Goal: Task Accomplishment & Management: Manage account settings

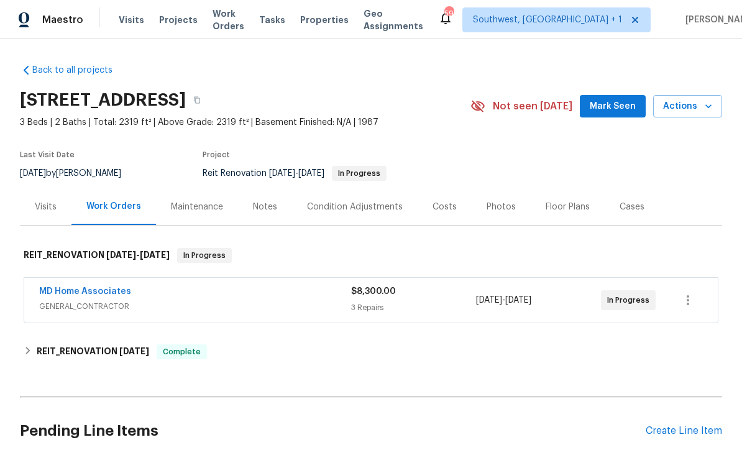
scroll to position [28, 0]
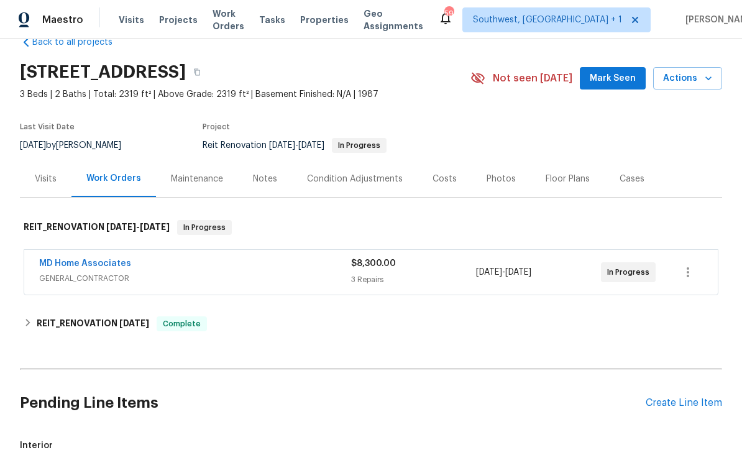
click at [163, 23] on span "Projects" at bounding box center [178, 20] width 39 height 12
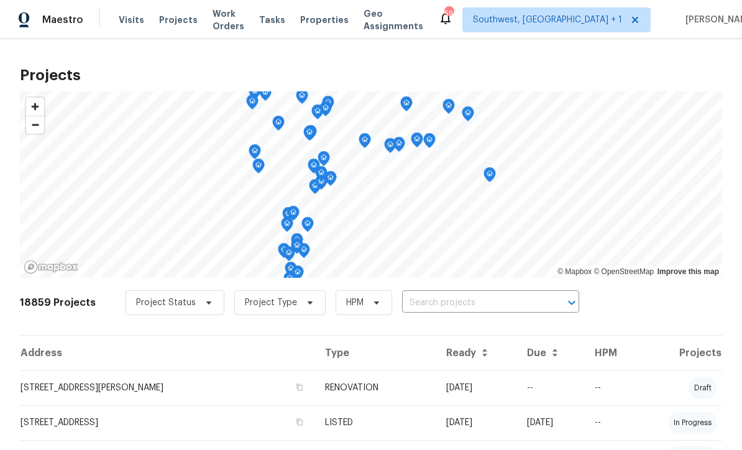
click at [453, 309] on input "text" at bounding box center [473, 302] width 142 height 19
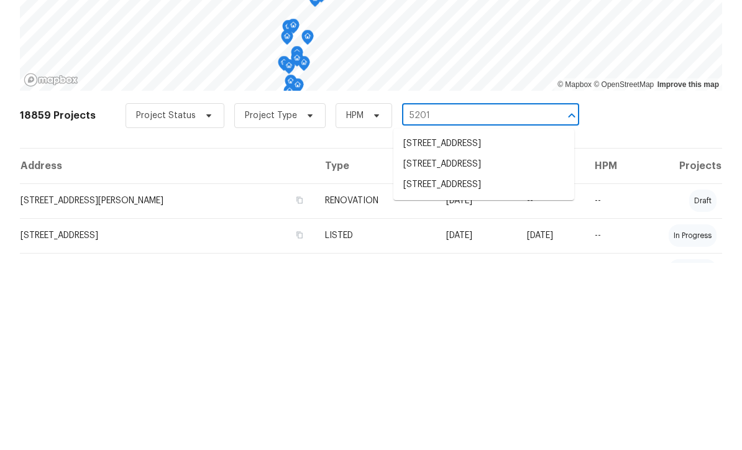
type input "5201 7"
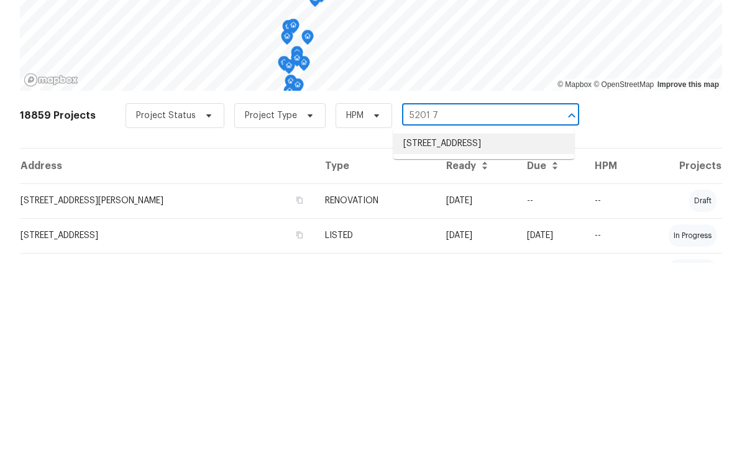
click at [502, 321] on li "[STREET_ADDRESS]" at bounding box center [483, 331] width 181 height 21
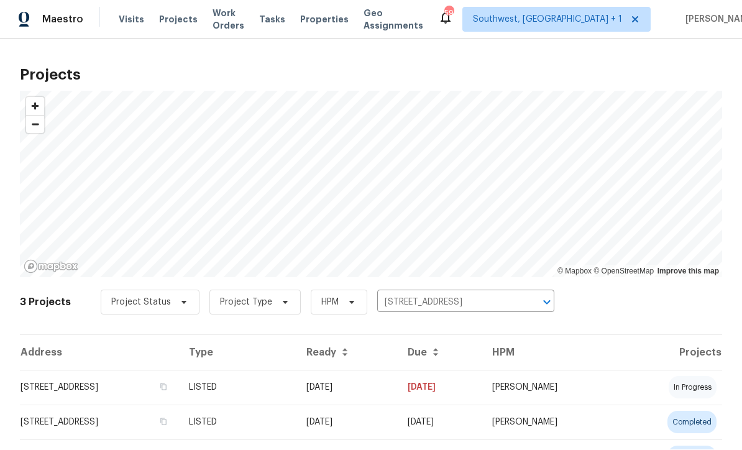
scroll to position [1, 0]
click at [398, 387] on td "08/04/25" at bounding box center [346, 387] width 101 height 35
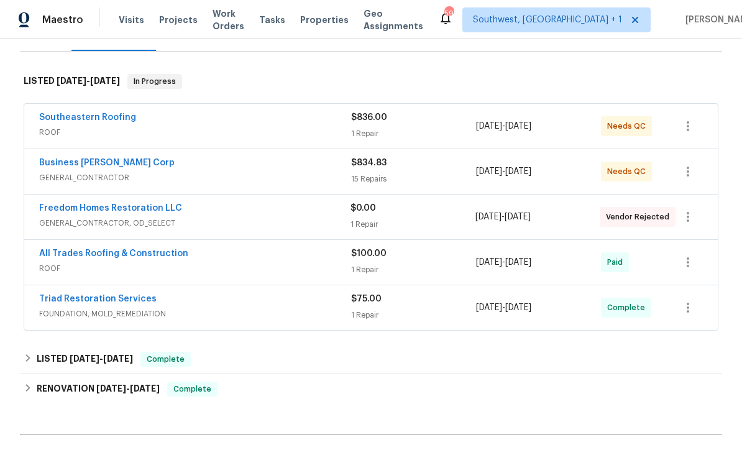
scroll to position [196, 0]
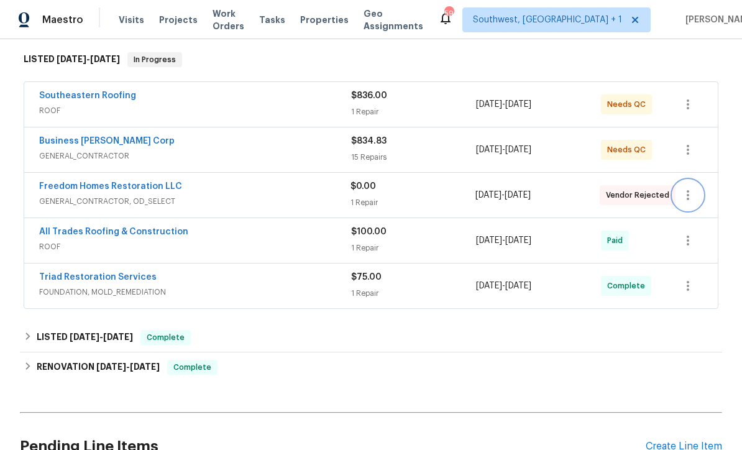
click at [696, 198] on button "button" at bounding box center [688, 195] width 30 height 30
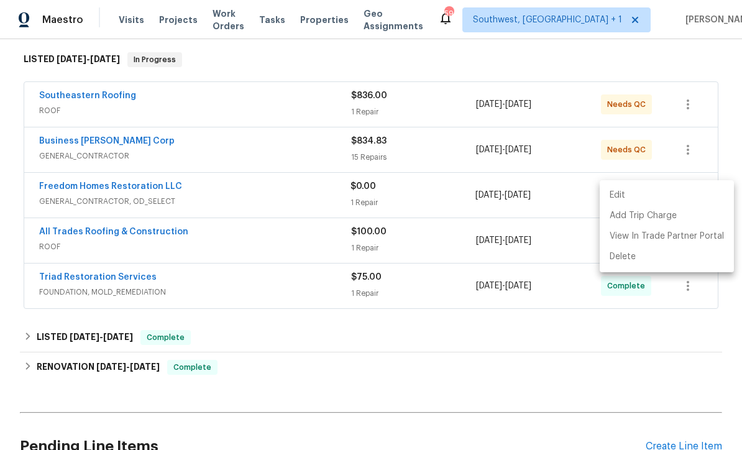
click at [624, 196] on li "Edit" at bounding box center [666, 195] width 134 height 21
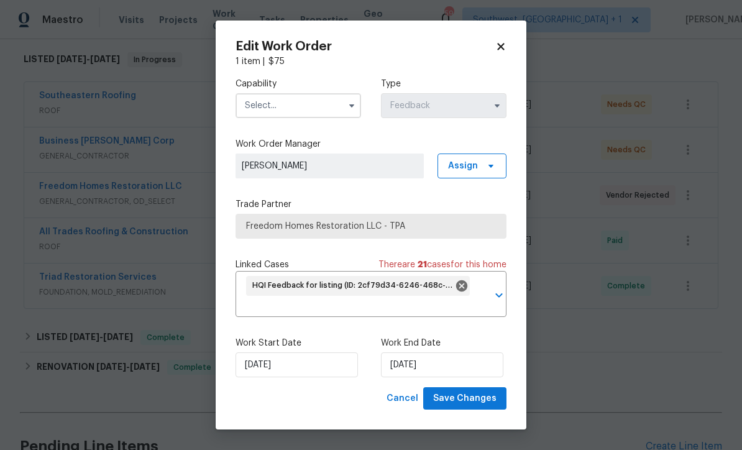
click at [586, 57] on body "Maestro Visits Projects Work Orders Tasks Properties Geo Assignments 59 Southwe…" at bounding box center [371, 225] width 742 height 450
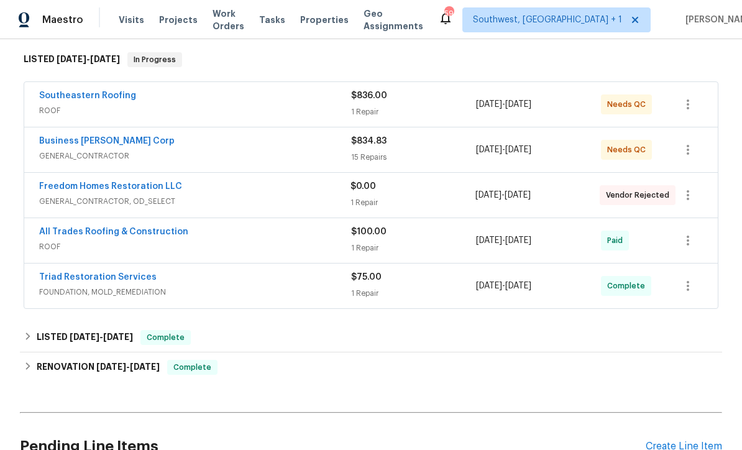
click at [68, 190] on link "Freedom Homes Restoration LLC" at bounding box center [110, 186] width 143 height 9
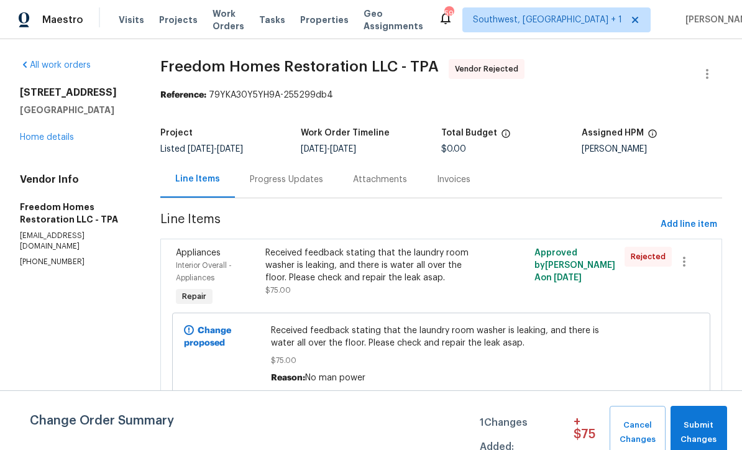
click at [304, 177] on div "Progress Updates" at bounding box center [286, 179] width 73 height 12
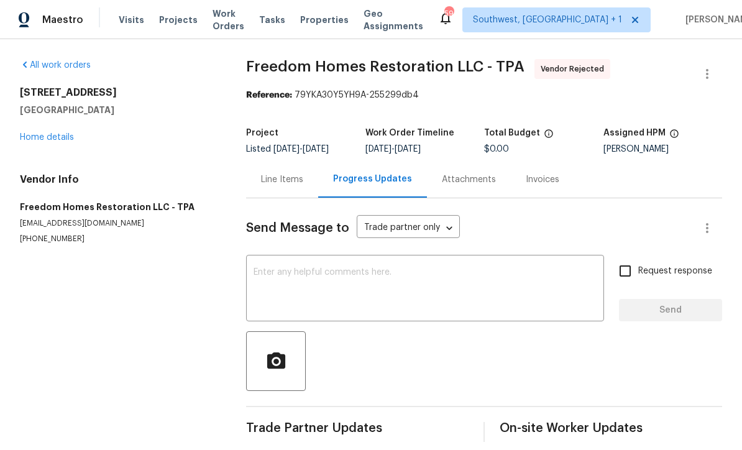
scroll to position [12, 0]
click at [40, 133] on link "Home details" at bounding box center [47, 137] width 54 height 9
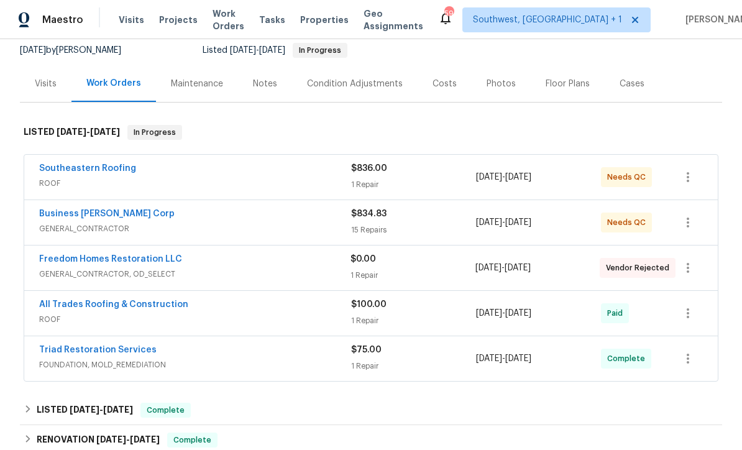
scroll to position [124, 0]
click at [64, 254] on link "Freedom Homes Restoration LLC" at bounding box center [110, 258] width 143 height 9
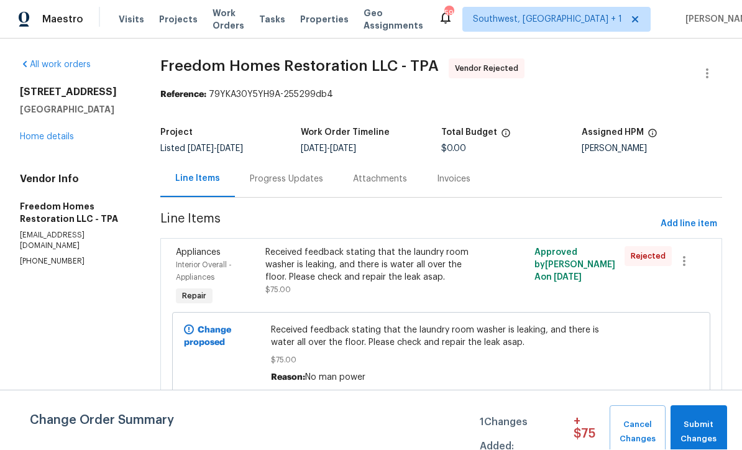
click at [36, 135] on link "Home details" at bounding box center [47, 137] width 54 height 9
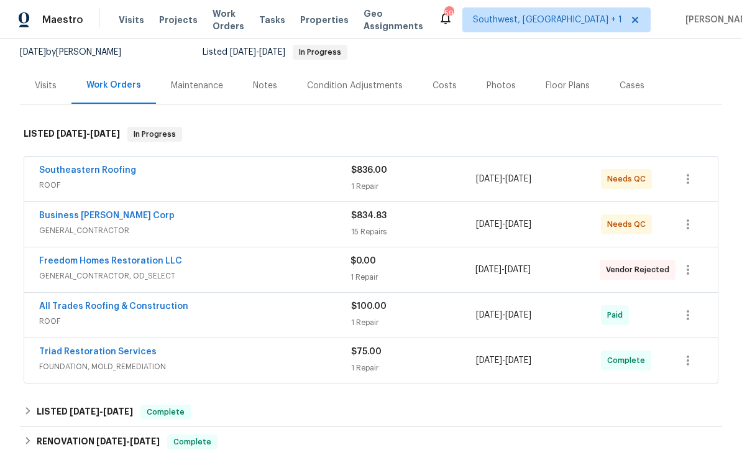
scroll to position [137, 0]
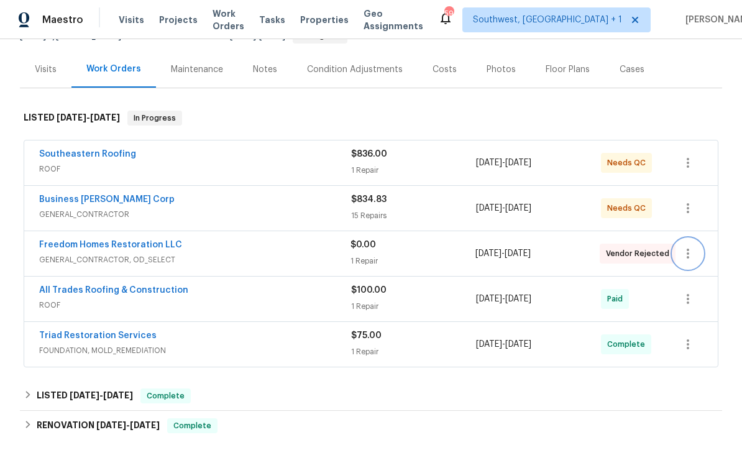
click at [694, 254] on icon "button" at bounding box center [687, 253] width 15 height 15
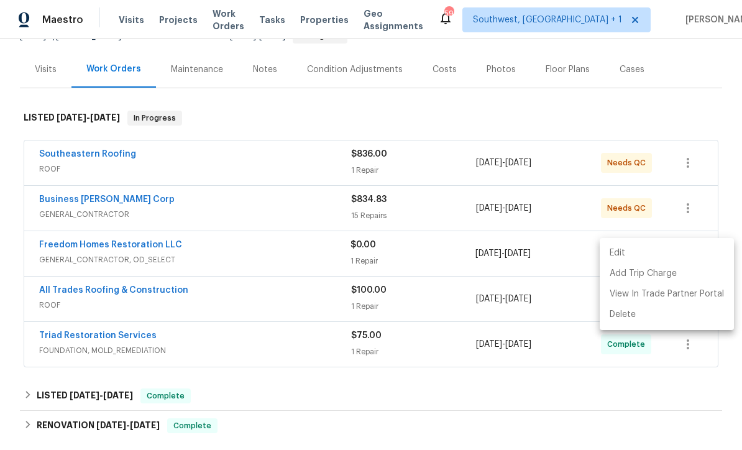
click at [624, 250] on li "Edit" at bounding box center [666, 253] width 134 height 21
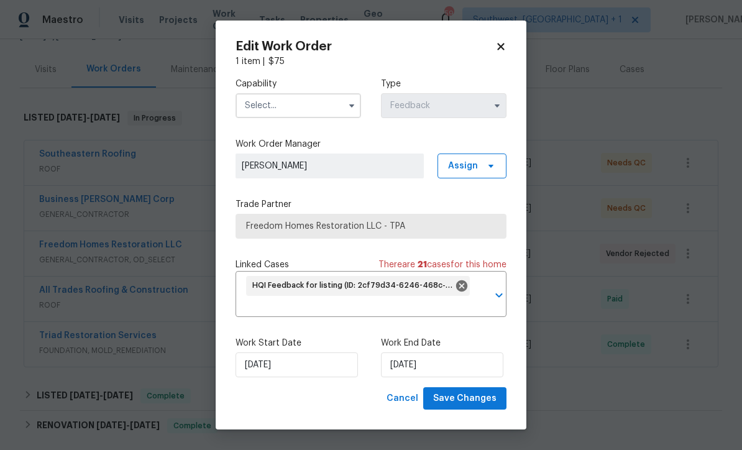
click at [317, 101] on input "text" at bounding box center [297, 105] width 125 height 25
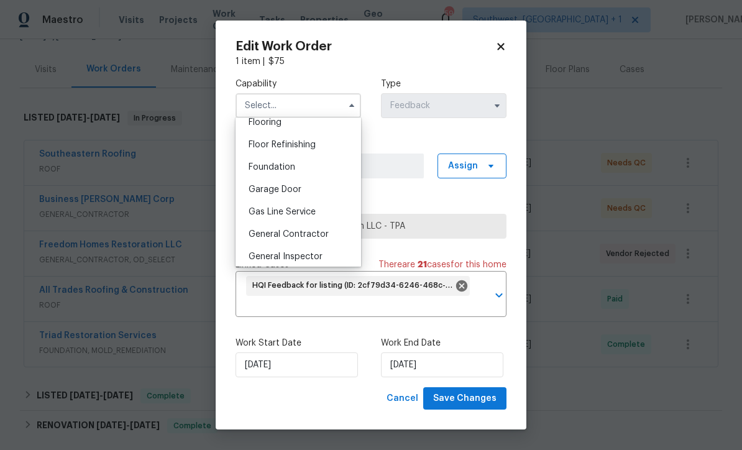
scroll to position [531, 0]
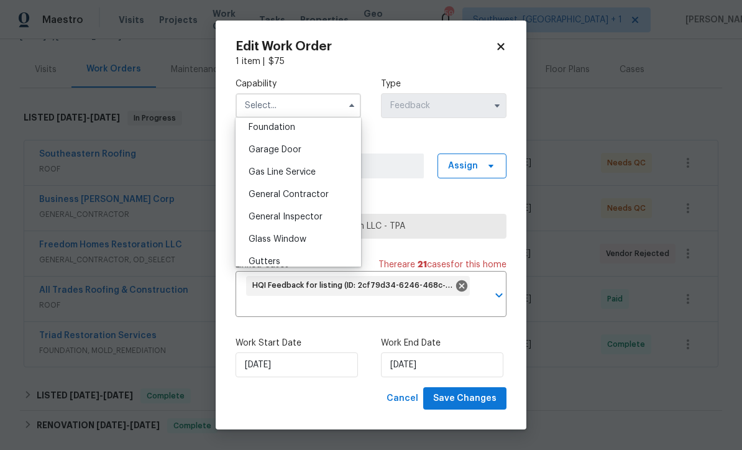
click at [325, 192] on span "General Contractor" at bounding box center [288, 194] width 80 height 9
type input "General Contractor"
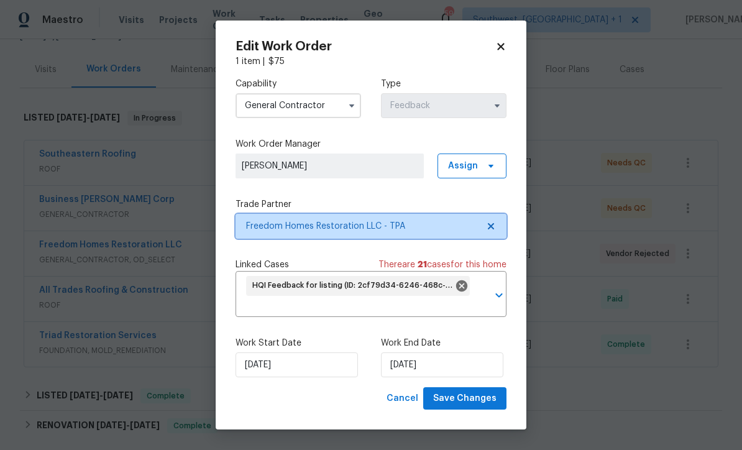
click at [403, 229] on span "Freedom Homes Restoration LLC - TPA" at bounding box center [362, 226] width 232 height 12
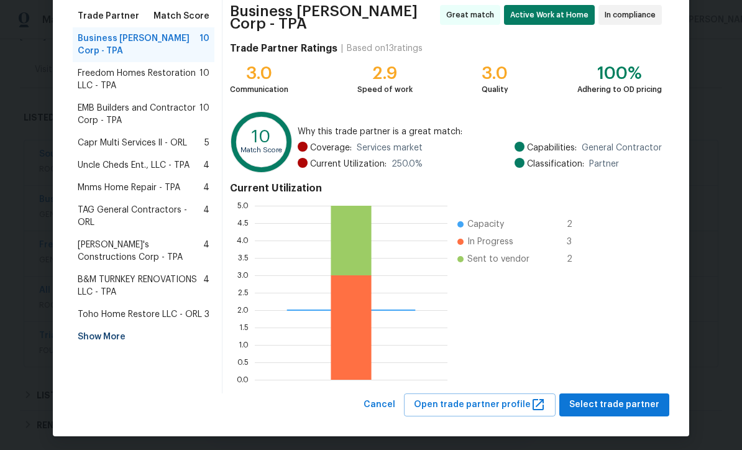
scroll to position [98, 0]
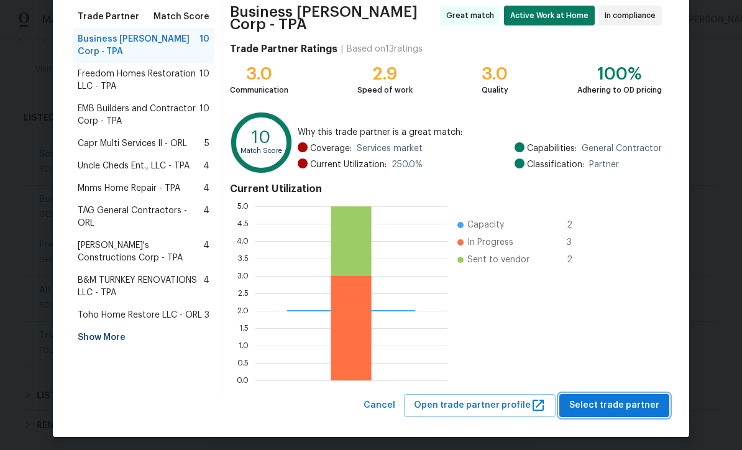
click at [618, 403] on span "Select trade partner" at bounding box center [614, 406] width 90 height 16
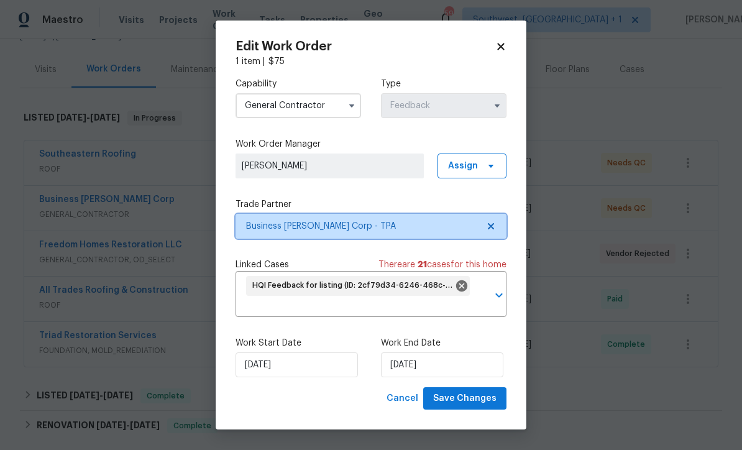
scroll to position [0, 0]
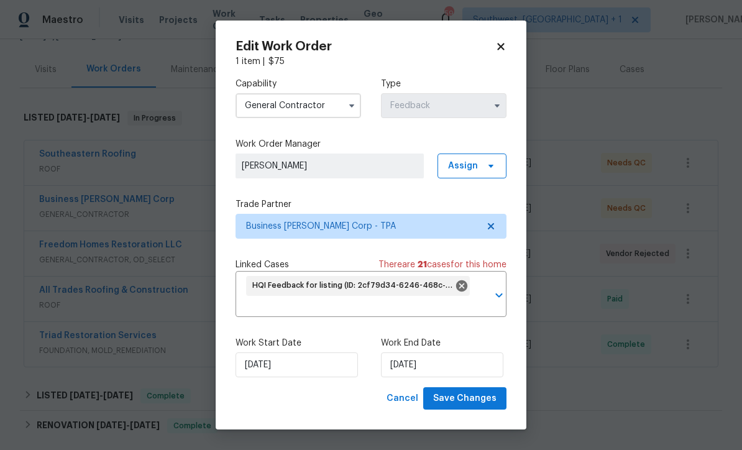
click at [447, 350] on div "Work End Date 9/9/2025" at bounding box center [443, 357] width 125 height 40
click at [445, 365] on input "9/9/2025" at bounding box center [442, 364] width 122 height 25
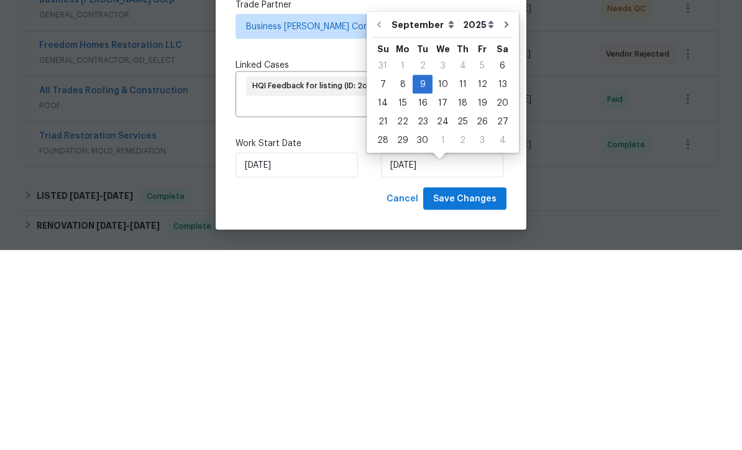
scroll to position [41, 0]
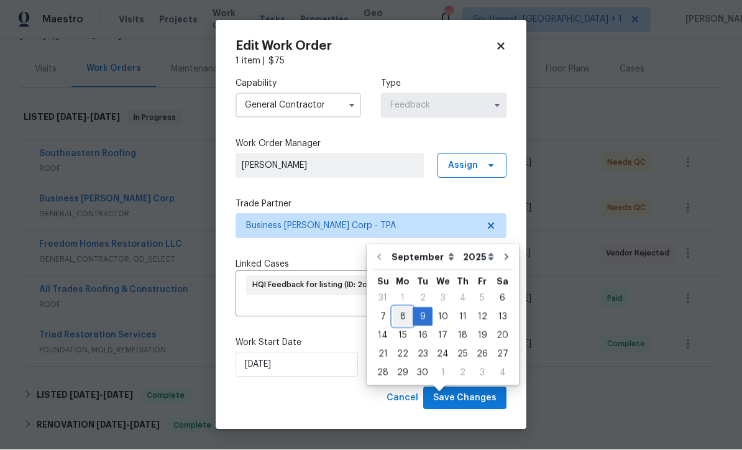
click at [398, 308] on div "8" at bounding box center [403, 316] width 20 height 17
type input "9/8/2025"
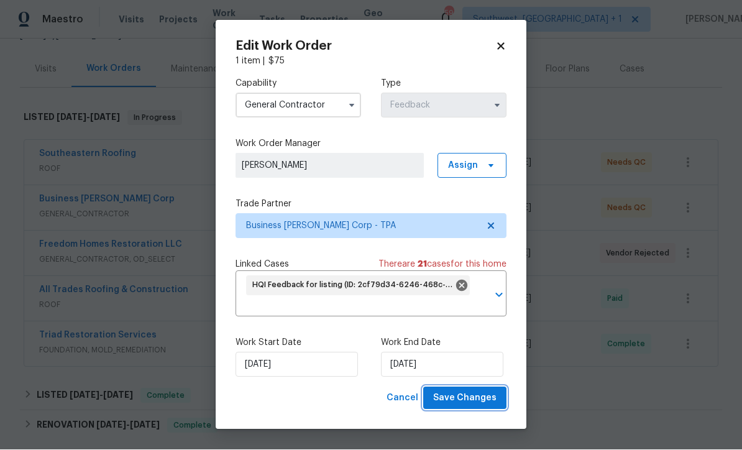
click at [475, 406] on span "Save Changes" at bounding box center [464, 399] width 63 height 16
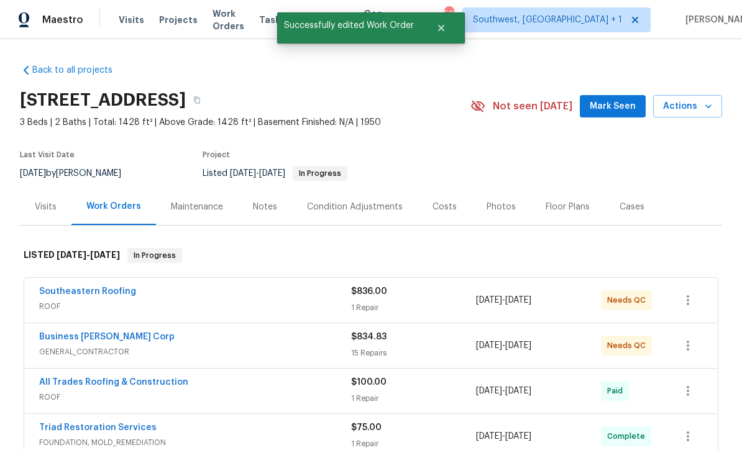
scroll to position [0, 0]
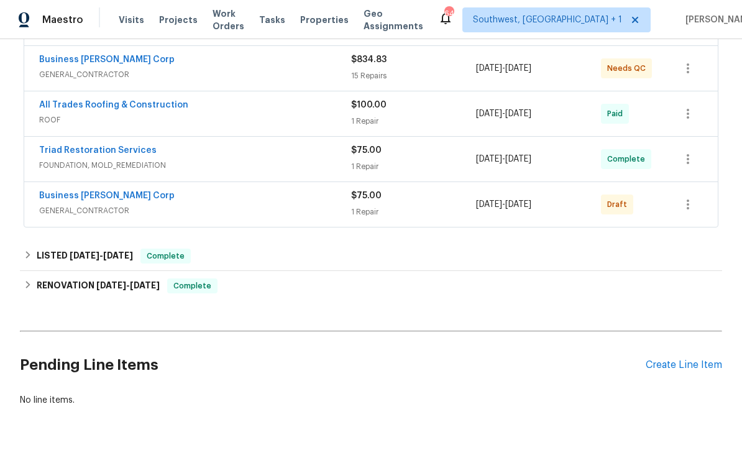
scroll to position [276, 0]
click at [685, 207] on icon "button" at bounding box center [687, 205] width 15 height 15
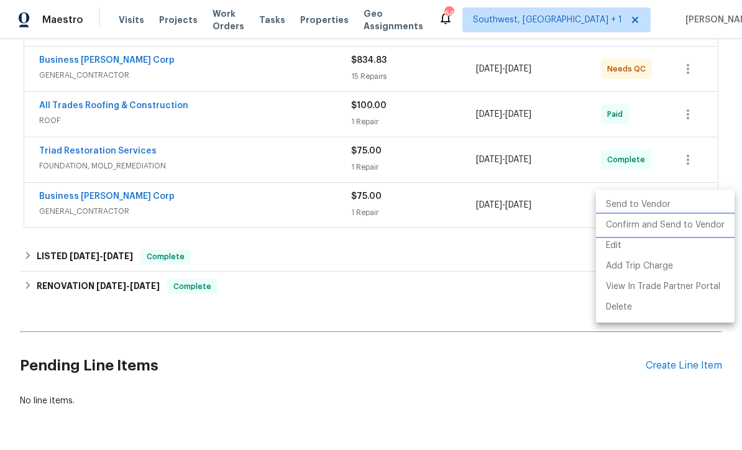
click at [671, 229] on li "Confirm and Send to Vendor" at bounding box center [665, 225] width 139 height 21
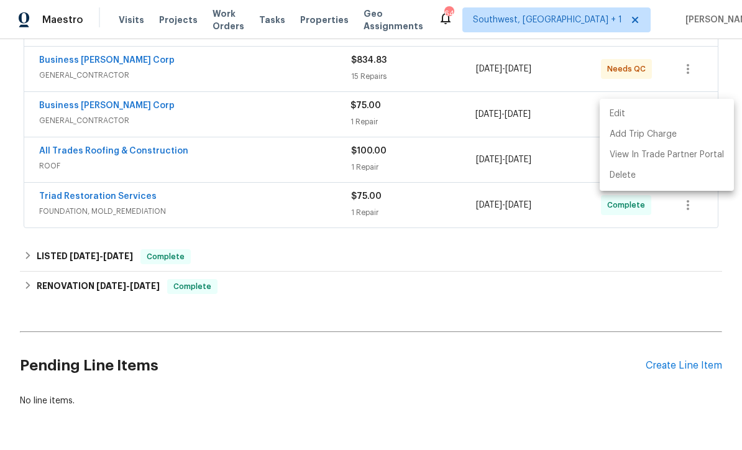
click at [582, 289] on div at bounding box center [371, 225] width 742 height 450
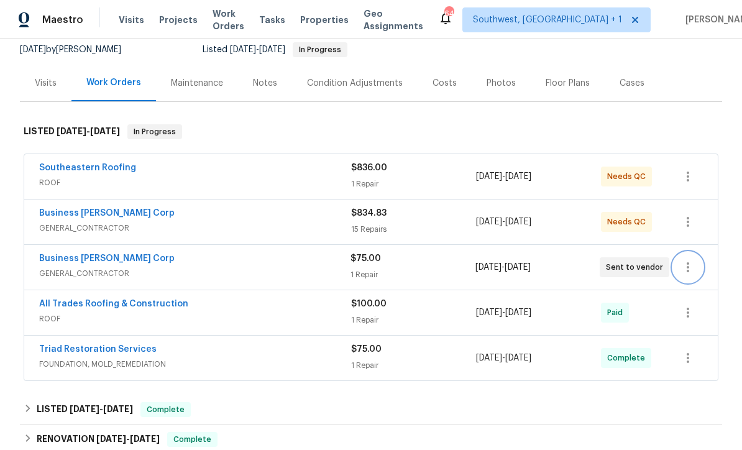
scroll to position [125, 0]
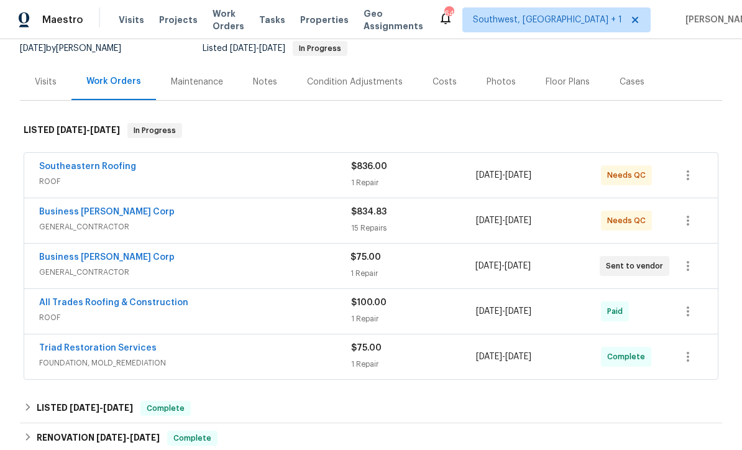
click at [56, 212] on link "Business Morel Corp" at bounding box center [106, 211] width 135 height 9
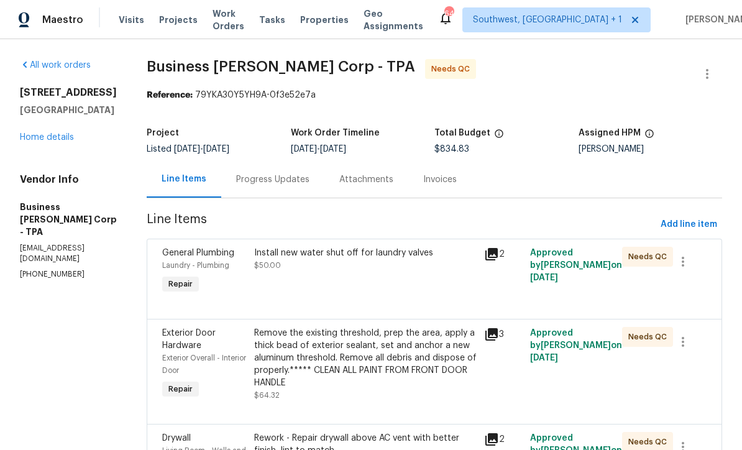
click at [301, 186] on div "Progress Updates" at bounding box center [272, 179] width 103 height 37
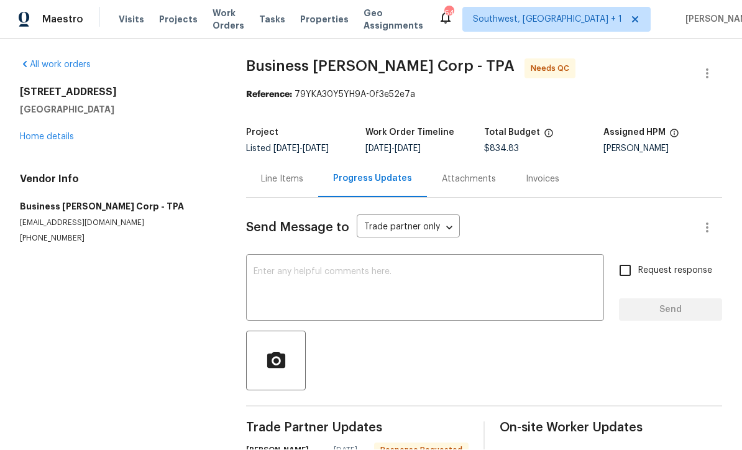
click at [49, 88] on div "5201 72nd Way N Saint Petersburg, FL 33709 Home details" at bounding box center [118, 114] width 196 height 57
click at [48, 133] on link "Home details" at bounding box center [47, 137] width 54 height 9
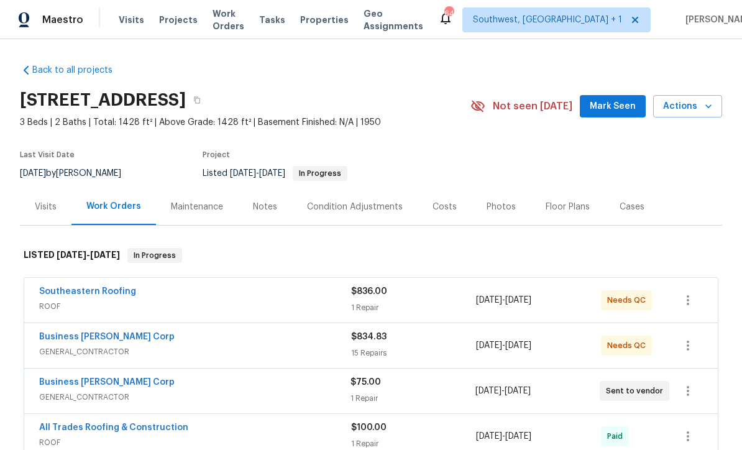
click at [165, 19] on span "Projects" at bounding box center [178, 20] width 39 height 12
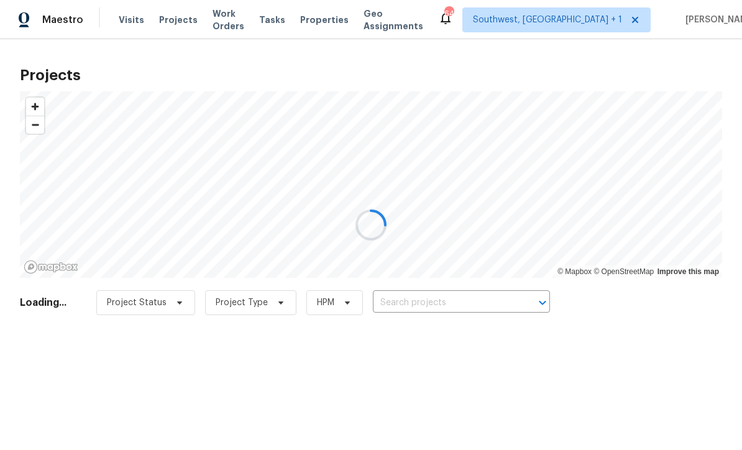
click at [432, 310] on div at bounding box center [371, 225] width 742 height 450
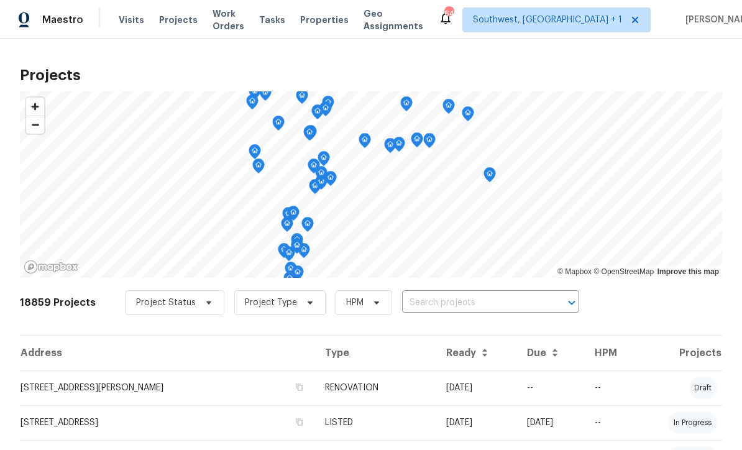
click at [455, 306] on input "text" at bounding box center [473, 302] width 142 height 19
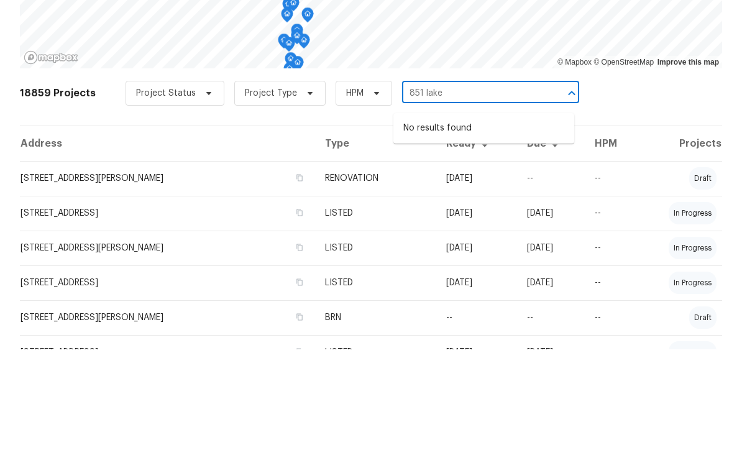
scroll to position [108, 0]
type input "851 pl"
click at [481, 212] on li "851 Placid Lake Dr, Osprey, FL 34229" at bounding box center [483, 222] width 181 height 21
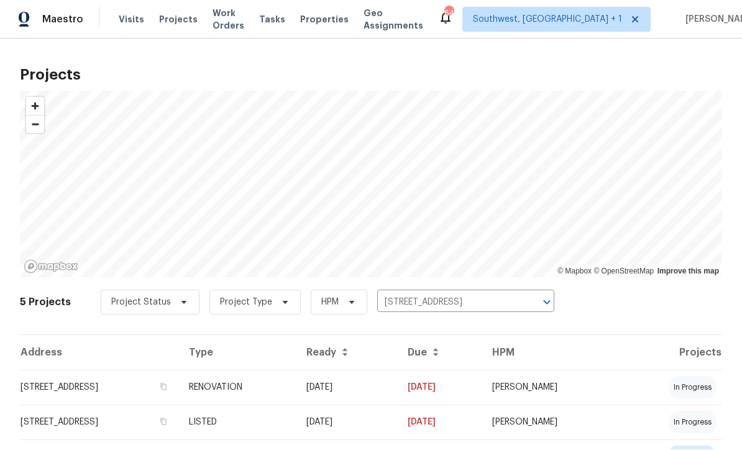
scroll to position [1, 0]
click at [398, 398] on td "[DATE]" at bounding box center [346, 387] width 101 height 35
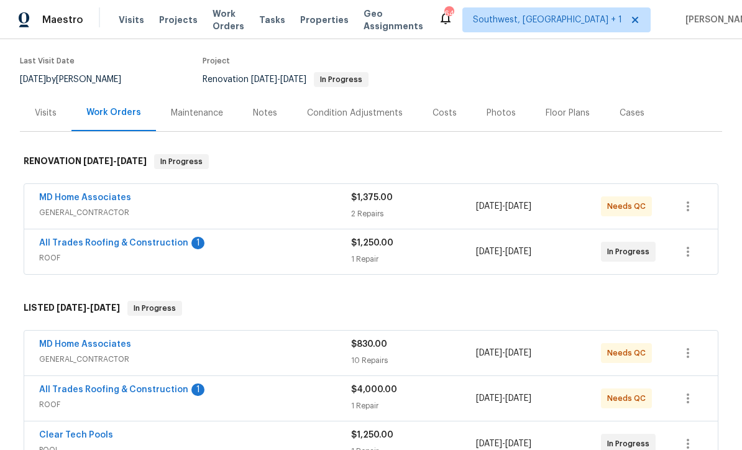
scroll to position [93, 0]
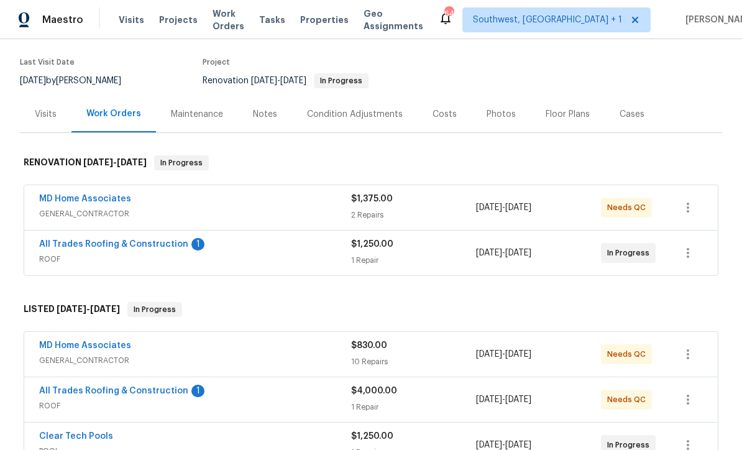
click at [385, 258] on div "1 Repair" at bounding box center [413, 260] width 125 height 12
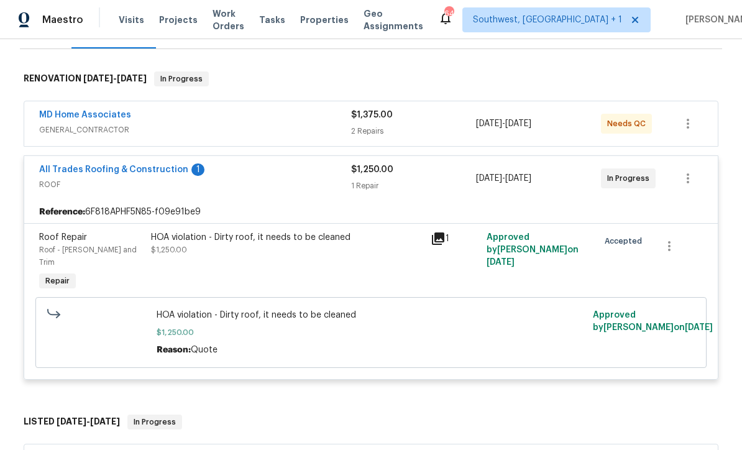
scroll to position [181, 0]
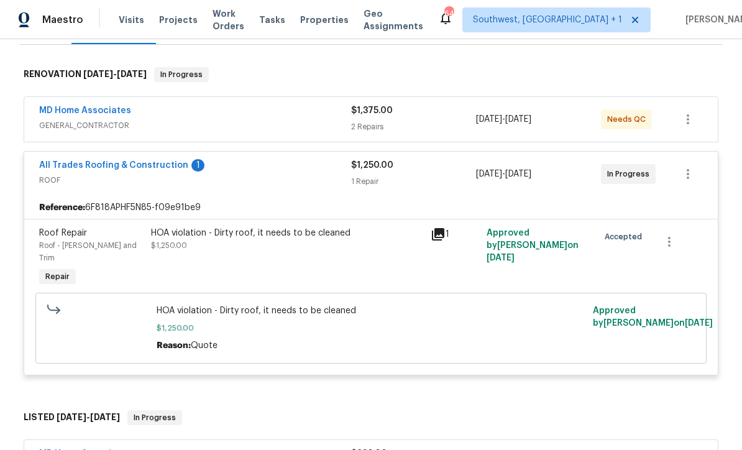
click at [206, 253] on div "HOA violation - Dirty roof, it needs to be cleaned $1,250.00" at bounding box center [287, 258] width 280 height 70
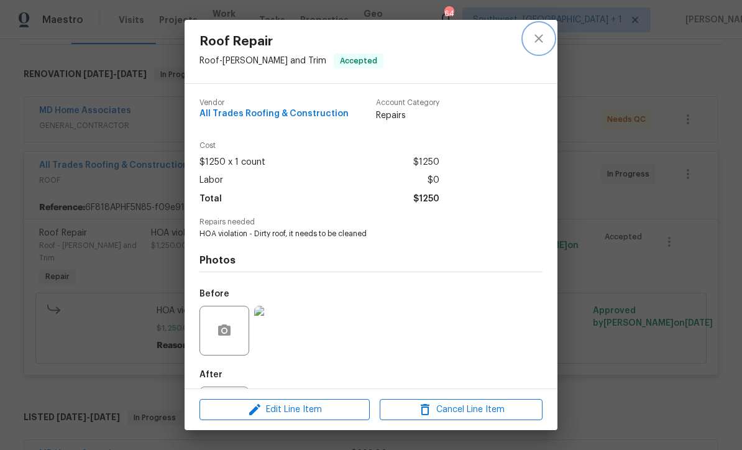
click at [531, 46] on button "close" at bounding box center [539, 39] width 30 height 30
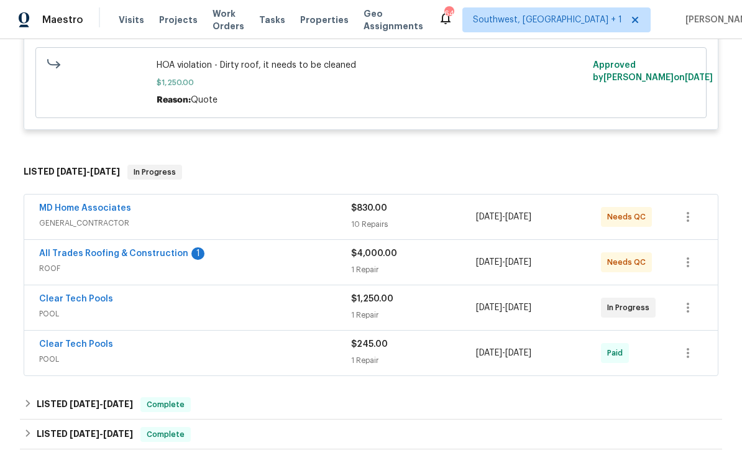
scroll to position [435, 0]
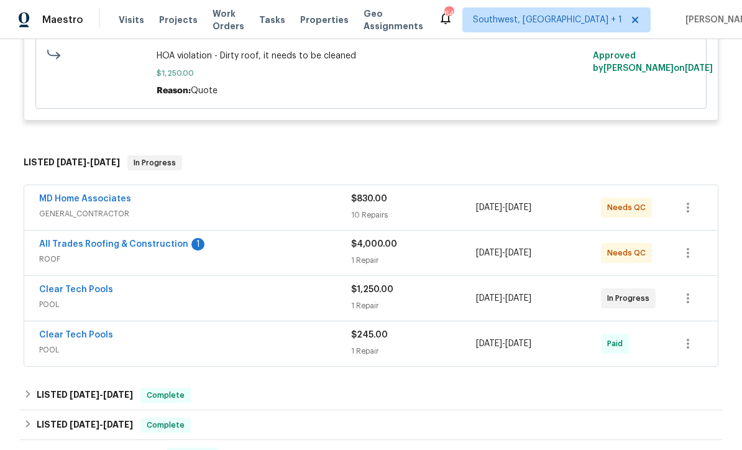
click at [392, 254] on div "1 Repair" at bounding box center [413, 260] width 125 height 12
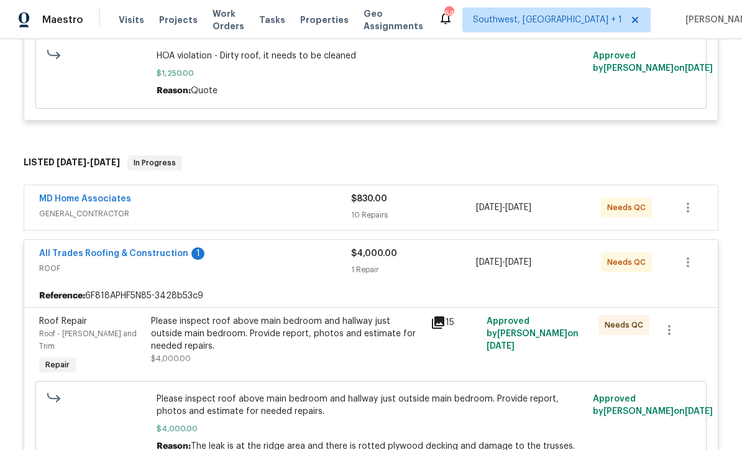
click at [117, 249] on link "All Trades Roofing & Construction" at bounding box center [113, 253] width 149 height 9
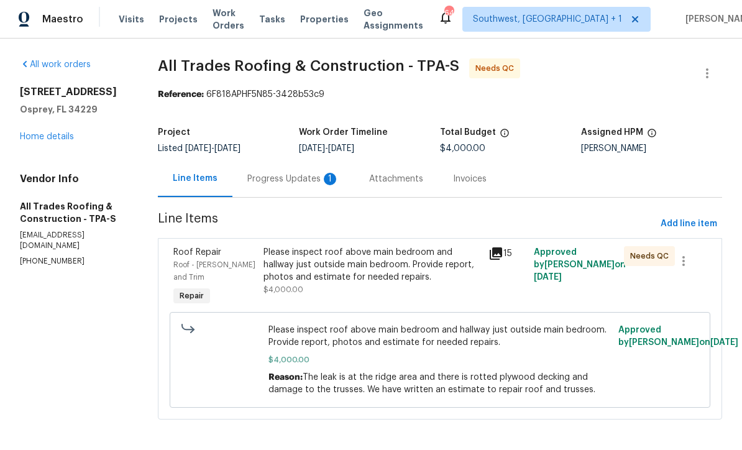
click at [261, 181] on div "Progress Updates 1" at bounding box center [293, 179] width 92 height 12
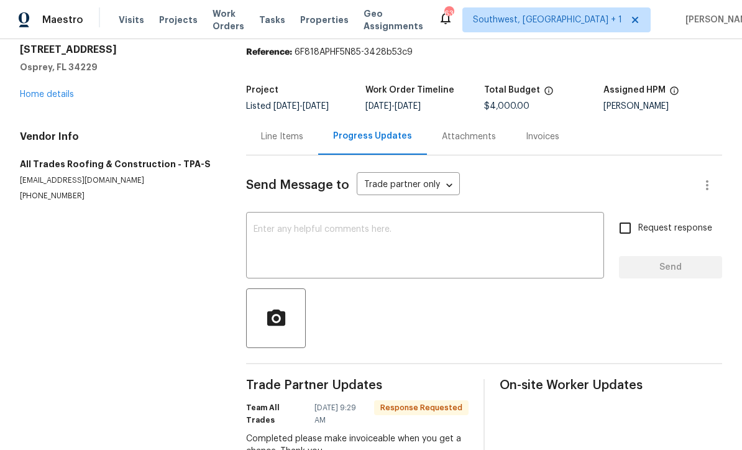
scroll to position [42, 0]
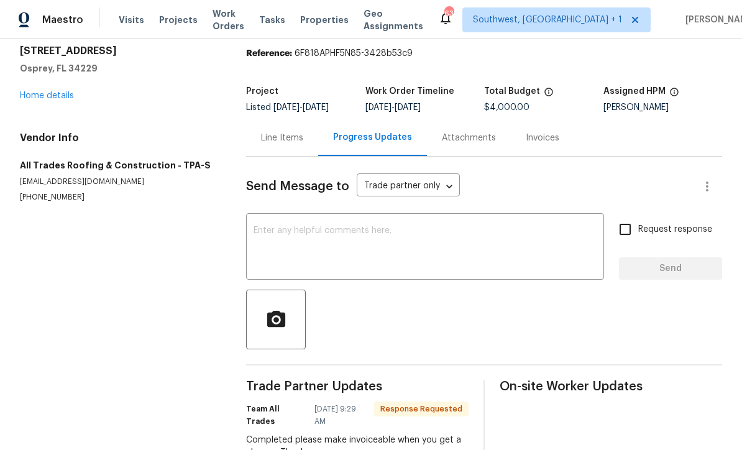
click at [293, 138] on div "Line Items" at bounding box center [282, 138] width 42 height 12
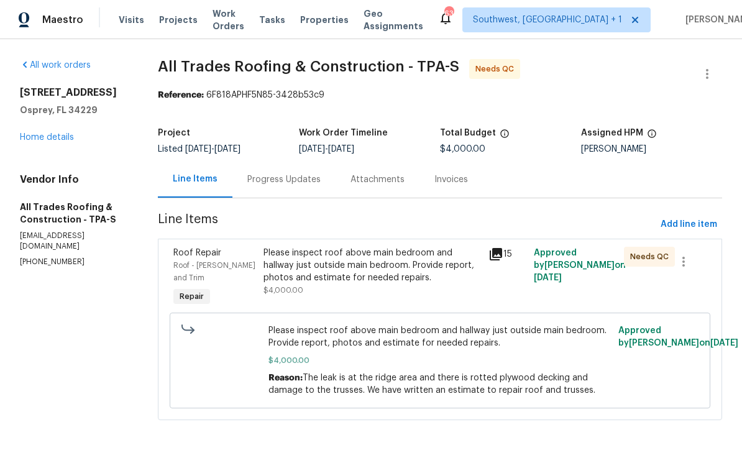
click at [397, 273] on div "Please inspect roof above main bedroom and hallway just outside main bedroom. P…" at bounding box center [372, 265] width 218 height 37
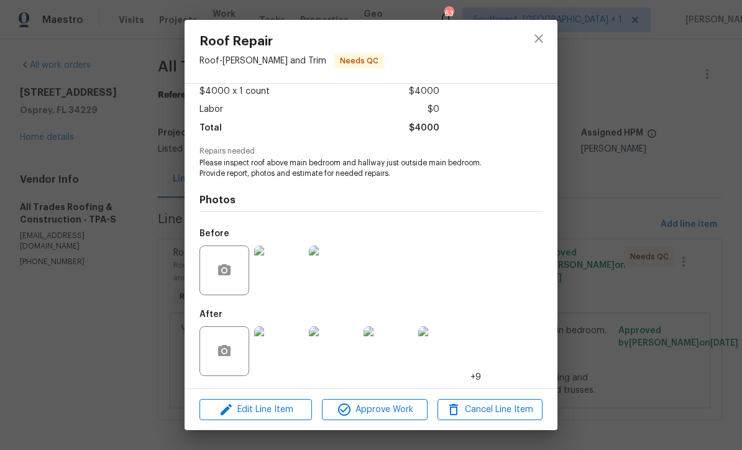
scroll to position [73, 0]
click at [280, 358] on img at bounding box center [279, 351] width 50 height 50
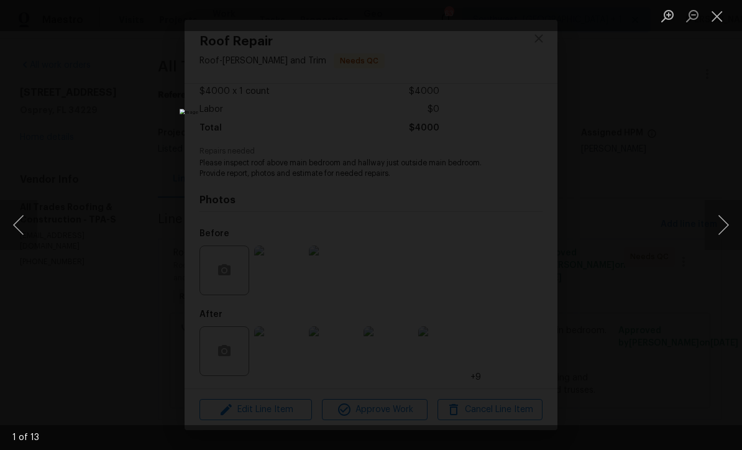
click at [724, 239] on button "Next image" at bounding box center [722, 225] width 37 height 50
click at [725, 240] on button "Next image" at bounding box center [722, 225] width 37 height 50
click at [723, 241] on button "Next image" at bounding box center [722, 225] width 37 height 50
click at [725, 234] on button "Next image" at bounding box center [722, 225] width 37 height 50
click at [724, 237] on button "Next image" at bounding box center [722, 225] width 37 height 50
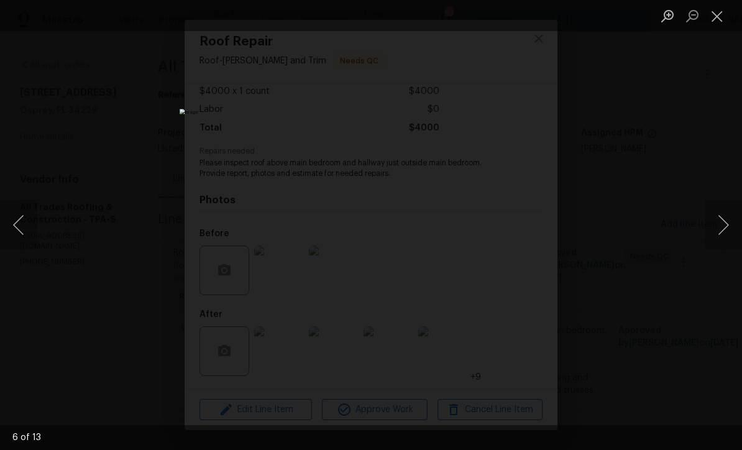
click at [726, 240] on button "Next image" at bounding box center [722, 225] width 37 height 50
click at [727, 231] on button "Next image" at bounding box center [722, 225] width 37 height 50
click at [724, 233] on button "Next image" at bounding box center [722, 225] width 37 height 50
click at [729, 230] on button "Next image" at bounding box center [722, 225] width 37 height 50
click at [727, 231] on button "Next image" at bounding box center [722, 225] width 37 height 50
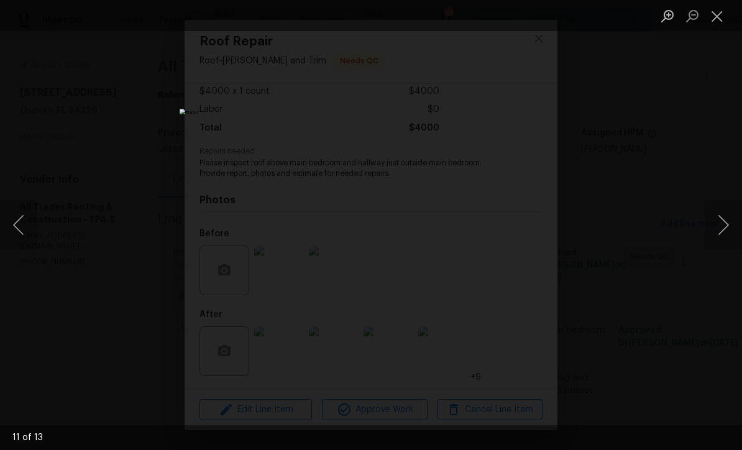
click at [727, 231] on button "Next image" at bounding box center [722, 225] width 37 height 50
click at [725, 231] on button "Next image" at bounding box center [722, 225] width 37 height 50
click at [727, 229] on button "Next image" at bounding box center [722, 225] width 37 height 50
click at [727, 231] on button "Next image" at bounding box center [722, 225] width 37 height 50
click at [719, 17] on button "Close lightbox" at bounding box center [716, 16] width 25 height 22
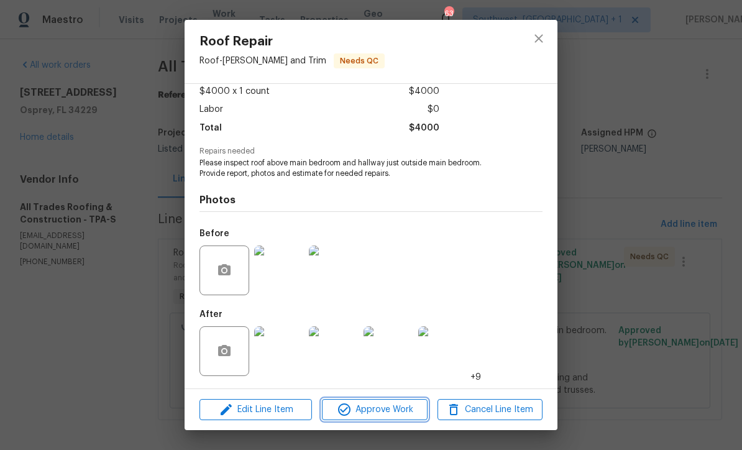
click at [401, 415] on span "Approve Work" at bounding box center [375, 410] width 98 height 16
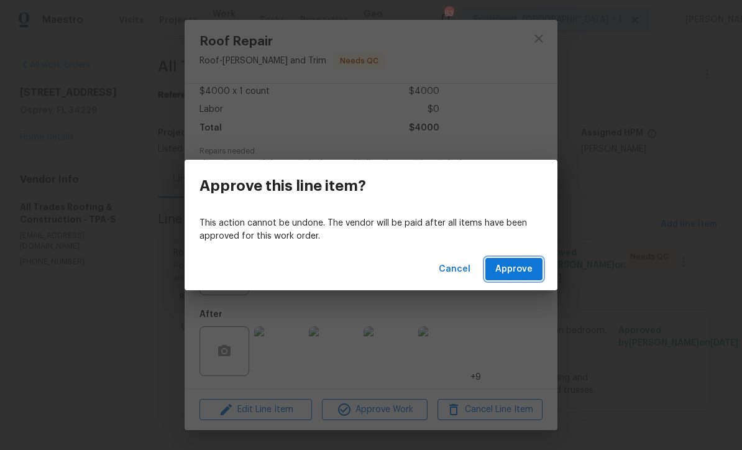
click at [526, 264] on span "Approve" at bounding box center [513, 270] width 37 height 16
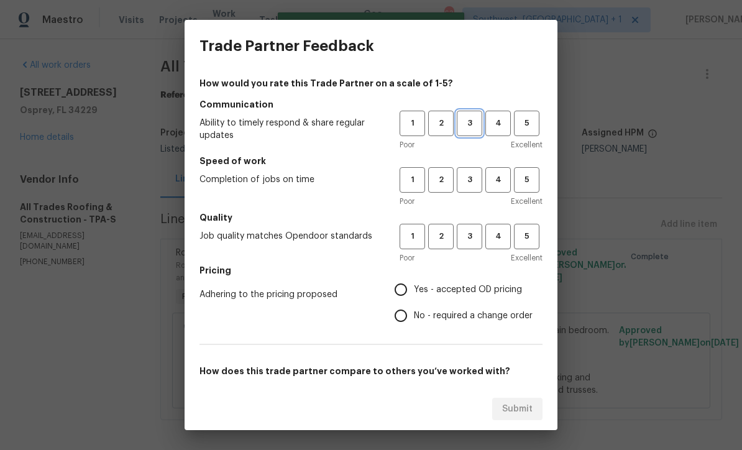
click at [466, 128] on span "3" at bounding box center [469, 123] width 23 height 14
click at [468, 179] on span "3" at bounding box center [469, 180] width 23 height 14
click at [472, 246] on button "3" at bounding box center [469, 236] width 25 height 25
click at [403, 286] on input "Yes - accepted OD pricing" at bounding box center [401, 289] width 26 height 26
radio input "true"
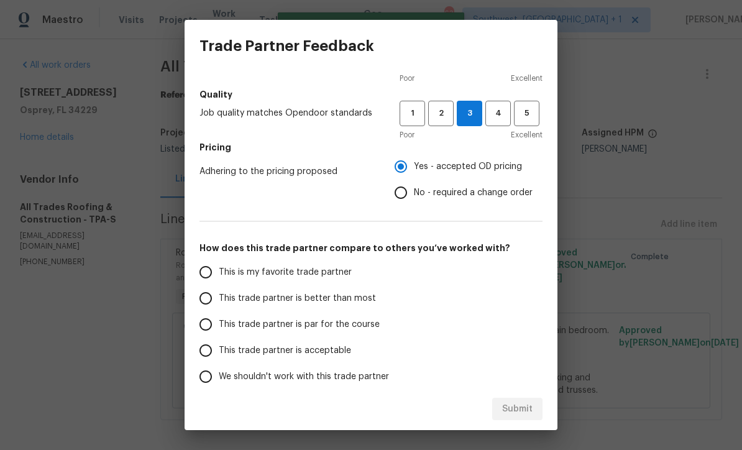
scroll to position [125, 0]
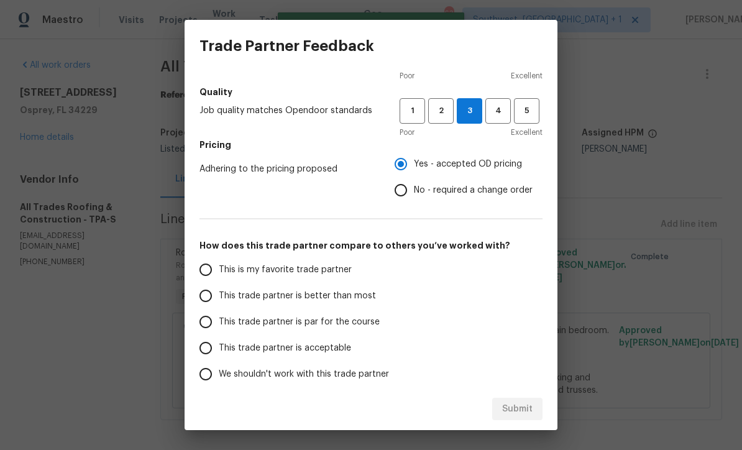
click at [203, 324] on input "This trade partner is par for the course" at bounding box center [206, 322] width 26 height 26
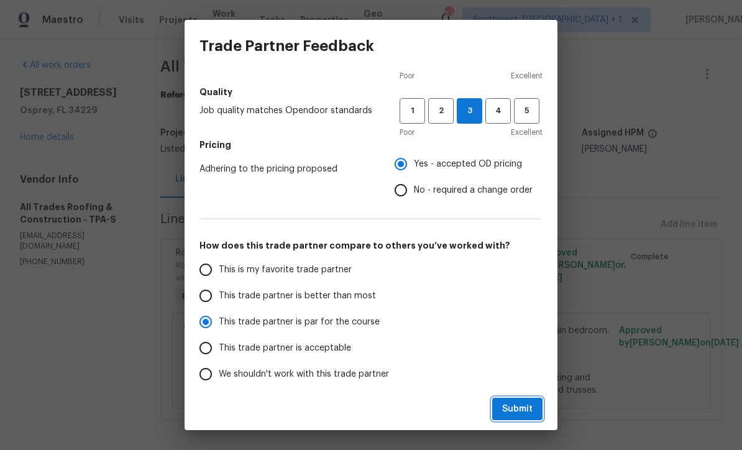
click at [517, 411] on span "Submit" at bounding box center [517, 409] width 30 height 16
radio input "true"
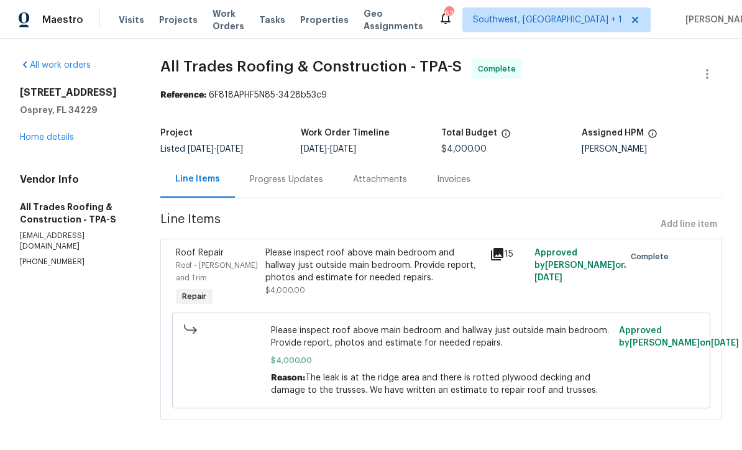
click at [60, 63] on link "All work orders" at bounding box center [55, 65] width 71 height 9
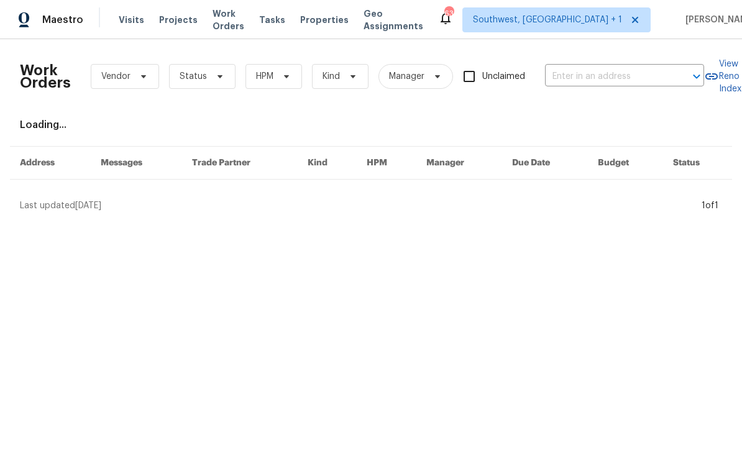
click at [128, 14] on span "Visits" at bounding box center [131, 20] width 25 height 12
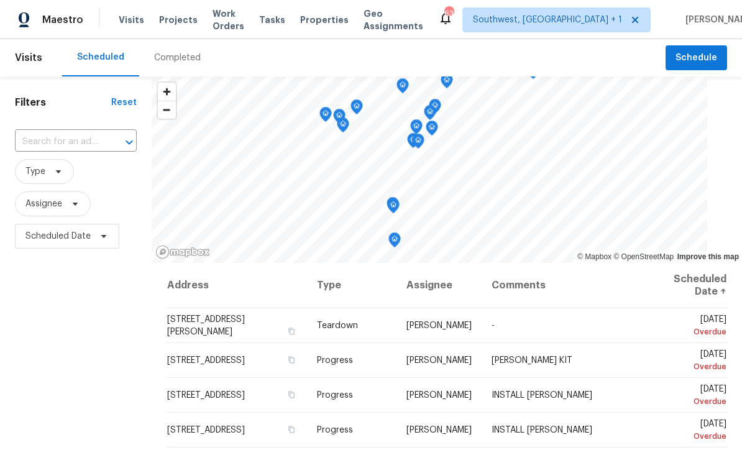
click at [59, 141] on input "text" at bounding box center [58, 141] width 87 height 19
type input "7087 s"
click at [56, 175] on li "[STREET_ADDRESS]" at bounding box center [76, 170] width 123 height 21
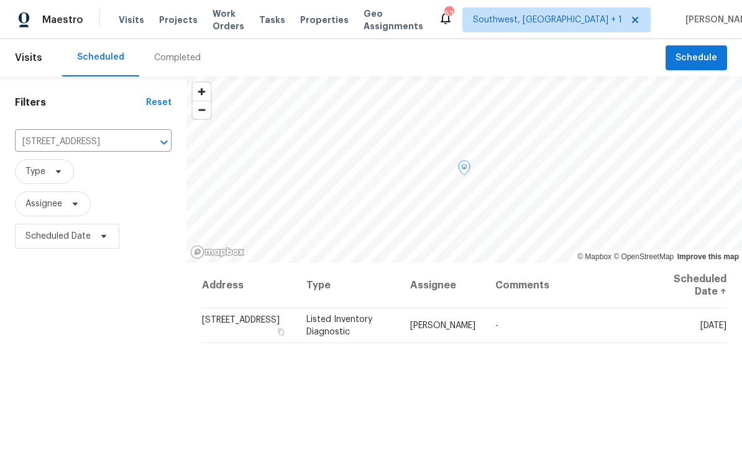
click at [0, 0] on icon at bounding box center [0, 0] width 0 height 0
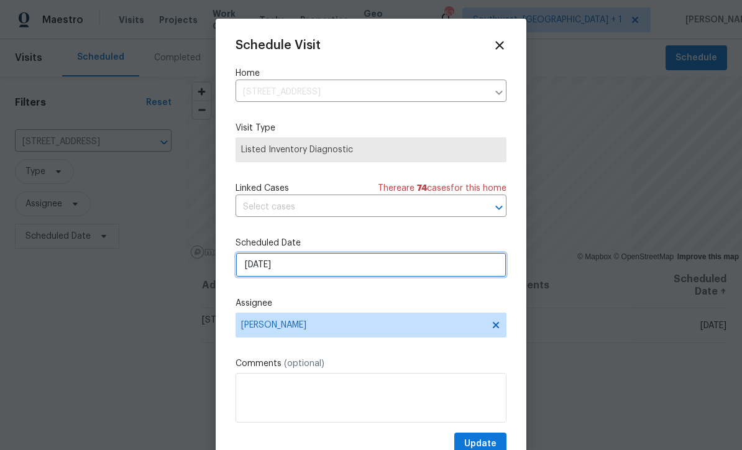
click at [424, 268] on input "9/9/2025" at bounding box center [370, 264] width 271 height 25
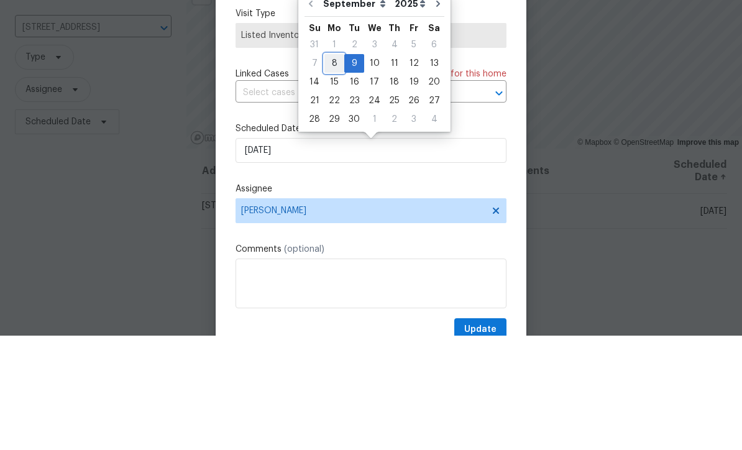
click at [333, 169] on div "8" at bounding box center [334, 177] width 20 height 17
type input "9/8/2025"
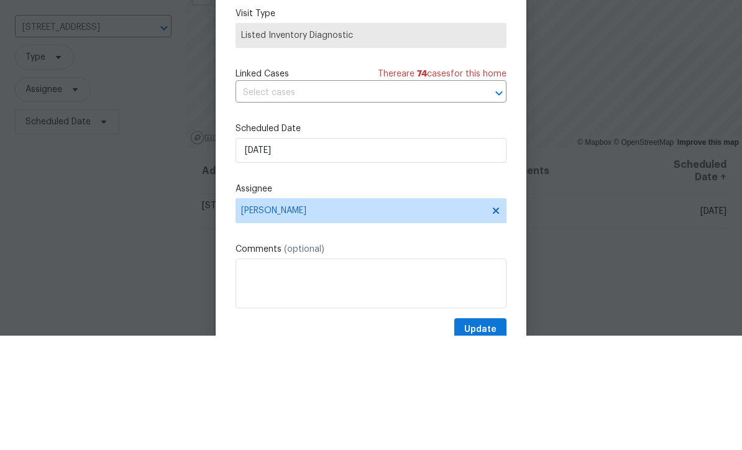
scroll to position [41, 0]
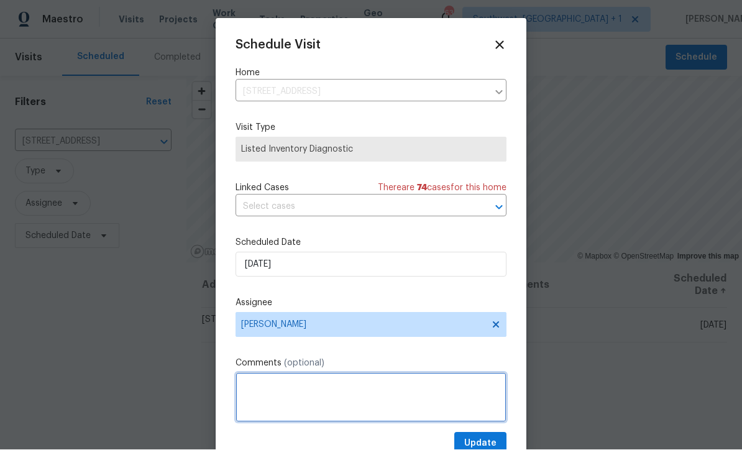
click at [484, 422] on textarea at bounding box center [370, 398] width 271 height 50
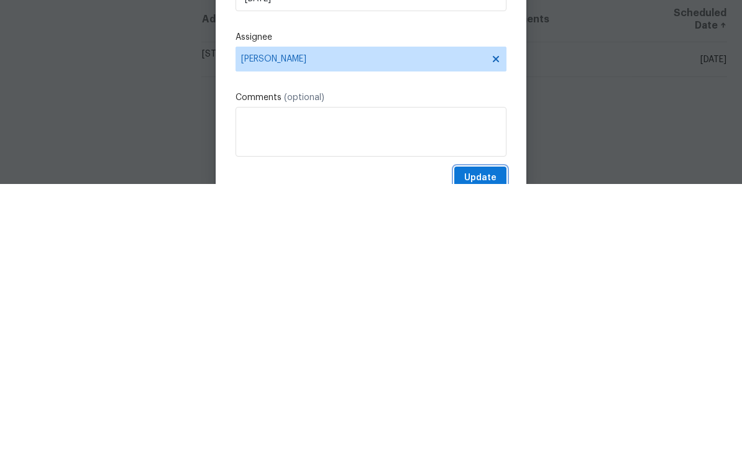
click at [490, 436] on span "Update" at bounding box center [480, 444] width 32 height 16
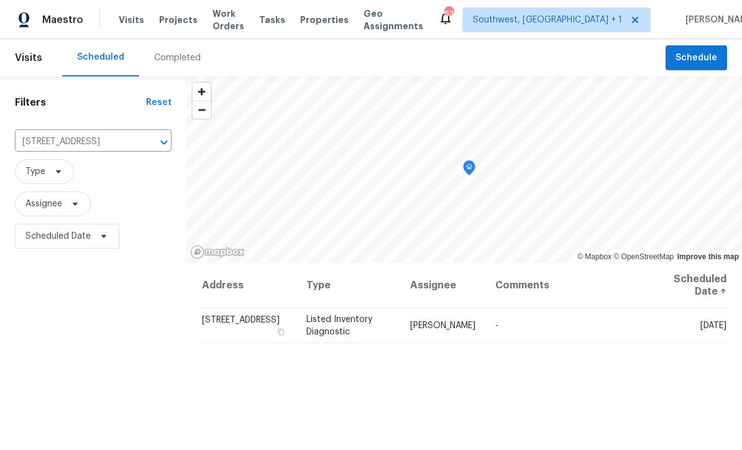
scroll to position [0, 0]
click at [69, 134] on input "7087 Spinnaker Blvd, Englewood, FL 34224" at bounding box center [76, 141] width 122 height 19
type input "1019 deer"
click at [53, 169] on li "1019 Deer Run, Venice, FL 34293" at bounding box center [88, 170] width 147 height 21
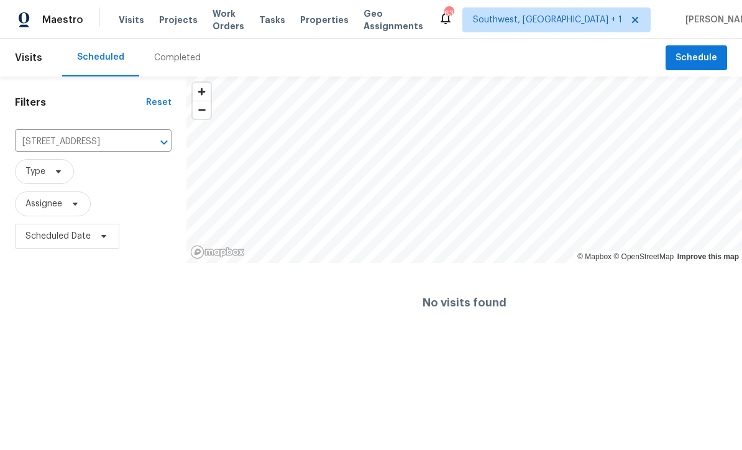
click at [163, 21] on span "Projects" at bounding box center [178, 20] width 39 height 12
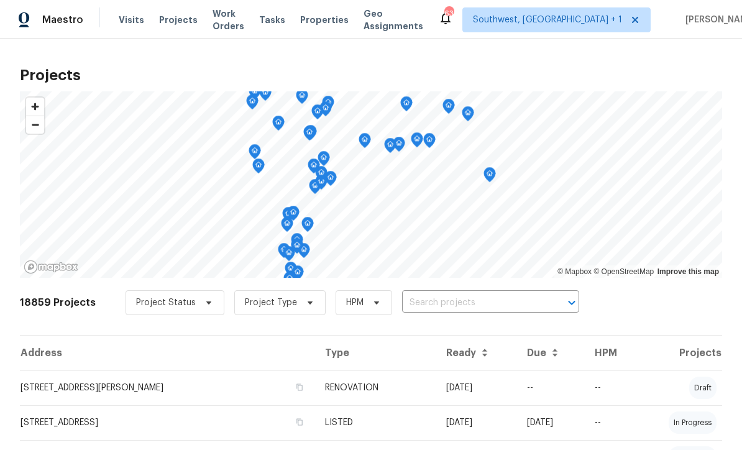
click at [457, 309] on input "text" at bounding box center [473, 302] width 142 height 19
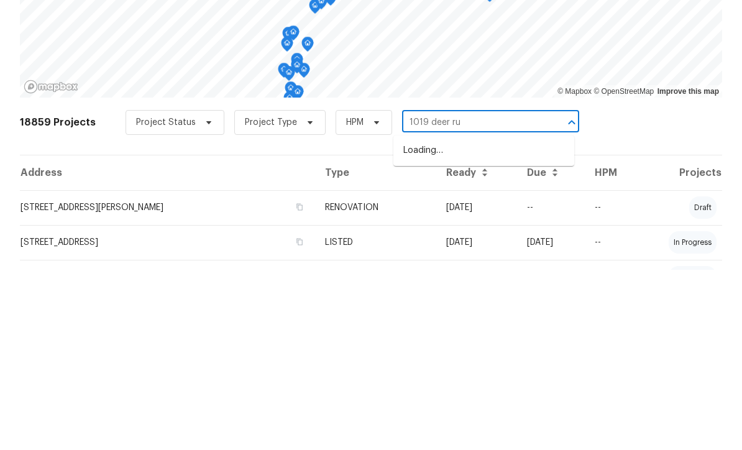
type input "1019 deer run"
click at [516, 321] on li "1019 Deer Run, Venice, FL 34293" at bounding box center [483, 331] width 181 height 21
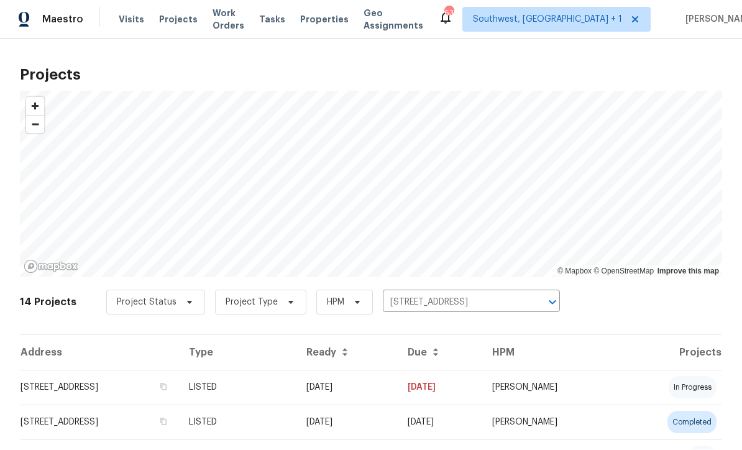
scroll to position [1, 0]
click at [480, 394] on td "09/08/25" at bounding box center [440, 387] width 84 height 35
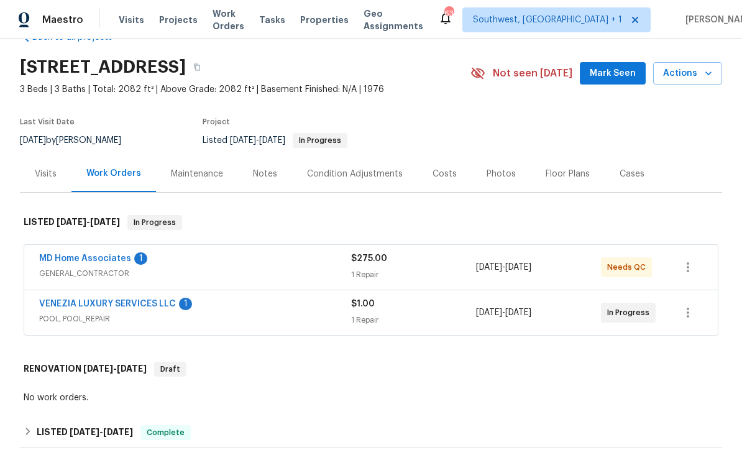
scroll to position [47, 0]
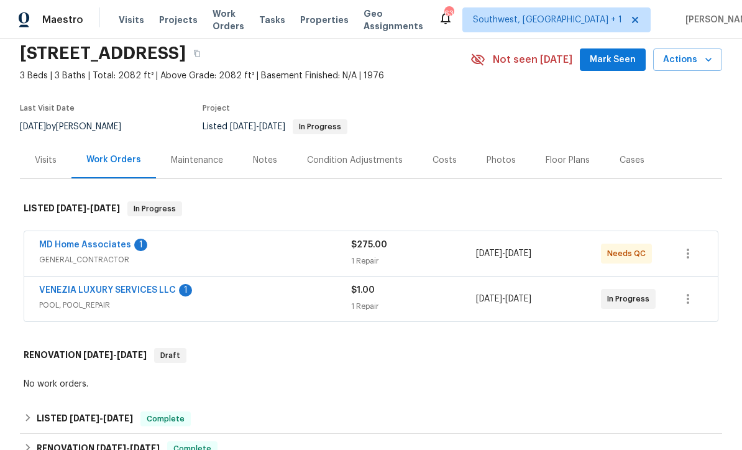
click at [69, 291] on link "VENEZIA LUXURY SERVICES LLC" at bounding box center [107, 290] width 137 height 9
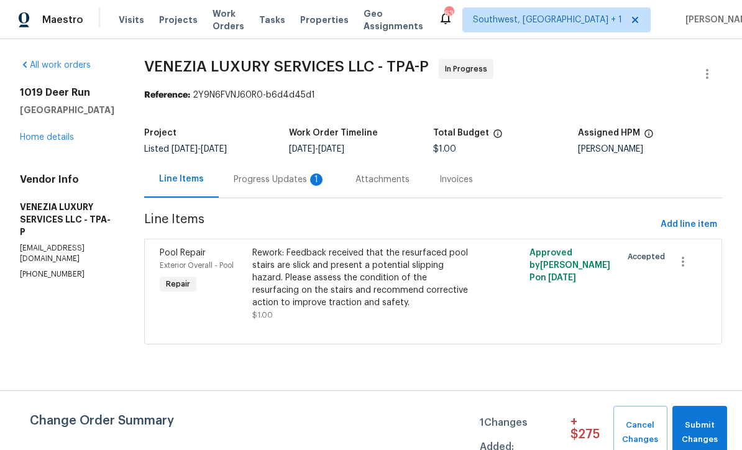
click at [279, 183] on div "Progress Updates 1" at bounding box center [280, 179] width 92 height 12
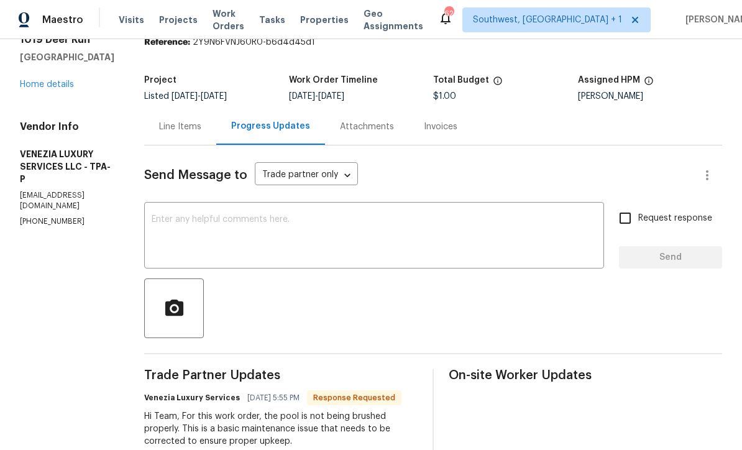
scroll to position [50, 0]
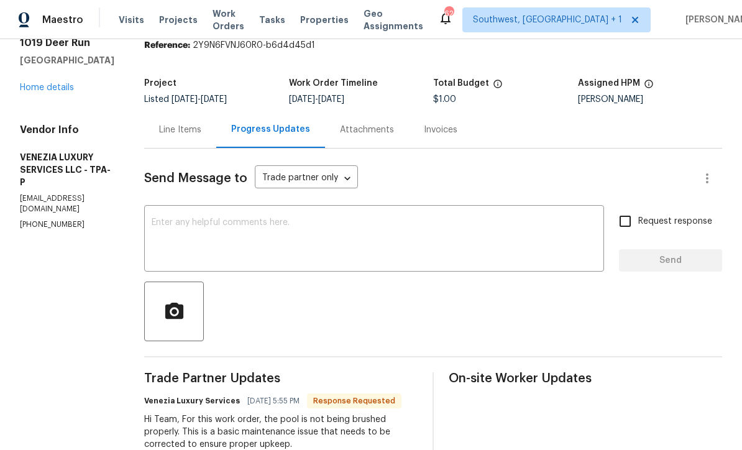
click at [200, 133] on div "Line Items" at bounding box center [180, 130] width 42 height 12
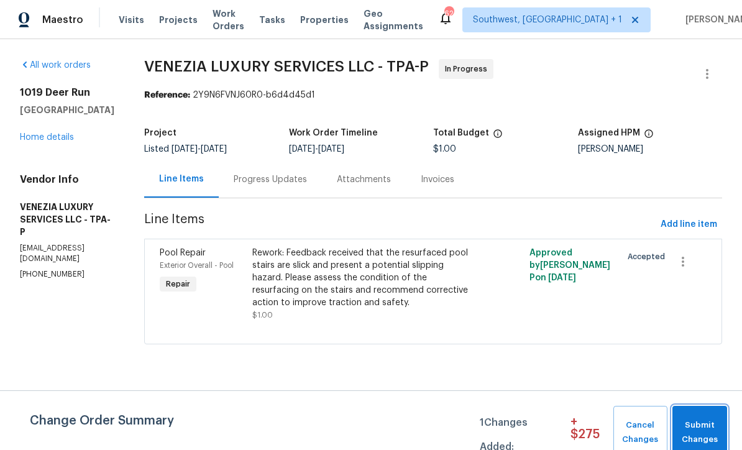
click at [703, 429] on span "Submit Changes" at bounding box center [699, 432] width 42 height 29
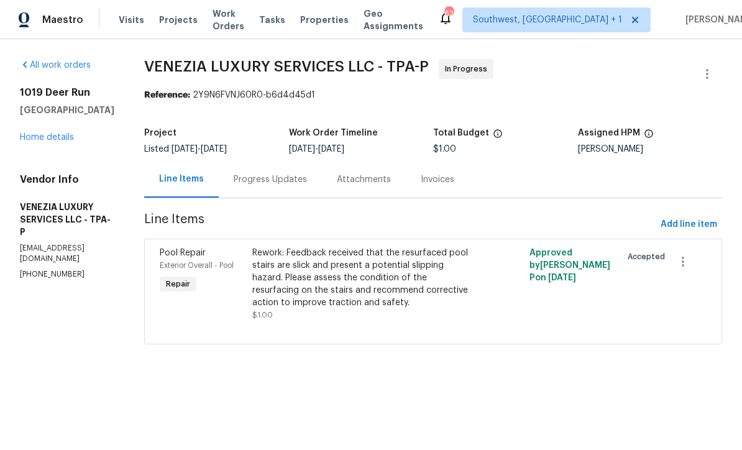
click at [286, 184] on div "Progress Updates" at bounding box center [270, 179] width 73 height 12
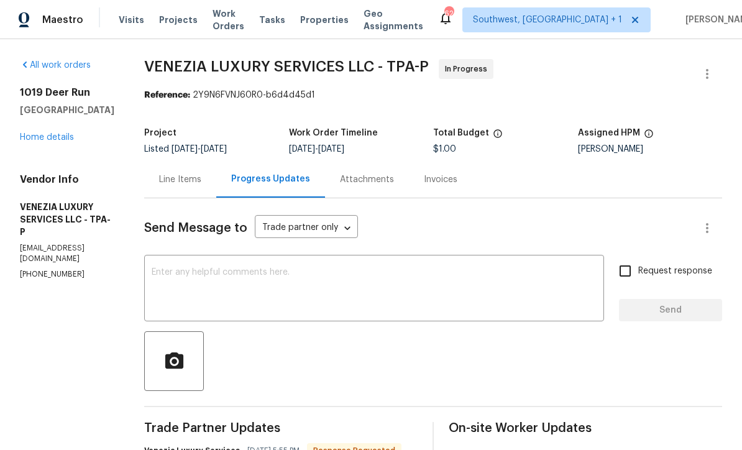
click at [239, 271] on textarea at bounding box center [374, 289] width 445 height 43
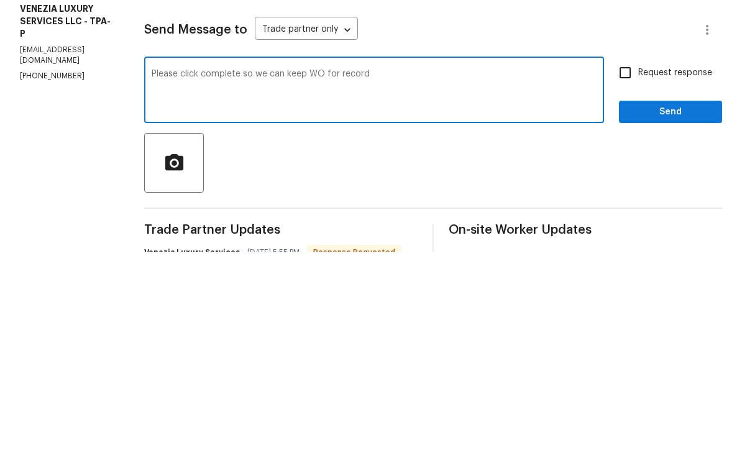
type textarea "Please click complete so we can keep WO for record"
click at [634, 258] on input "Request response" at bounding box center [625, 271] width 26 height 26
checkbox input "true"
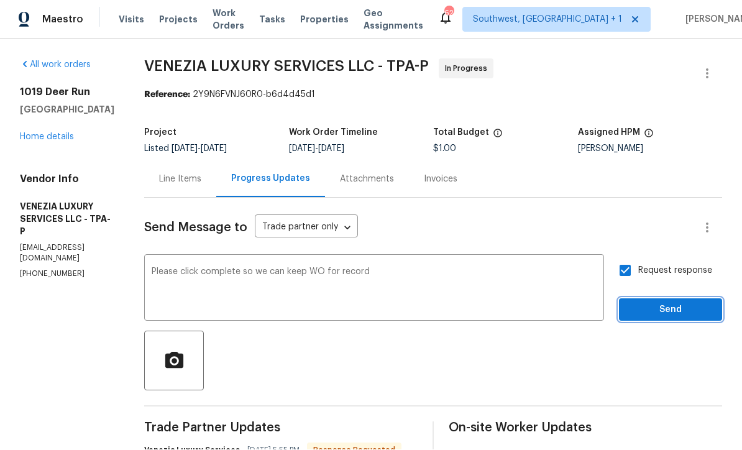
click at [665, 303] on span "Send" at bounding box center [670, 311] width 83 height 16
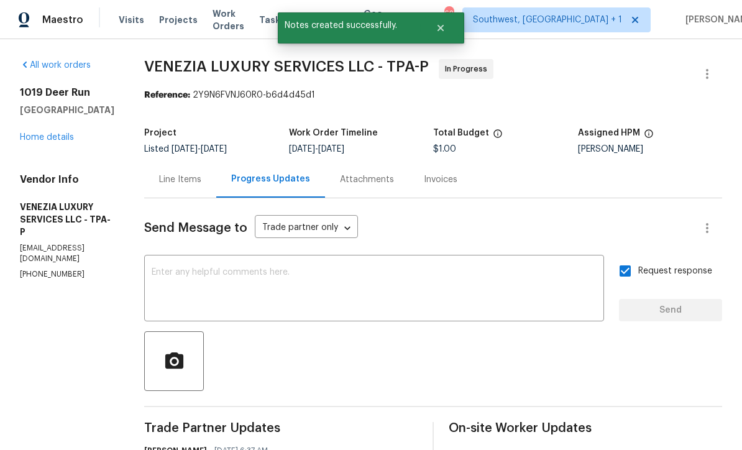
click at [49, 135] on div "All work orders 1019 Deer Run Venice, FL 34293 Home details Vendor Info VENEZIA…" at bounding box center [67, 169] width 94 height 221
click at [59, 133] on link "Home details" at bounding box center [47, 137] width 54 height 9
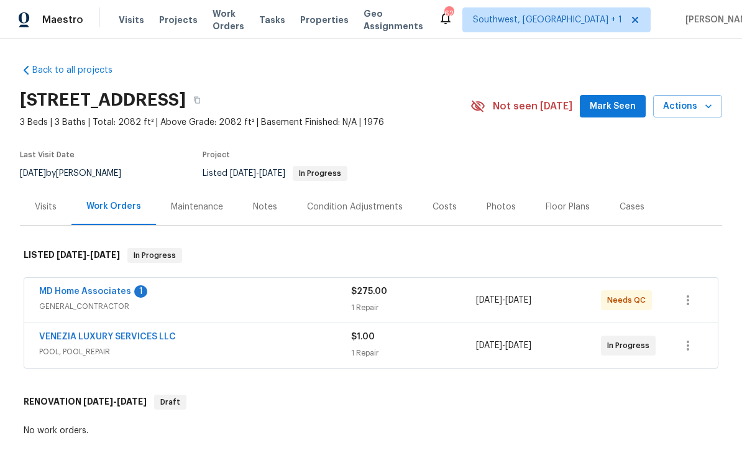
click at [217, 300] on span "GENERAL_CONTRACTOR" at bounding box center [195, 306] width 312 height 12
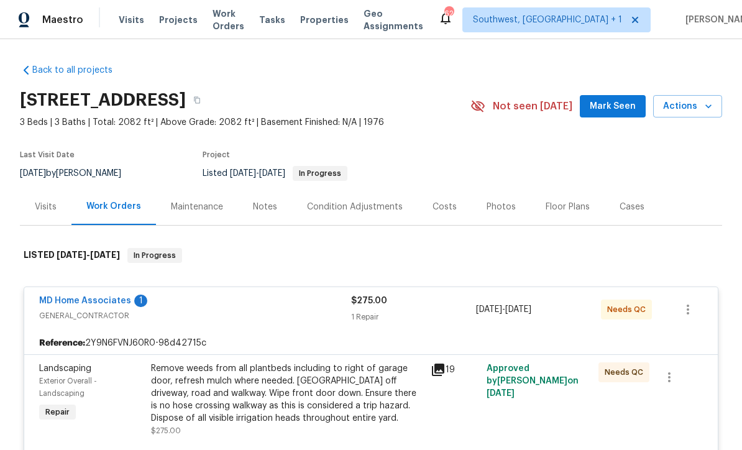
click at [76, 296] on link "MD Home Associates" at bounding box center [85, 300] width 92 height 9
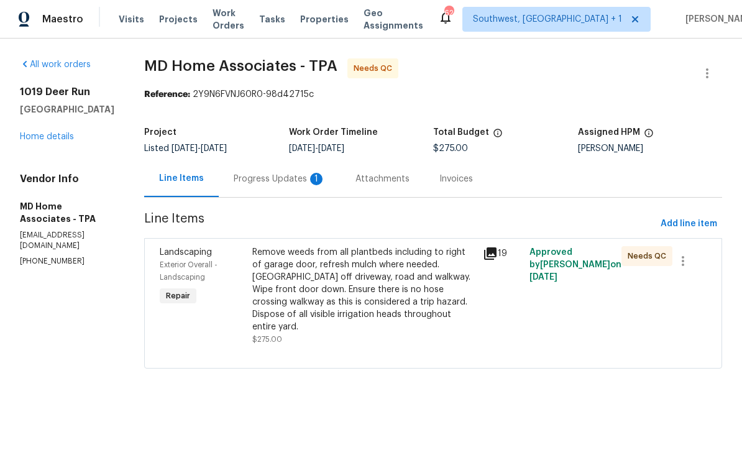
click at [258, 180] on div "Progress Updates 1" at bounding box center [280, 179] width 92 height 12
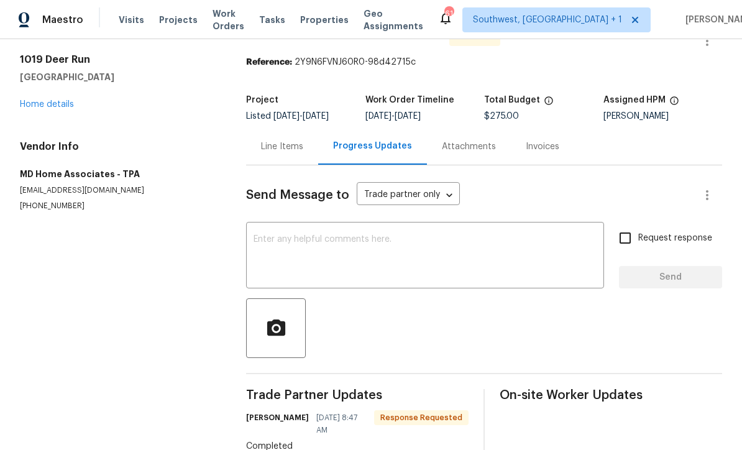
scroll to position [32, 0]
click at [270, 153] on div "Line Items" at bounding box center [282, 147] width 42 height 12
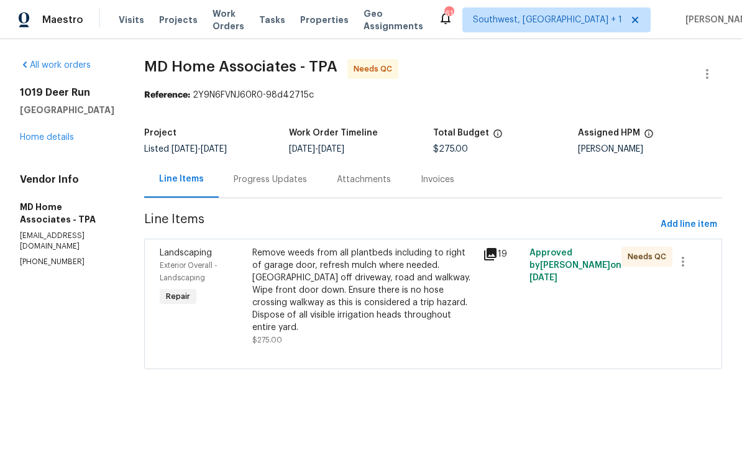
click at [525, 346] on div at bounding box center [433, 353] width 547 height 15
click at [469, 308] on div "Remove weeds from all plantbeds including to right of garage door, refresh mulc…" at bounding box center [364, 290] width 224 height 87
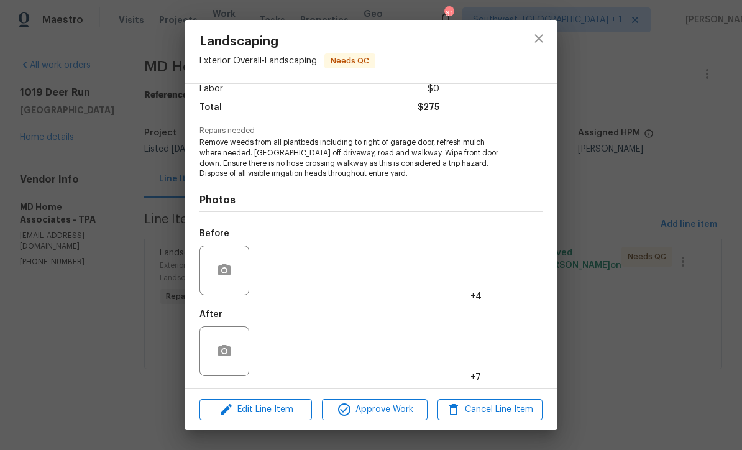
scroll to position [93, 0]
click at [278, 348] on img at bounding box center [279, 351] width 50 height 50
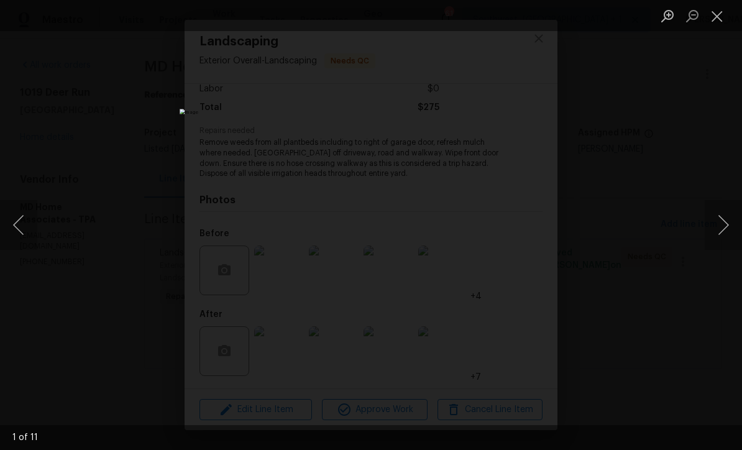
click at [719, 229] on button "Next image" at bounding box center [722, 225] width 37 height 50
click at [727, 229] on button "Next image" at bounding box center [722, 225] width 37 height 50
click at [726, 237] on button "Next image" at bounding box center [722, 225] width 37 height 50
click at [727, 235] on button "Next image" at bounding box center [722, 225] width 37 height 50
click at [727, 234] on button "Next image" at bounding box center [722, 225] width 37 height 50
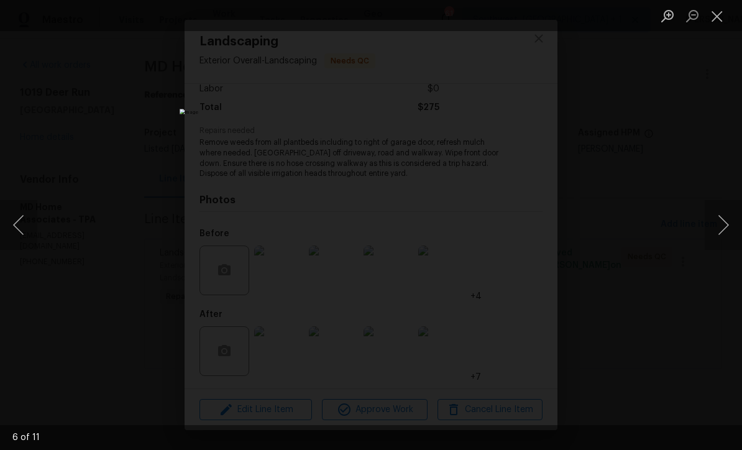
click at [724, 241] on button "Next image" at bounding box center [722, 225] width 37 height 50
click at [727, 235] on button "Next image" at bounding box center [722, 225] width 37 height 50
click at [734, 230] on button "Next image" at bounding box center [722, 225] width 37 height 50
click at [732, 230] on button "Next image" at bounding box center [722, 225] width 37 height 50
click at [729, 229] on button "Next image" at bounding box center [722, 225] width 37 height 50
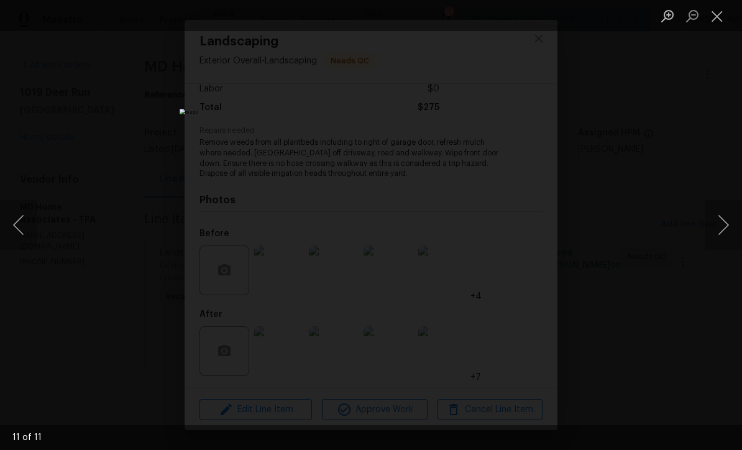
click at [729, 229] on button "Next image" at bounding box center [722, 225] width 37 height 50
click at [729, 230] on button "Next image" at bounding box center [722, 225] width 37 height 50
click at [733, 234] on button "Next image" at bounding box center [722, 225] width 37 height 50
click at [734, 231] on button "Next image" at bounding box center [722, 225] width 37 height 50
click at [734, 234] on button "Next image" at bounding box center [722, 225] width 37 height 50
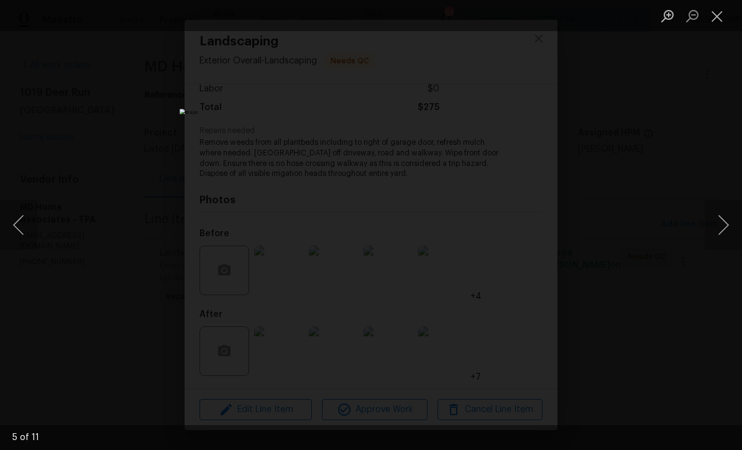
click at [718, 24] on button "Close lightbox" at bounding box center [716, 16] width 25 height 22
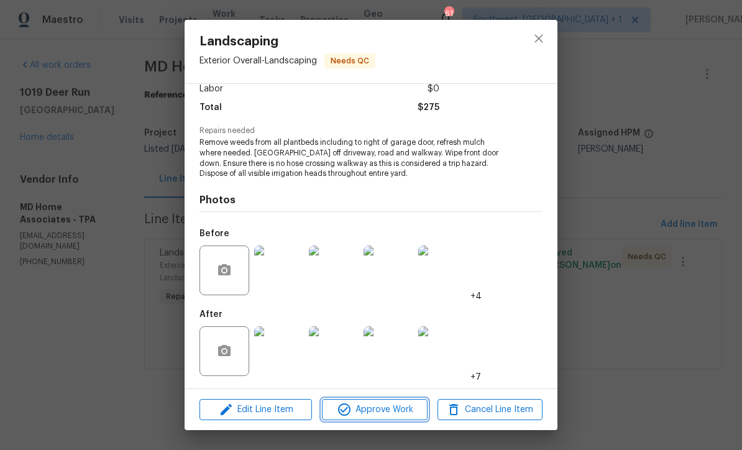
click at [396, 412] on span "Approve Work" at bounding box center [375, 410] width 98 height 16
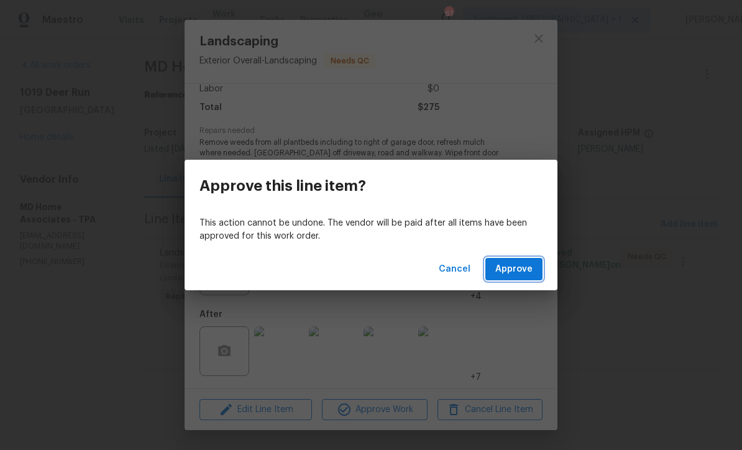
click at [524, 273] on span "Approve" at bounding box center [513, 270] width 37 height 16
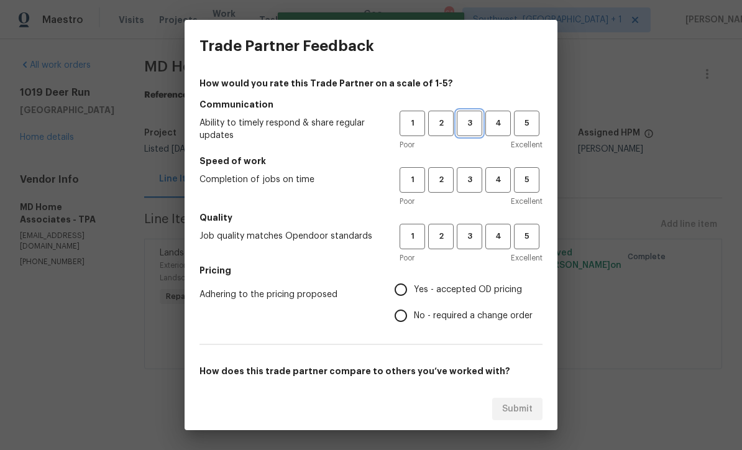
click at [466, 131] on button "3" at bounding box center [469, 123] width 25 height 25
click at [463, 175] on span "3" at bounding box center [469, 180] width 23 height 14
click at [458, 236] on span "3" at bounding box center [469, 236] width 23 height 14
click at [409, 283] on input "Yes - accepted OD pricing" at bounding box center [401, 289] width 26 height 26
radio input "true"
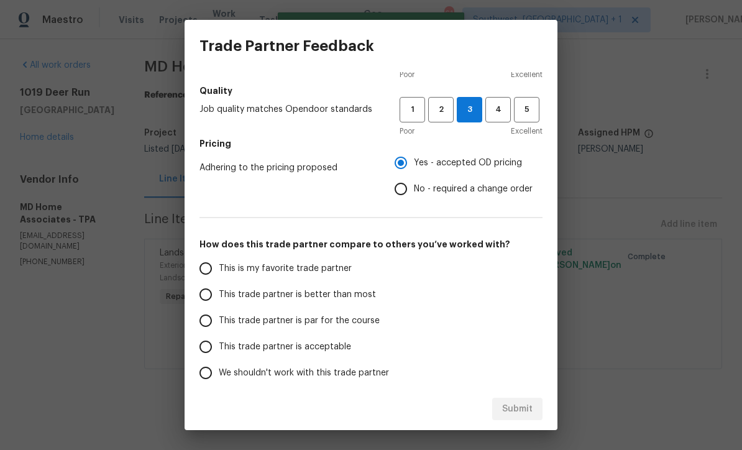
scroll to position [131, 0]
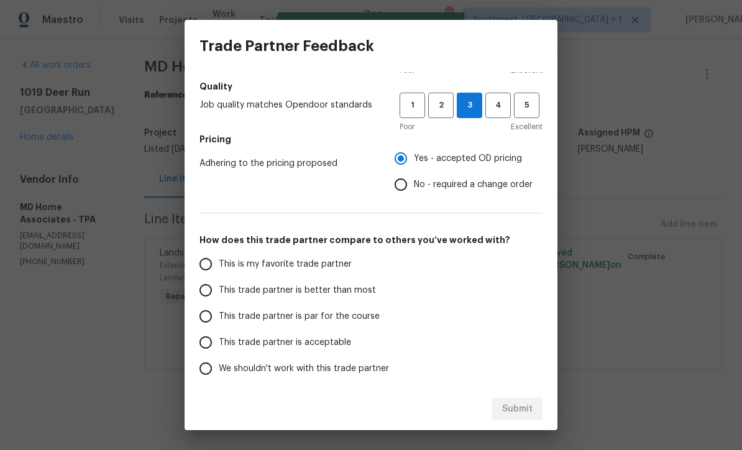
click at [206, 317] on input "This trade partner is par for the course" at bounding box center [206, 316] width 26 height 26
click at [522, 408] on span "Submit" at bounding box center [517, 409] width 30 height 16
radio input "true"
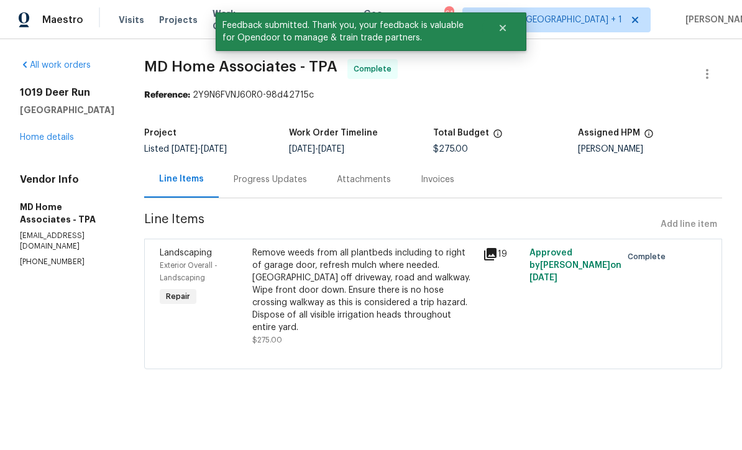
click at [598, 63] on span "MD Home Associates - TPA Complete" at bounding box center [418, 74] width 548 height 30
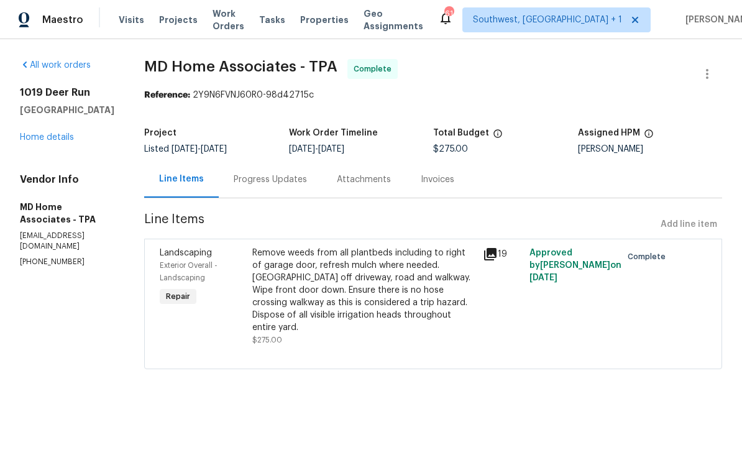
click at [124, 16] on span "Visits" at bounding box center [131, 20] width 25 height 12
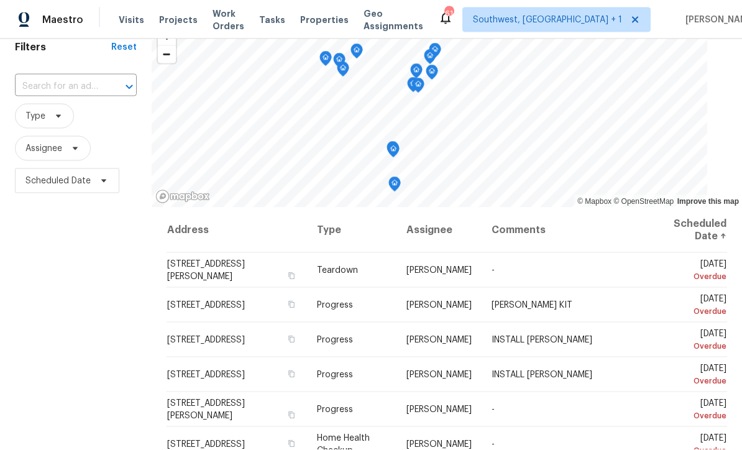
scroll to position [52, 0]
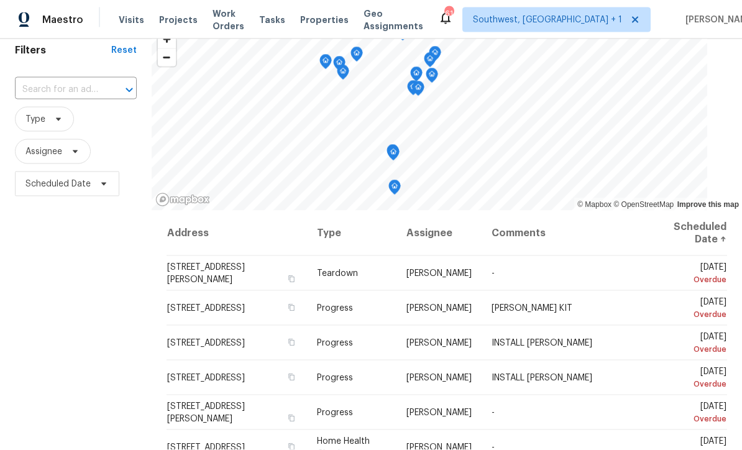
click at [41, 80] on input "text" at bounding box center [58, 89] width 87 height 19
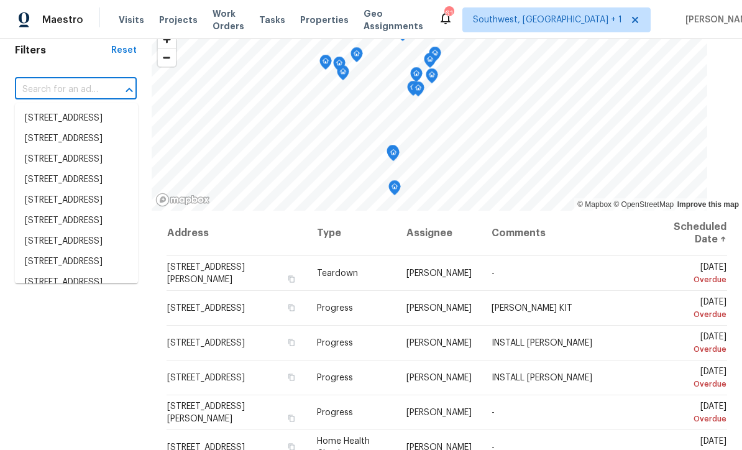
scroll to position [17, 0]
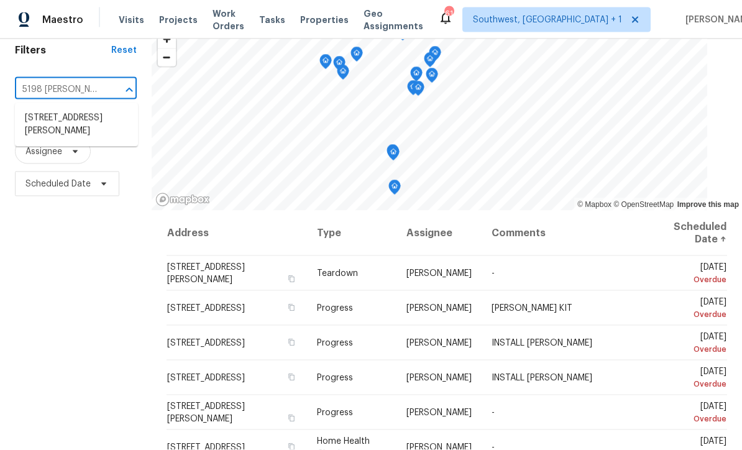
type input "5198 Moeller"
click at [48, 108] on li "5198 Moeller Ave, Sarasota, FL 34233" at bounding box center [76, 125] width 123 height 34
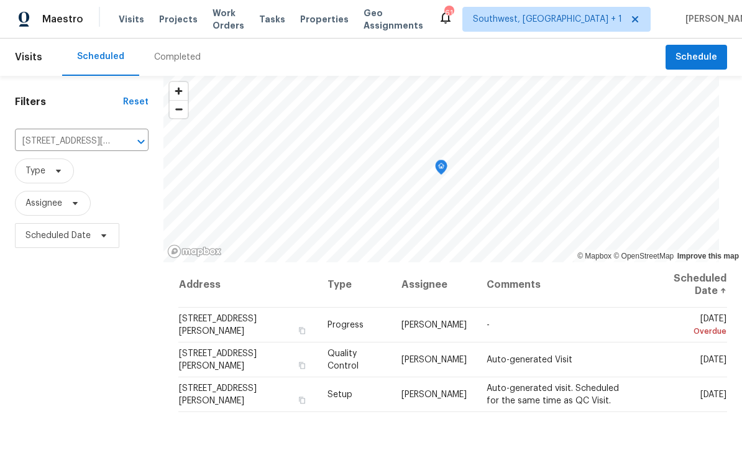
scroll to position [1, 0]
click at [0, 0] on span at bounding box center [0, 0] width 0 height 0
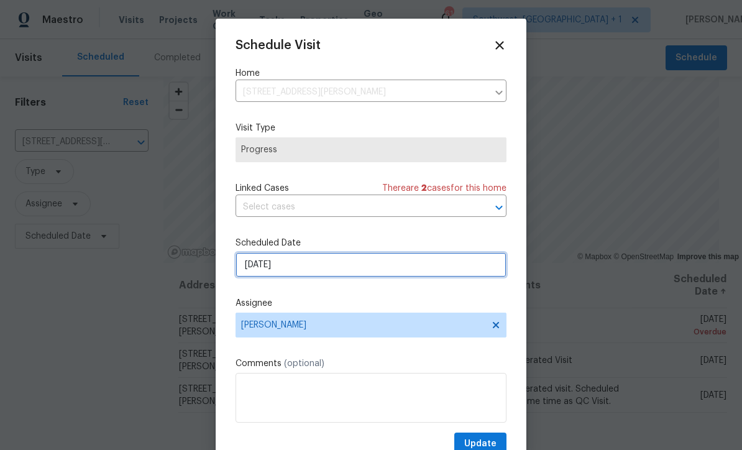
click at [248, 272] on input "9/5/2025" at bounding box center [370, 264] width 271 height 25
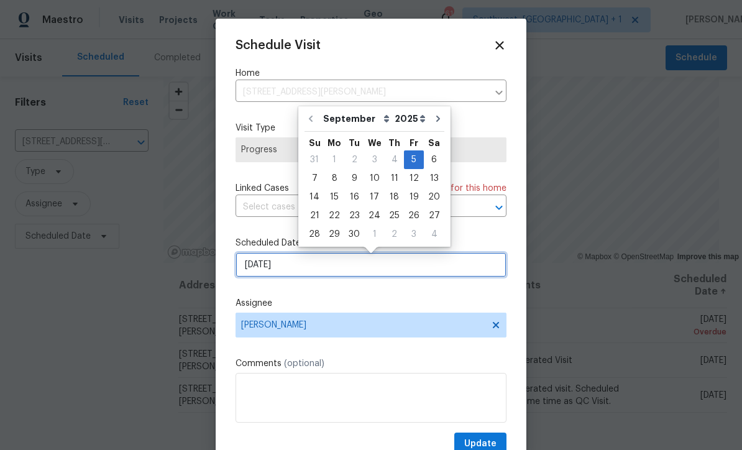
scroll to position [0, 0]
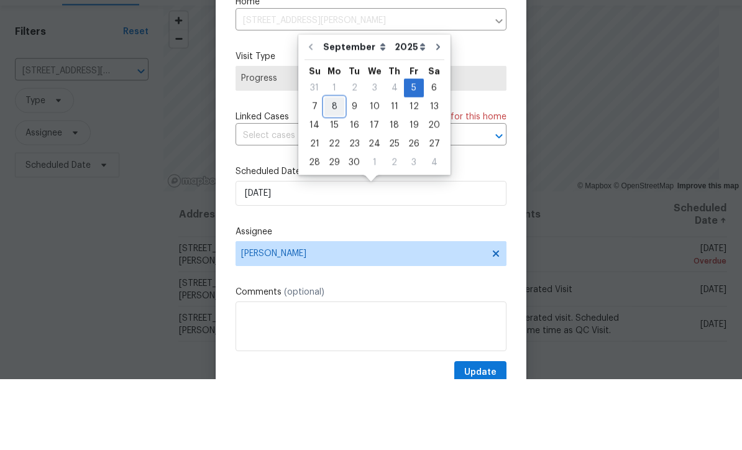
click at [329, 169] on div "8" at bounding box center [334, 177] width 20 height 17
type input "9/8/2025"
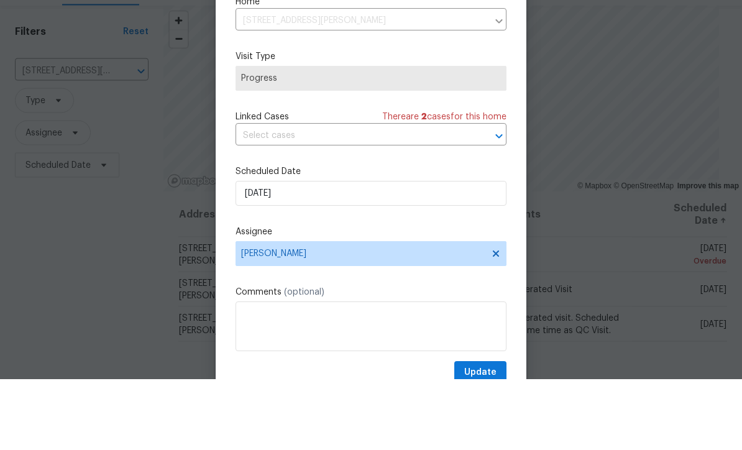
scroll to position [41, 0]
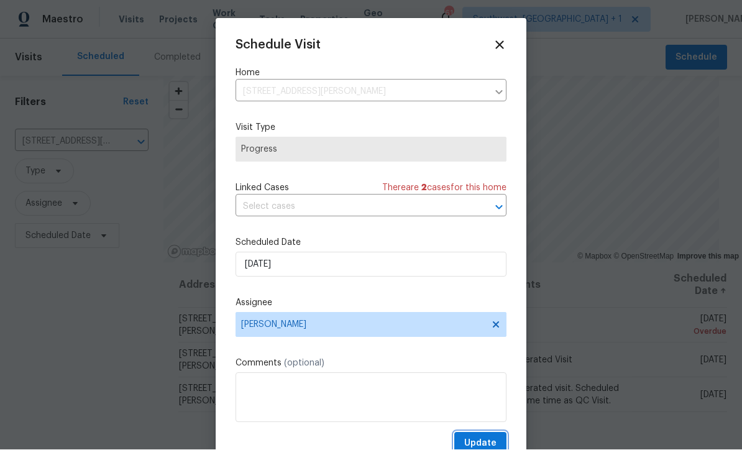
click at [489, 435] on button "Update" at bounding box center [480, 443] width 52 height 23
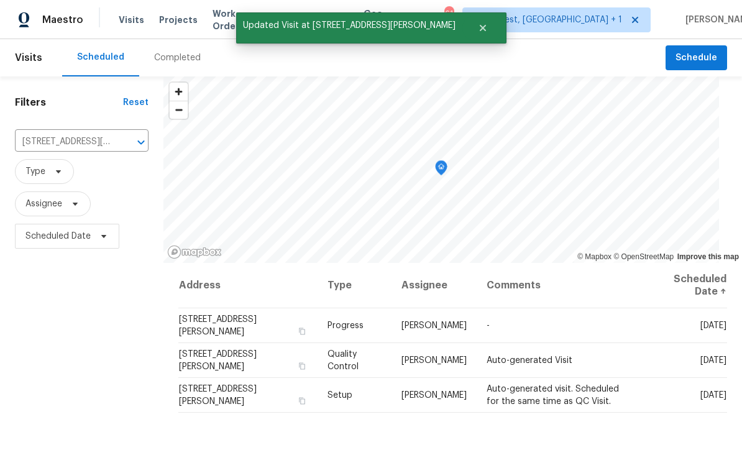
click at [131, 136] on icon "Clear" at bounding box center [125, 142] width 12 height 12
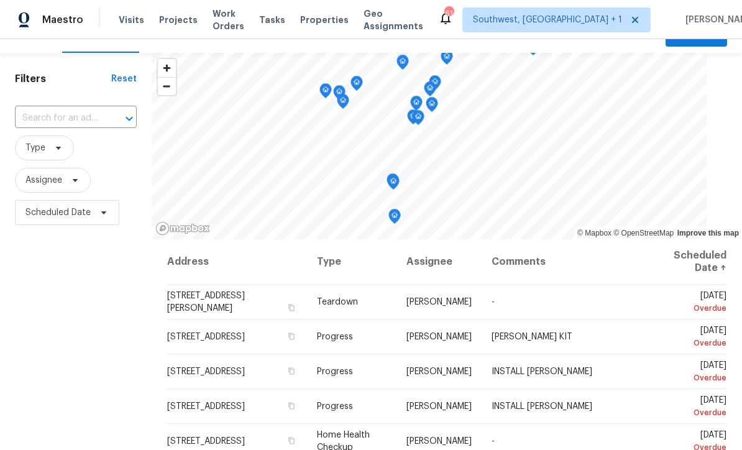
scroll to position [7, 0]
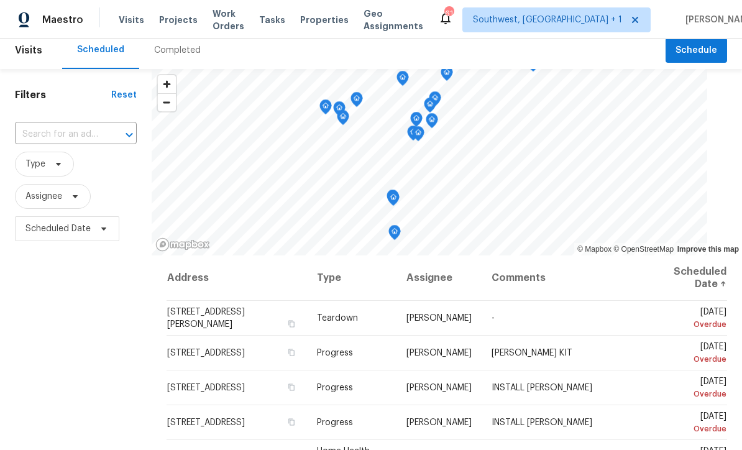
click at [55, 134] on input "text" at bounding box center [58, 134] width 87 height 19
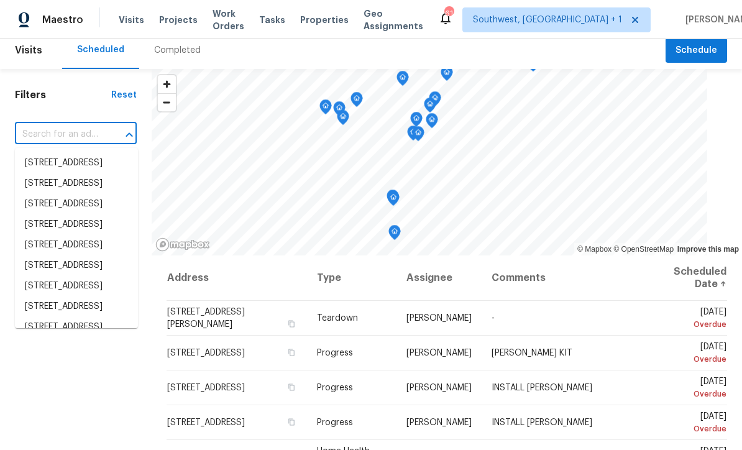
scroll to position [0, 0]
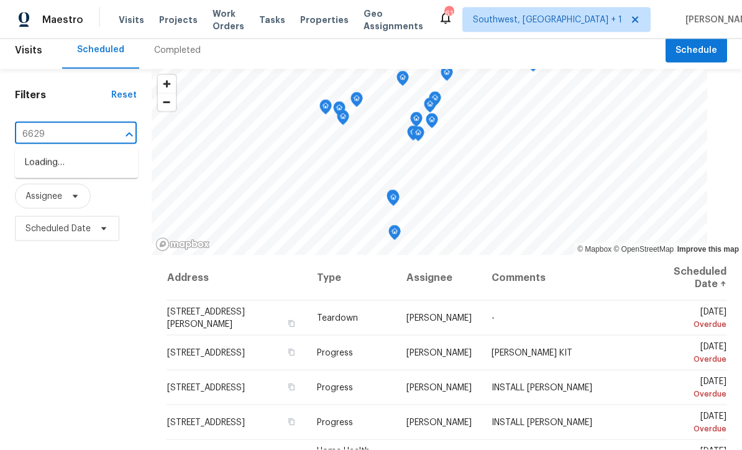
type input "6629"
click at [57, 164] on li "6629 Pineview Ter # 5-201, Bradenton, FL 34203" at bounding box center [76, 163] width 123 height 21
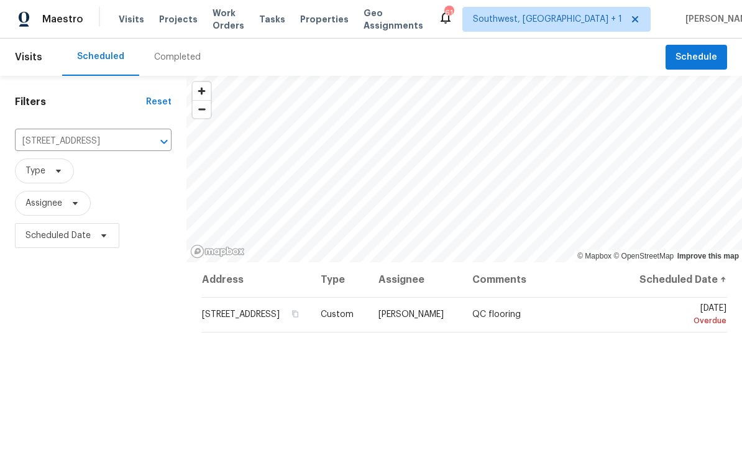
scroll to position [1, 0]
click at [689, 332] on td "Sat, Sep 06 Overdue" at bounding box center [672, 315] width 107 height 35
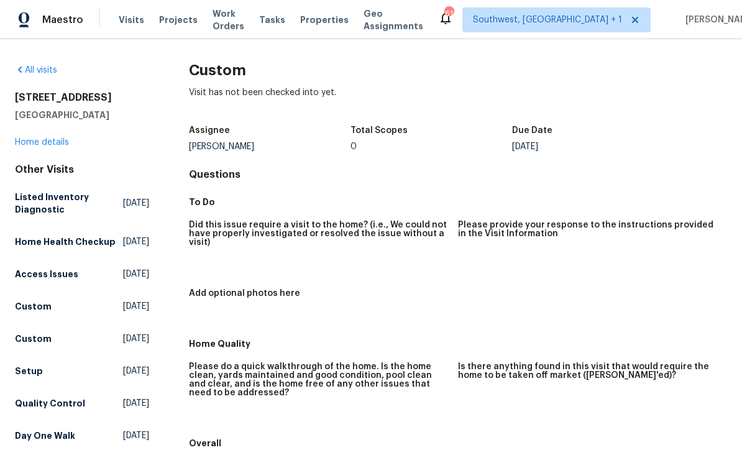
click at [30, 74] on link "All visits" at bounding box center [36, 70] width 42 height 9
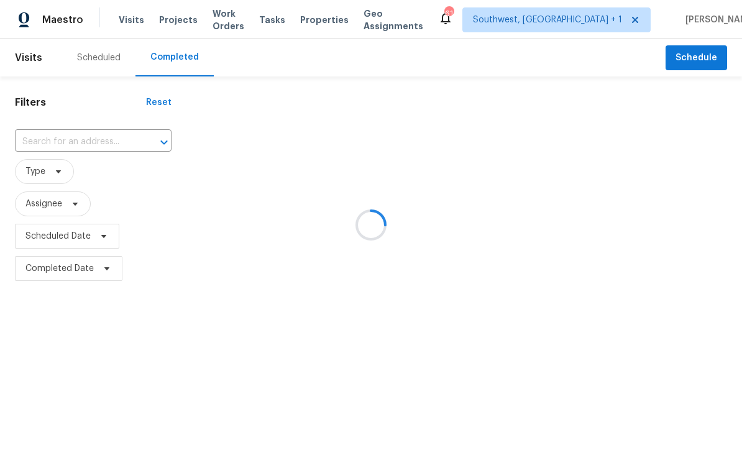
click at [83, 60] on div at bounding box center [371, 225] width 742 height 450
click at [88, 61] on div at bounding box center [371, 225] width 742 height 450
click at [99, 65] on div at bounding box center [371, 225] width 742 height 450
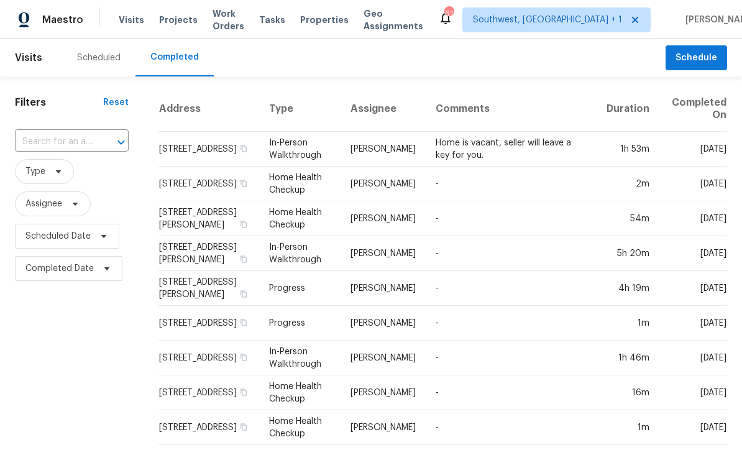
click at [88, 60] on div "Scheduled" at bounding box center [98, 58] width 43 height 12
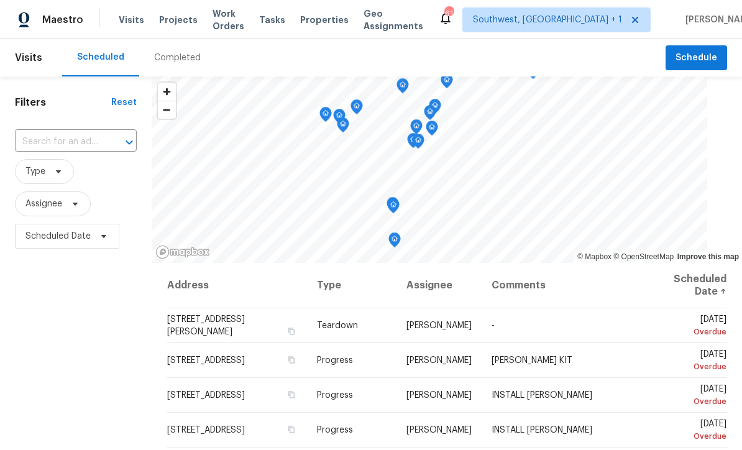
click at [60, 142] on input "text" at bounding box center [58, 141] width 87 height 19
type input "6629"
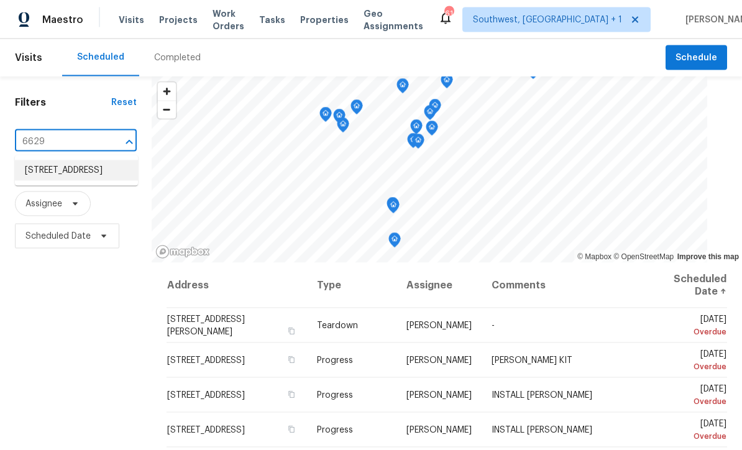
click at [50, 174] on li "6629 Pineview Ter # 5-201, Bradenton, FL 34203" at bounding box center [76, 170] width 123 height 21
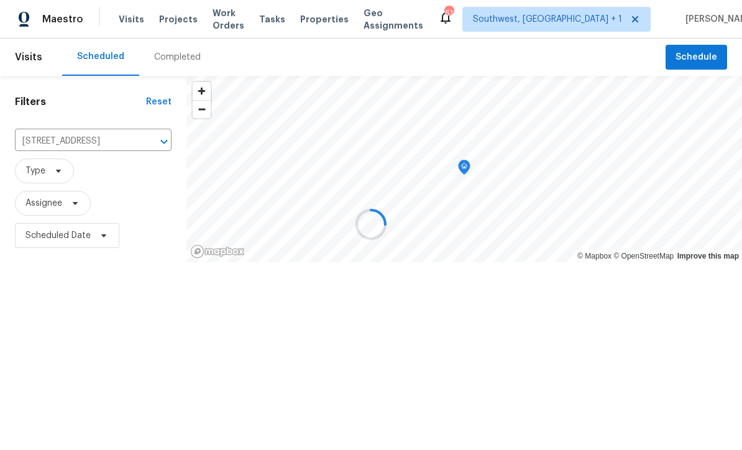
scroll to position [1, 0]
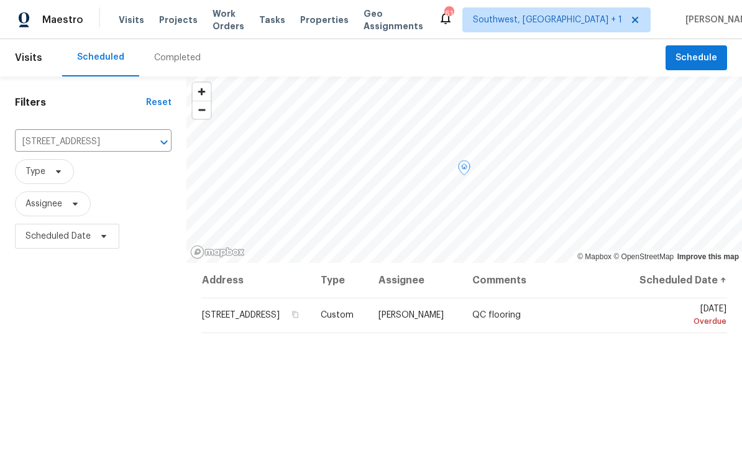
click at [0, 0] on icon at bounding box center [0, 0] width 0 height 0
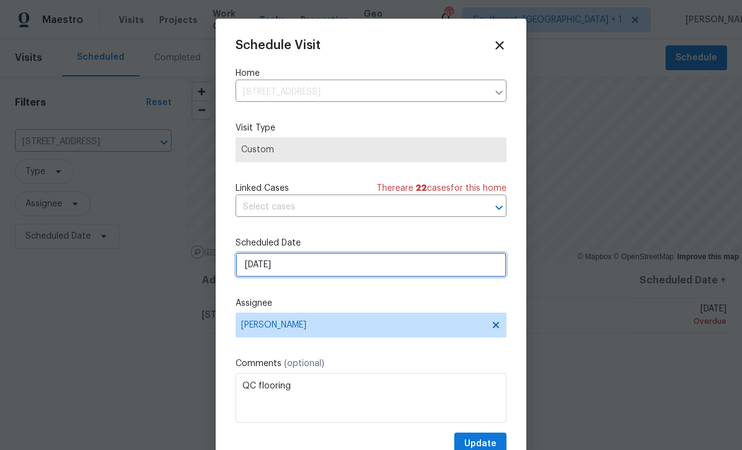
click at [252, 271] on input "[DATE]" at bounding box center [370, 264] width 271 height 25
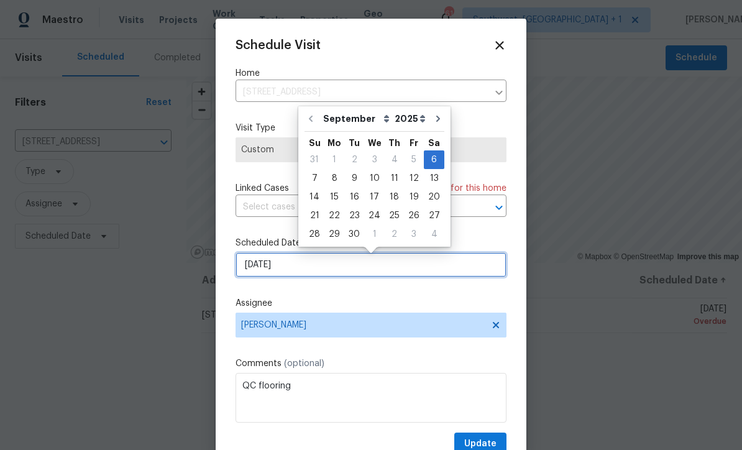
scroll to position [0, 0]
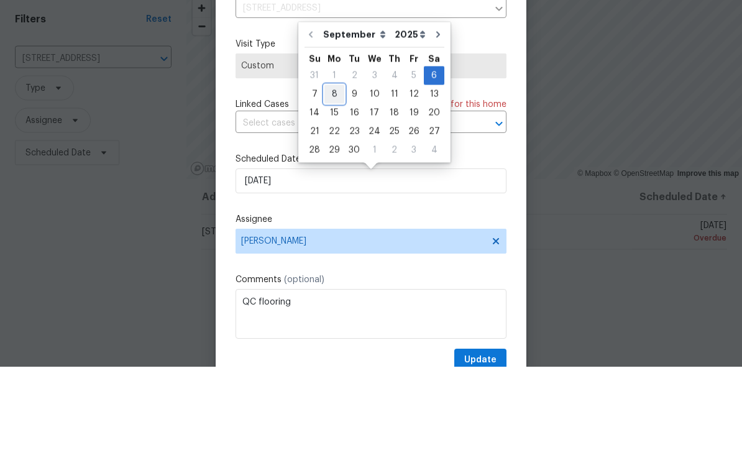
click at [324, 169] on div "8" at bounding box center [334, 177] width 20 height 17
type input "9/8/2025"
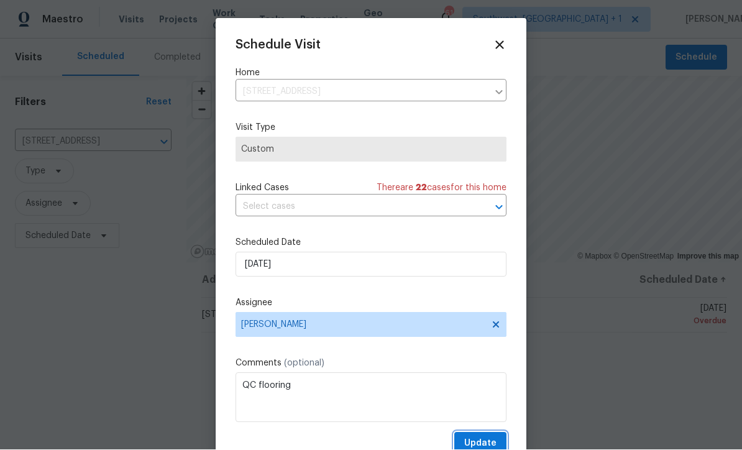
click at [484, 437] on button "Update" at bounding box center [480, 443] width 52 height 23
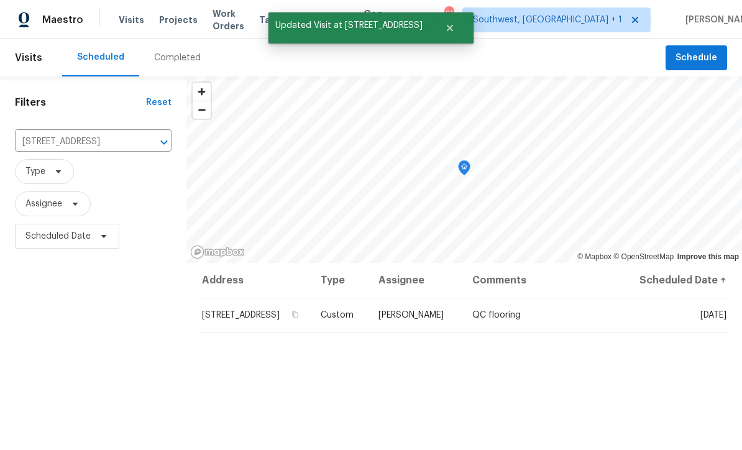
click at [152, 136] on icon "Clear" at bounding box center [148, 142] width 12 height 12
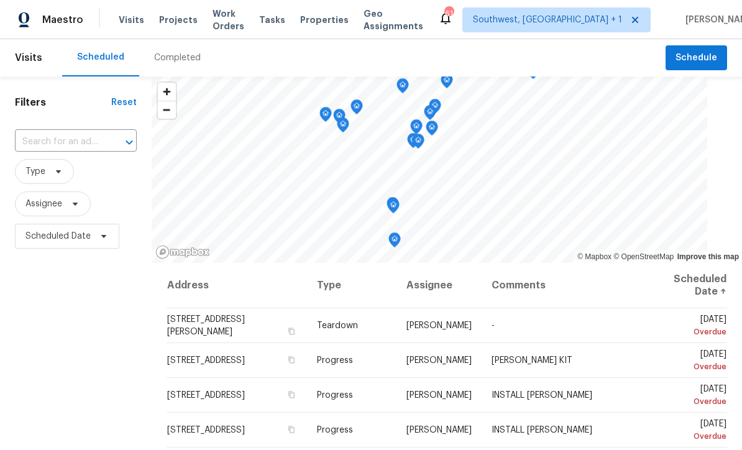
click at [52, 132] on input "text" at bounding box center [58, 141] width 87 height 19
type input "6904 Dre"
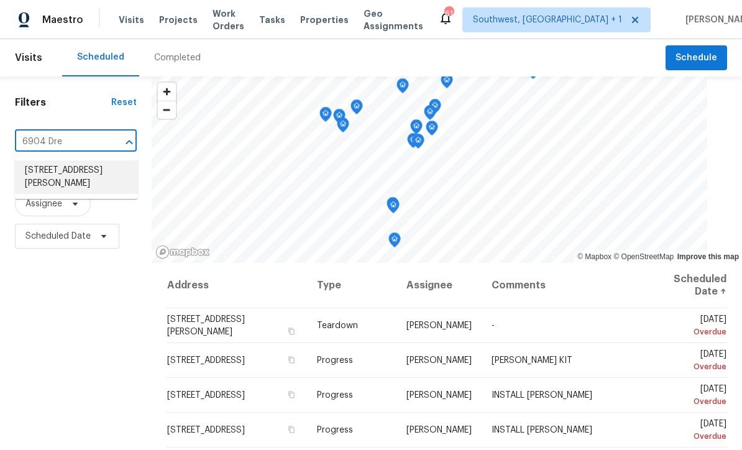
click at [52, 173] on li "6904 Drewrys Blf Apt 810, Bradenton, FL 34203" at bounding box center [76, 177] width 123 height 34
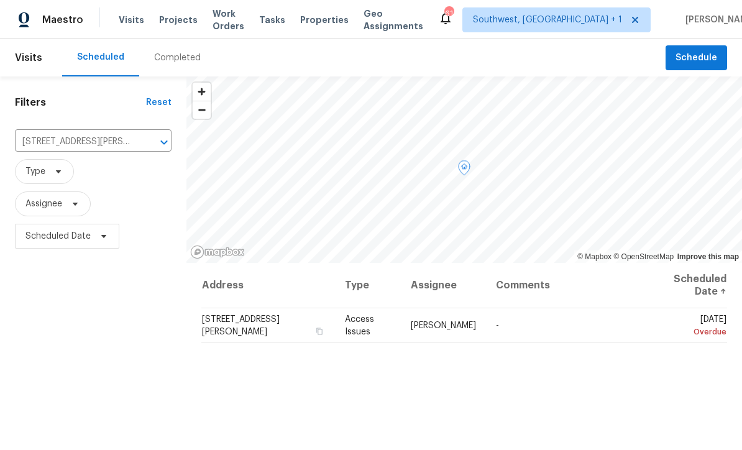
click at [0, 0] on icon at bounding box center [0, 0] width 0 height 0
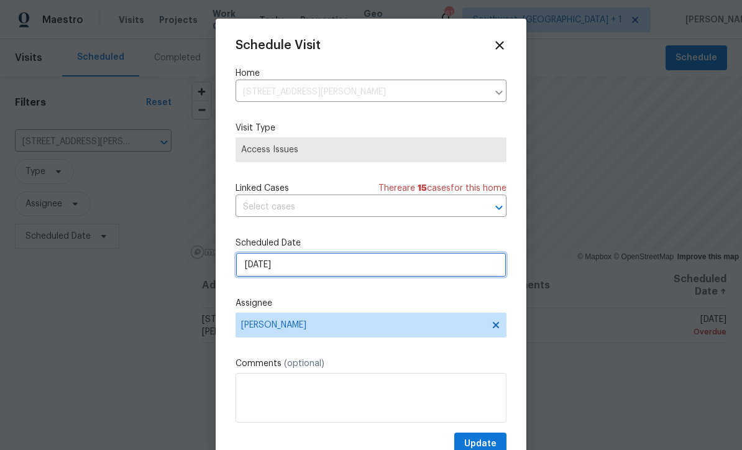
click at [259, 268] on input "[DATE]" at bounding box center [370, 264] width 271 height 25
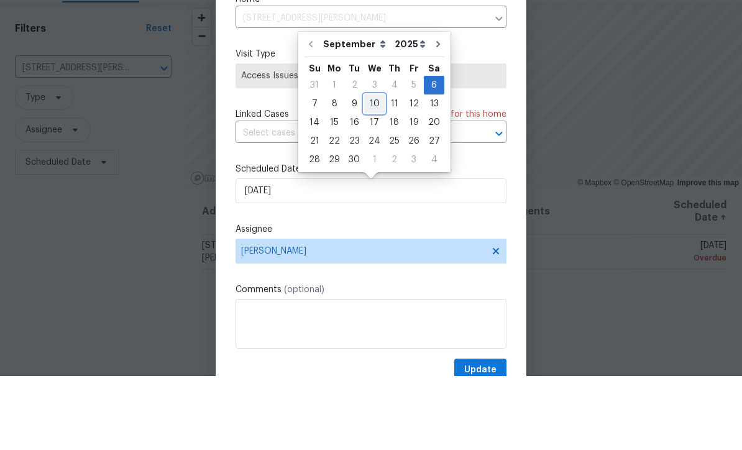
click at [373, 169] on div "10" at bounding box center [374, 177] width 21 height 17
type input "9/10/2025"
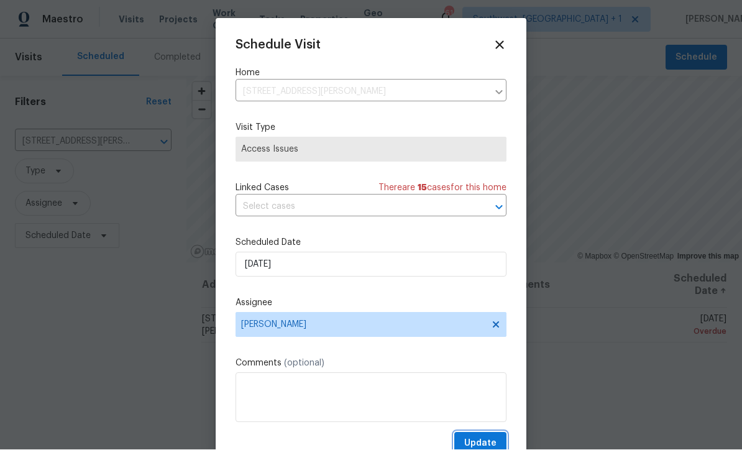
click at [482, 437] on button "Update" at bounding box center [480, 443] width 52 height 23
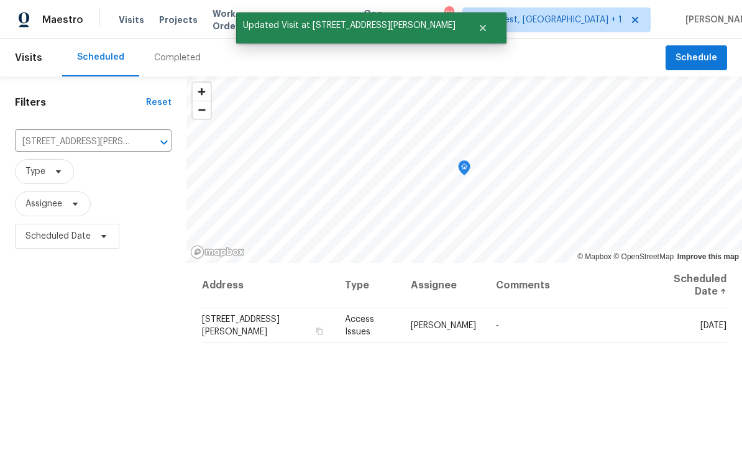
click at [149, 136] on icon "Clear" at bounding box center [148, 142] width 12 height 12
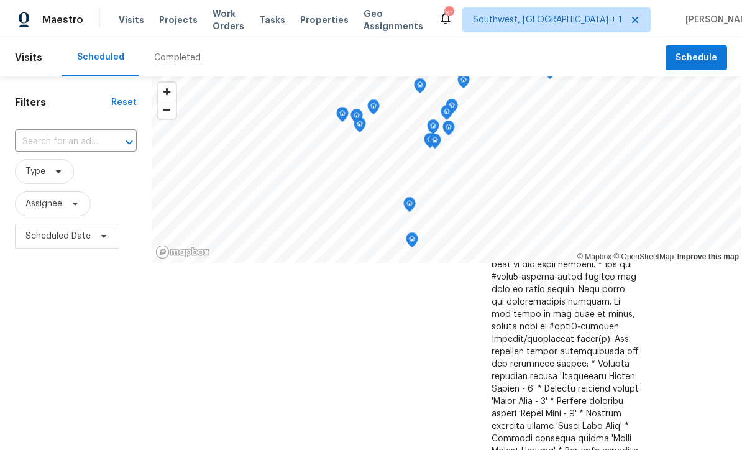
click at [59, 142] on input "text" at bounding box center [58, 141] width 87 height 19
type input "5201 72"
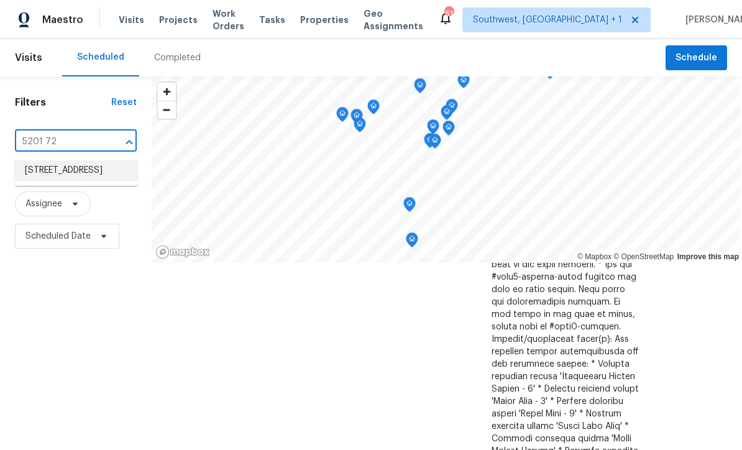
click at [37, 172] on li "5201 72nd Way N, Saint Petersburg, FL 33709" at bounding box center [76, 170] width 123 height 21
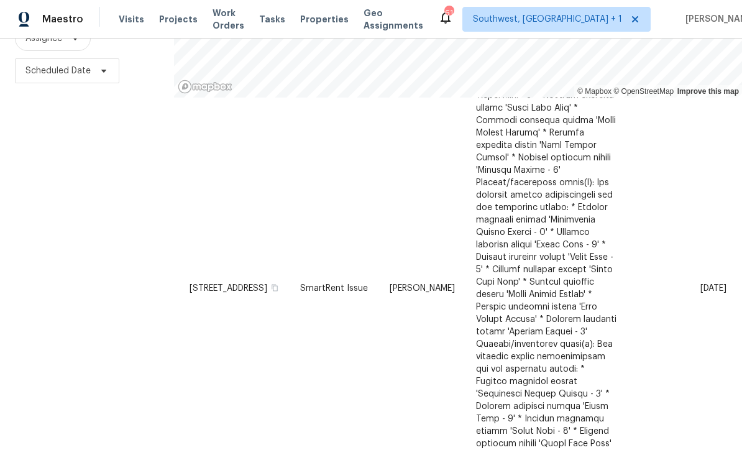
scroll to position [390, 0]
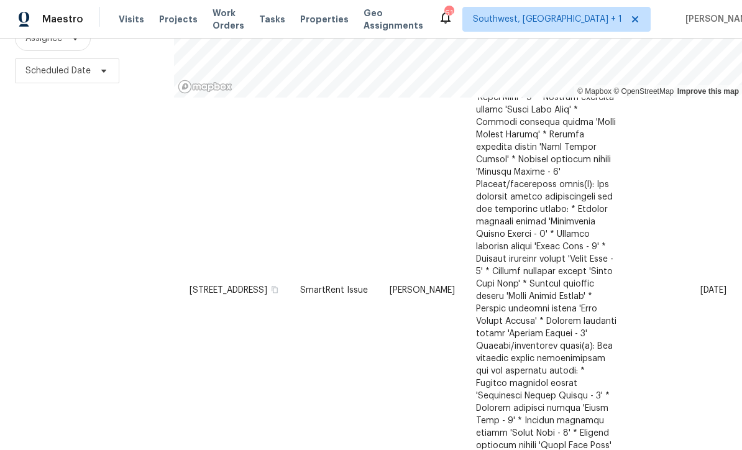
click at [0, 0] on icon at bounding box center [0, 0] width 0 height 0
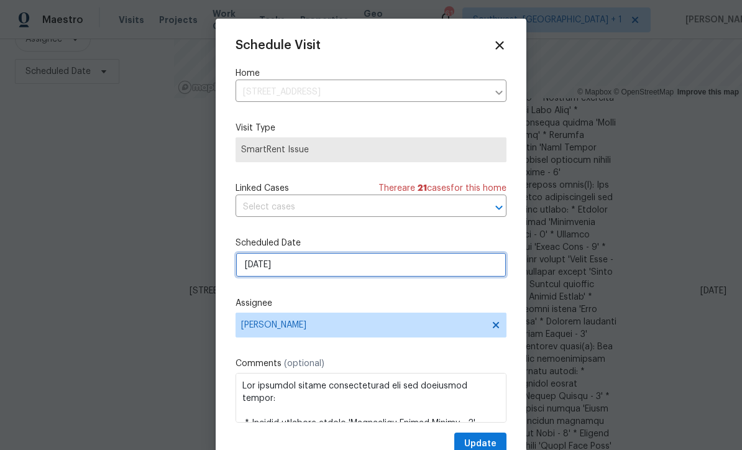
click at [250, 269] on input "9/8/2025" at bounding box center [370, 264] width 271 height 25
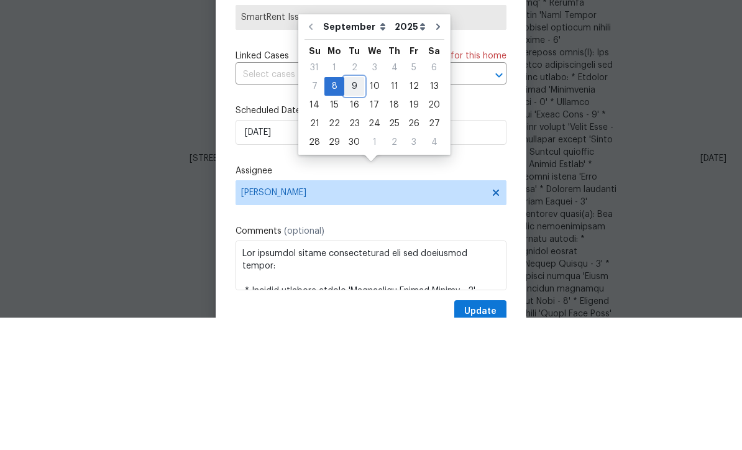
click at [347, 210] on div "9" at bounding box center [354, 218] width 20 height 17
type input "[DATE]"
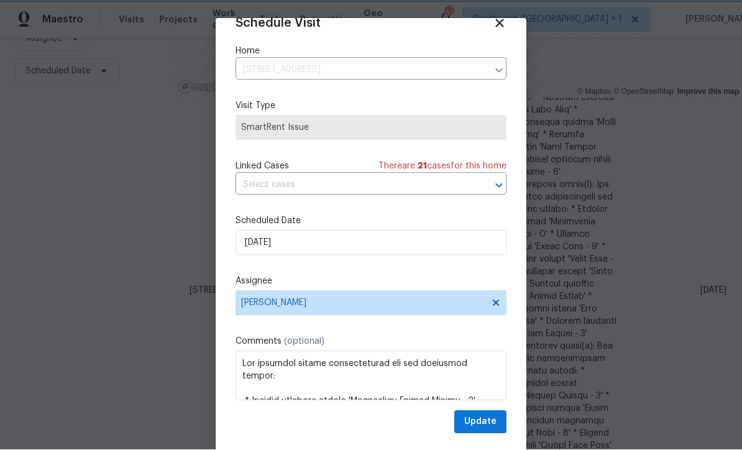
scroll to position [24, 0]
click at [488, 427] on span "Update" at bounding box center [480, 422] width 32 height 16
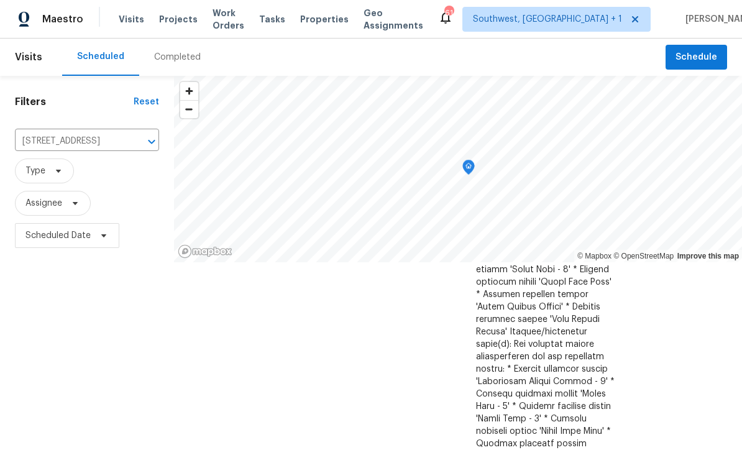
scroll to position [0, 0]
click at [132, 140] on icon "Clear" at bounding box center [135, 142] width 7 height 7
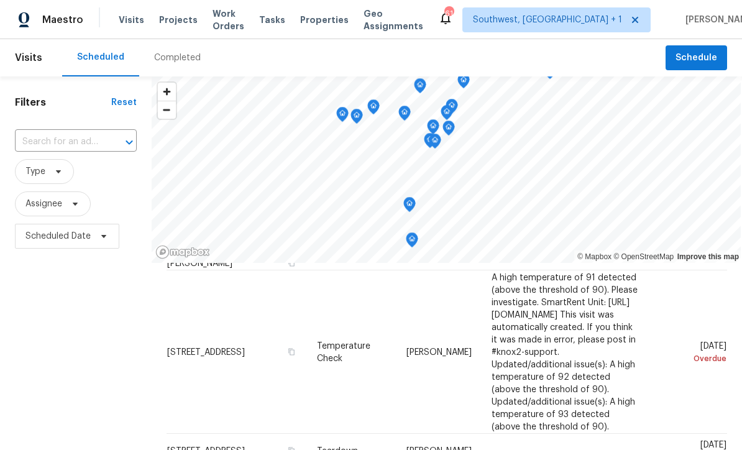
click at [166, 24] on span "Projects" at bounding box center [178, 20] width 39 height 12
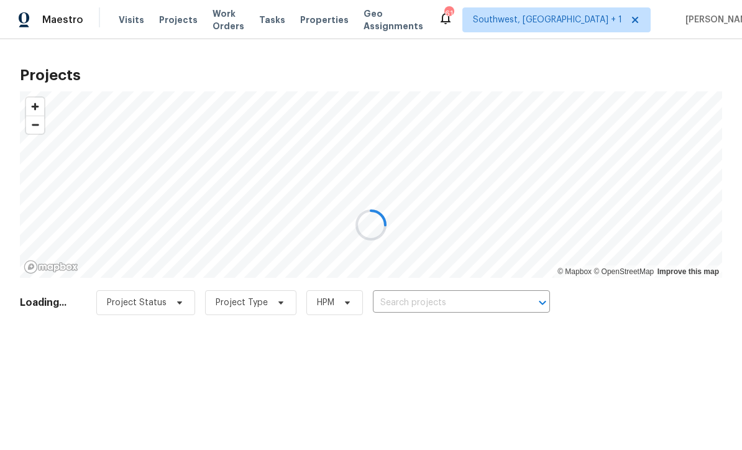
click at [470, 311] on div at bounding box center [371, 225] width 742 height 450
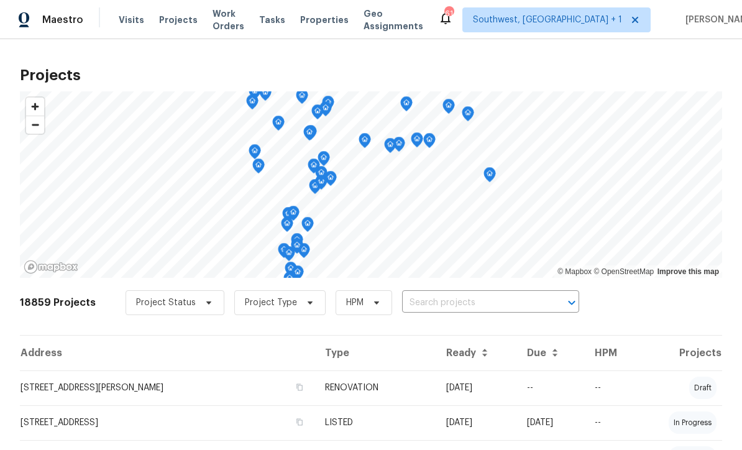
click at [464, 308] on input "text" at bounding box center [473, 302] width 142 height 19
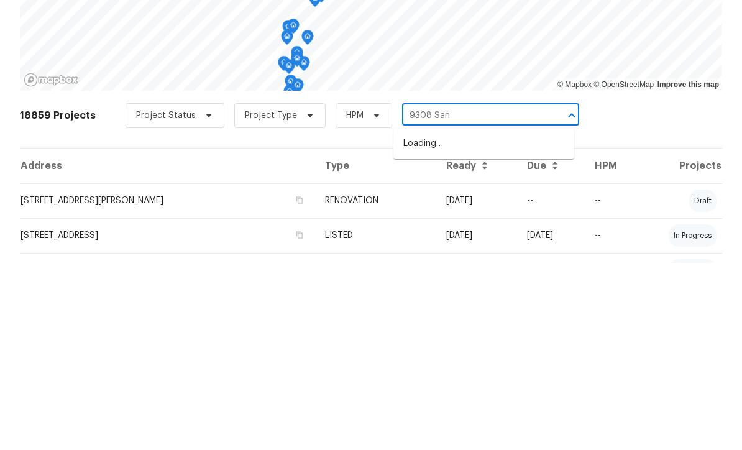
type input "9308 San"
click at [524, 321] on li "9308 San Bernandino Ave, Englewood, FL 34224" at bounding box center [483, 331] width 181 height 21
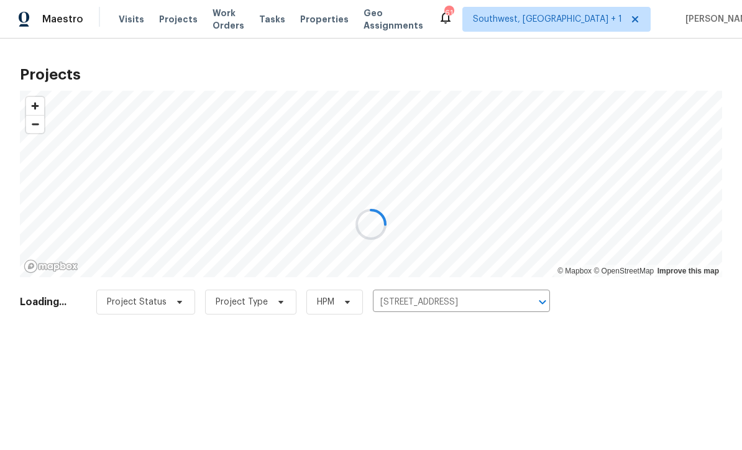
scroll to position [1, 0]
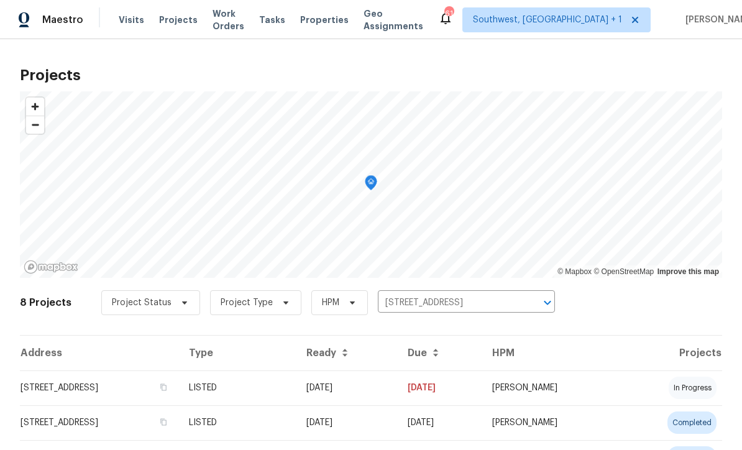
click at [104, 385] on td "9308 San Bernandino Ave, Englewood, FL 34224" at bounding box center [99, 387] width 159 height 35
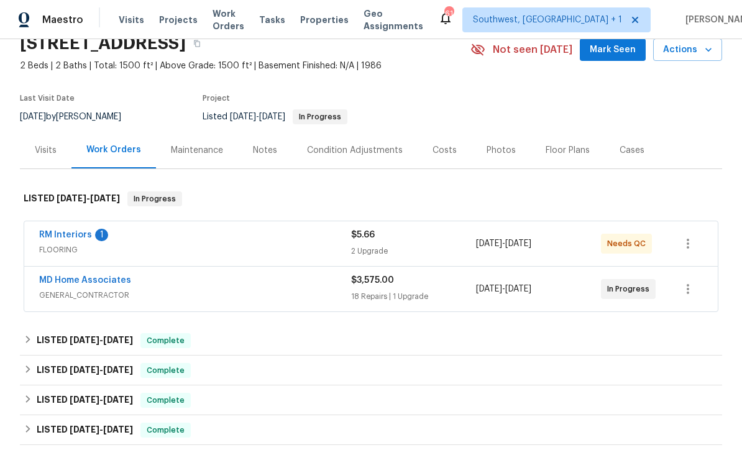
scroll to position [58, 0]
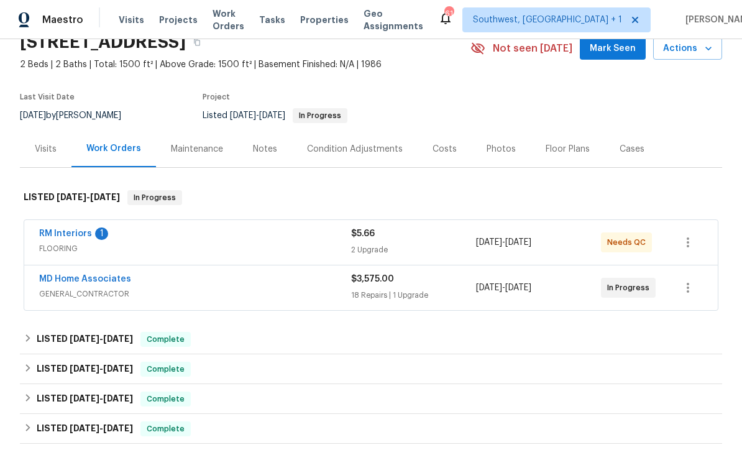
click at [71, 281] on link "MD Home Associates" at bounding box center [85, 279] width 92 height 9
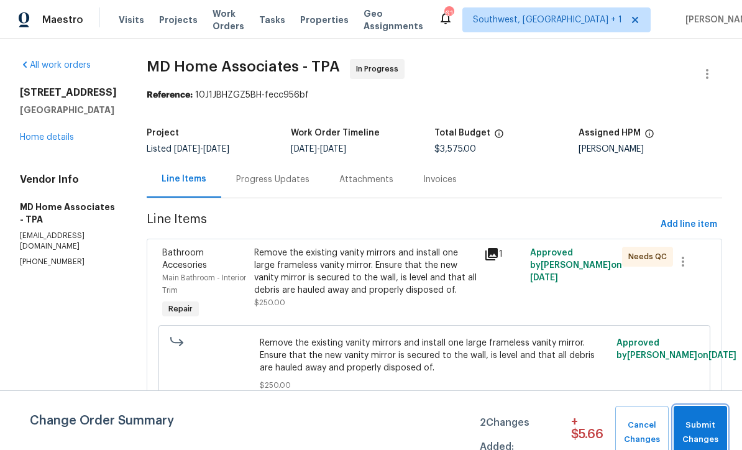
click at [709, 430] on span "Submit Changes" at bounding box center [700, 432] width 41 height 29
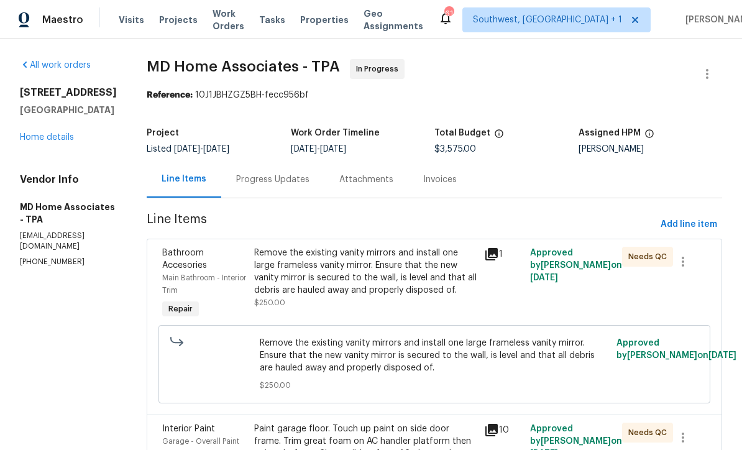
click at [264, 183] on div "Progress Updates" at bounding box center [272, 179] width 73 height 12
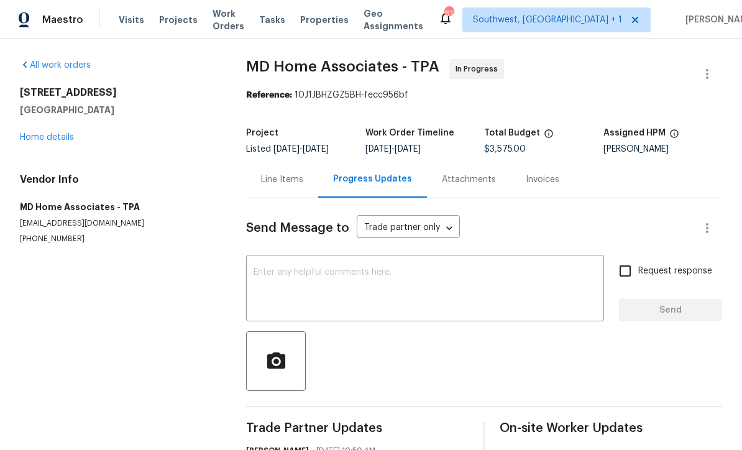
click at [488, 280] on textarea at bounding box center [424, 289] width 343 height 43
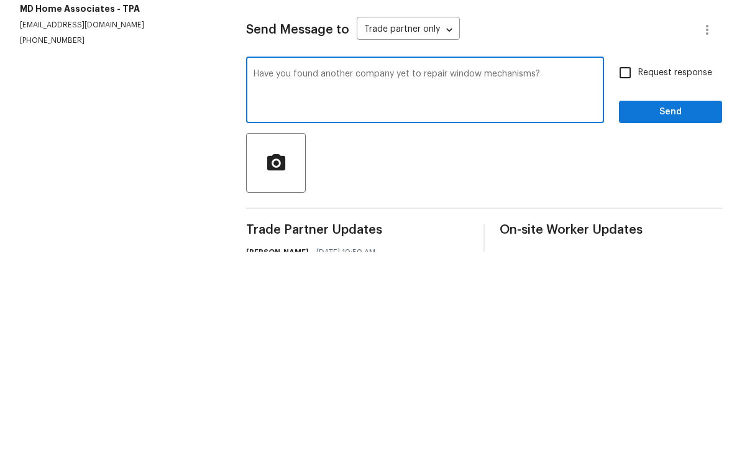
type textarea "Have you found another company yet to repair window mechanisms?"
click at [632, 258] on input "Request response" at bounding box center [625, 271] width 26 height 26
checkbox input "true"
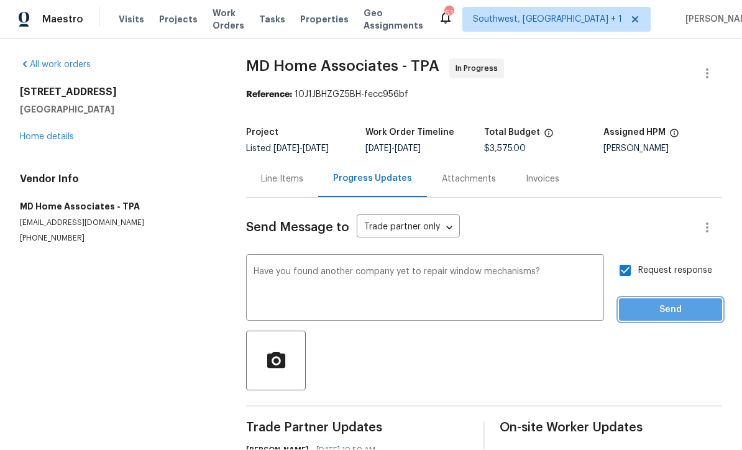
click at [662, 303] on span "Send" at bounding box center [670, 311] width 83 height 16
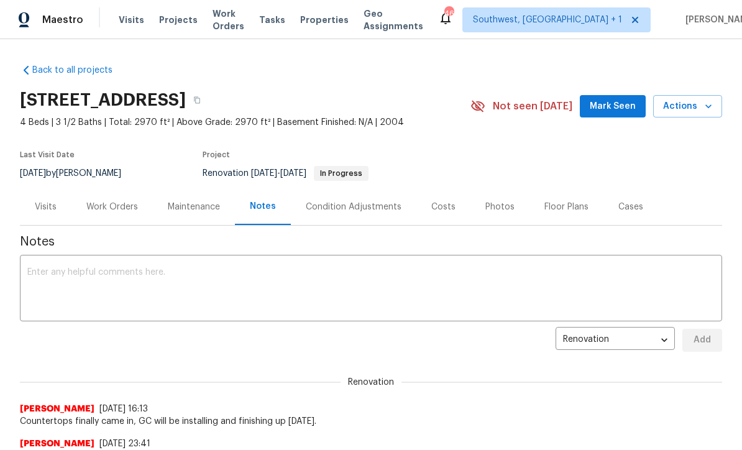
click at [124, 18] on span "Visits" at bounding box center [131, 20] width 25 height 12
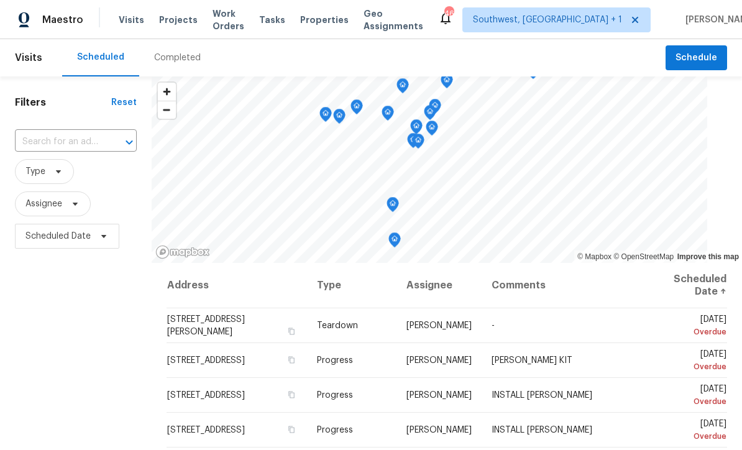
click at [47, 147] on input "text" at bounding box center [58, 141] width 87 height 19
type input "9308 San"
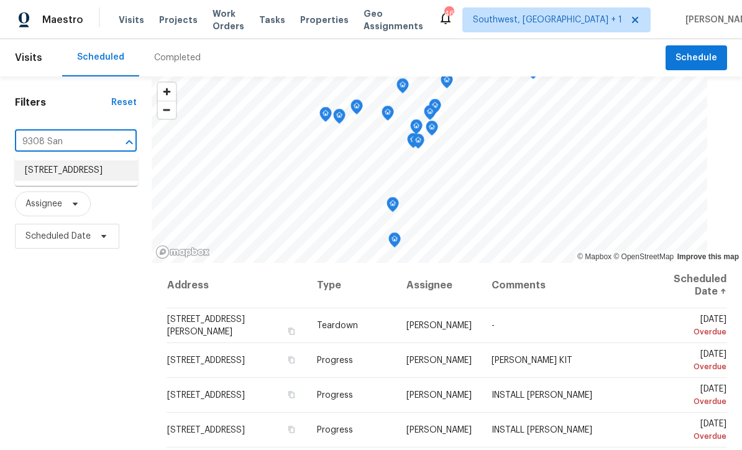
click at [41, 171] on li "9308 San Bernandino Ave, Englewood, FL 34224" at bounding box center [76, 170] width 123 height 21
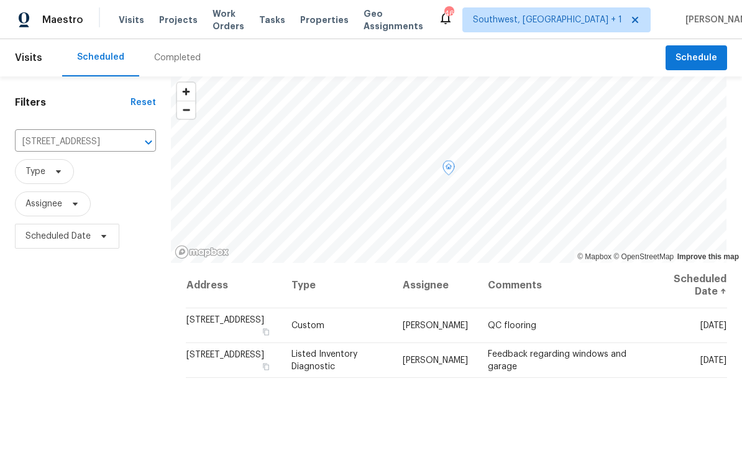
click at [0, 0] on icon at bounding box center [0, 0] width 0 height 0
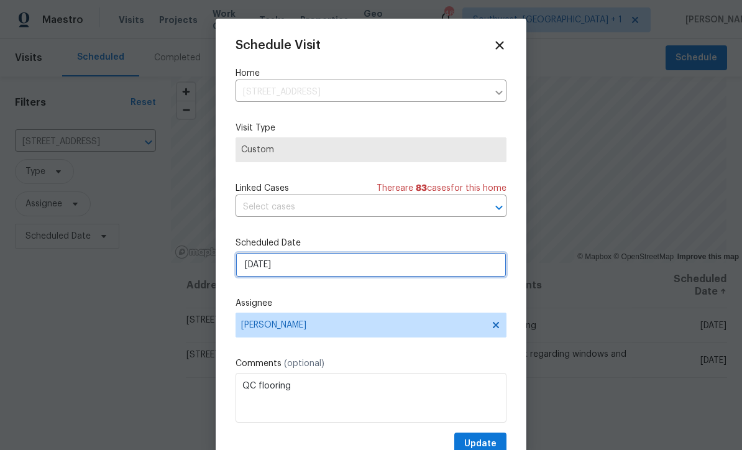
click at [258, 271] on input "[DATE]" at bounding box center [370, 264] width 271 height 25
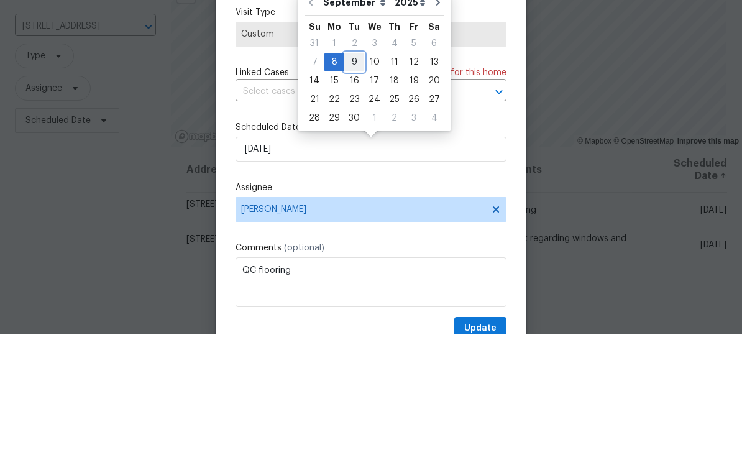
click at [353, 169] on div "9" at bounding box center [354, 177] width 20 height 17
type input "[DATE]"
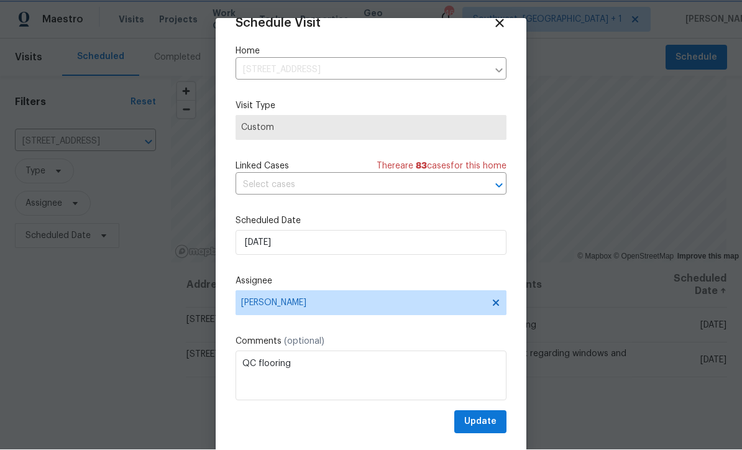
scroll to position [24, 0]
click at [492, 427] on span "Update" at bounding box center [480, 422] width 32 height 16
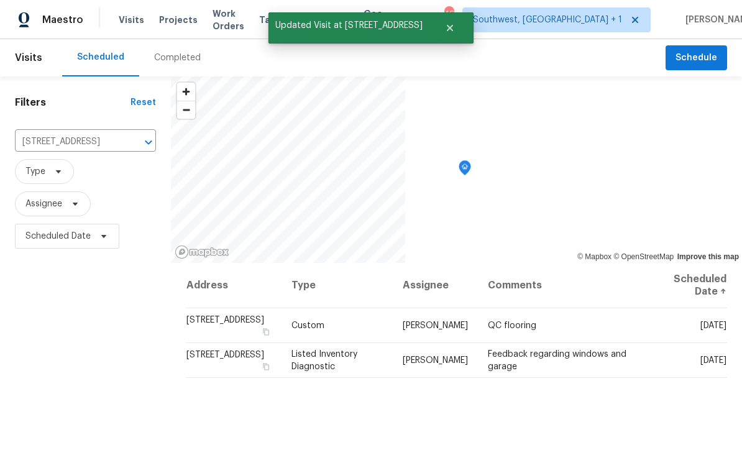
scroll to position [0, 0]
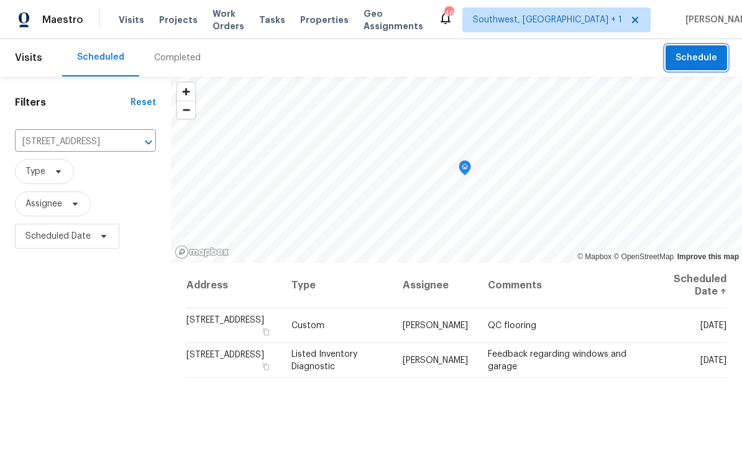
click at [688, 66] on button "Schedule" at bounding box center [696, 57] width 62 height 25
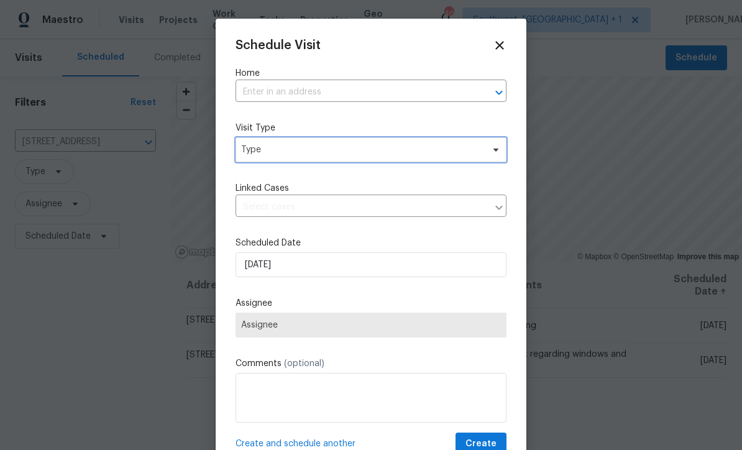
click at [255, 148] on span "Type" at bounding box center [362, 150] width 242 height 12
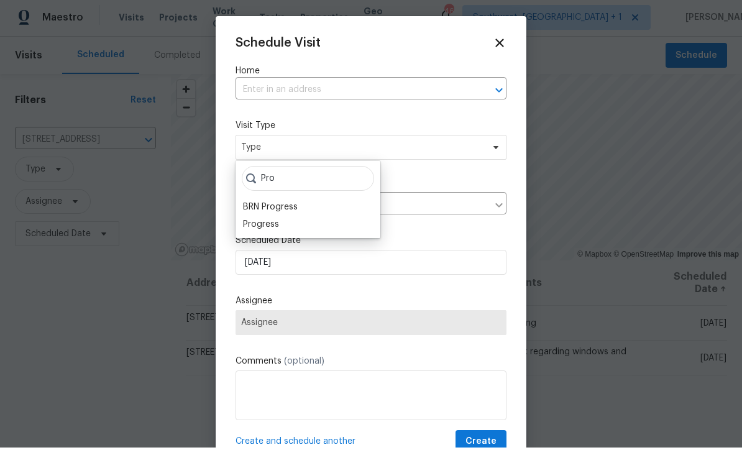
scroll to position [2, 0]
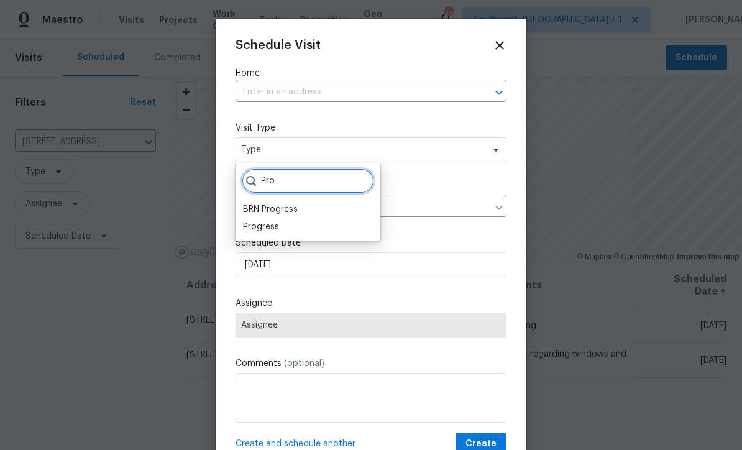
type input "Pro"
click at [256, 229] on div "Progress" at bounding box center [261, 227] width 36 height 12
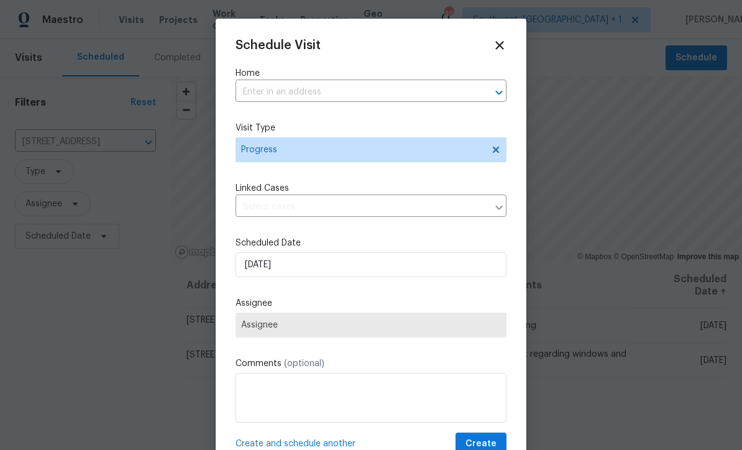
click at [250, 89] on input "text" at bounding box center [353, 92] width 236 height 19
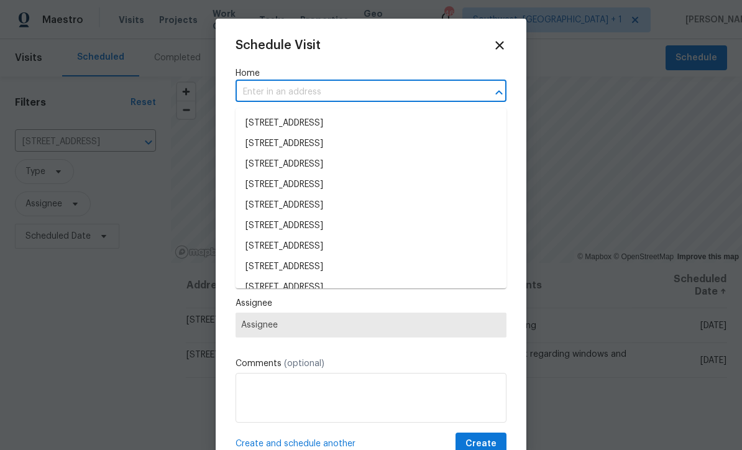
scroll to position [2, 0]
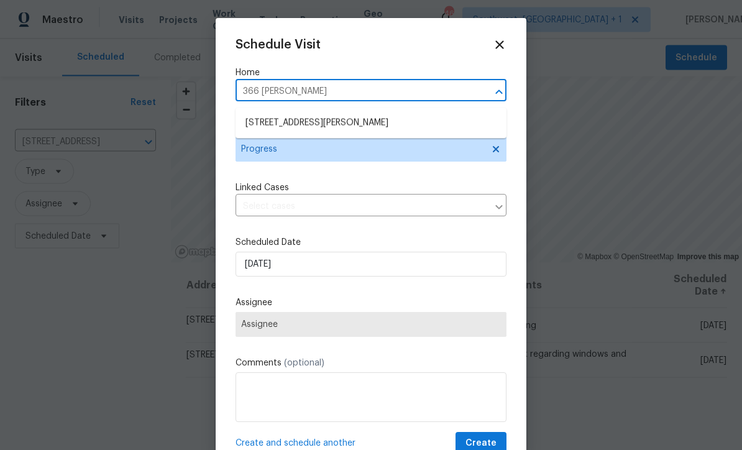
type input "366 Vito"
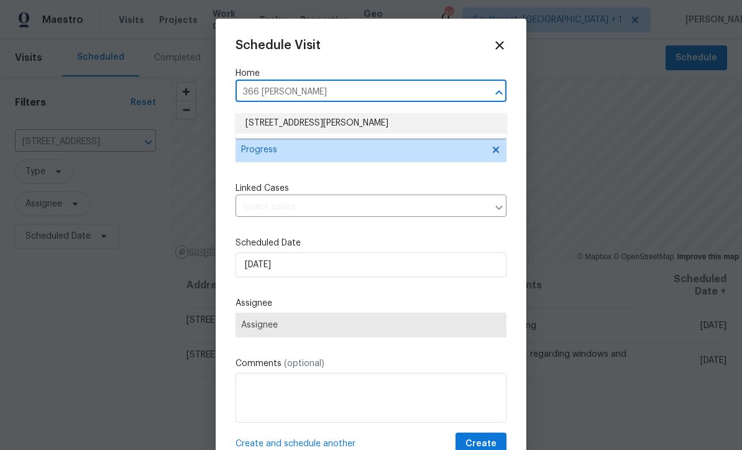
click at [278, 120] on li "366 Vitorio St, Punta Gorda, FL 33983" at bounding box center [370, 123] width 271 height 21
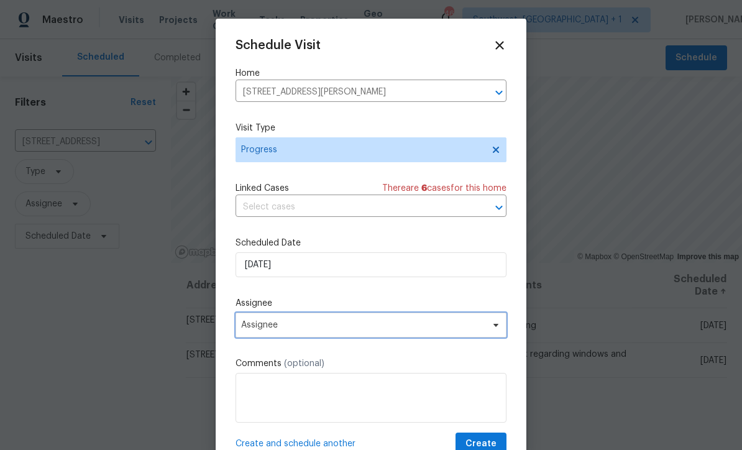
click at [247, 334] on span "Assignee" at bounding box center [370, 324] width 271 height 25
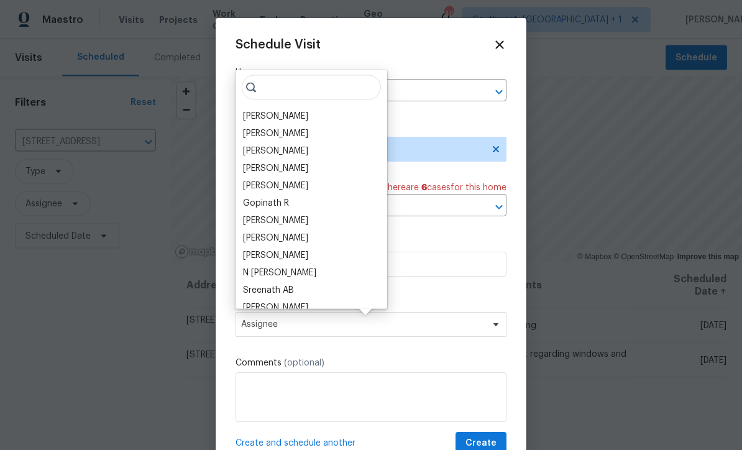
click at [267, 110] on div "[PERSON_NAME]" at bounding box center [275, 116] width 65 height 12
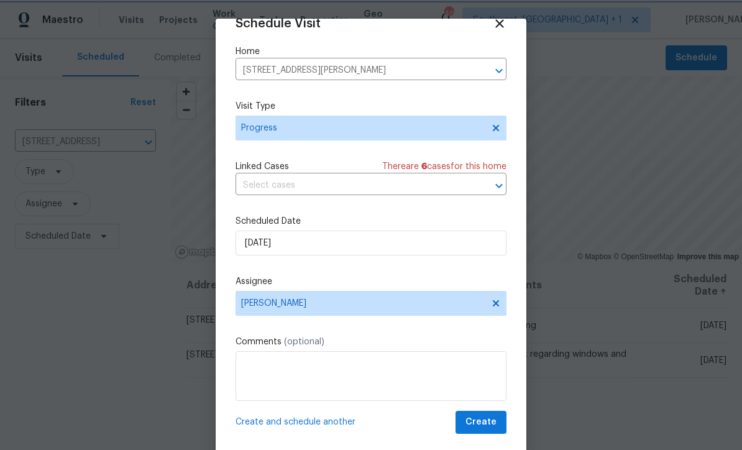
scroll to position [24, 0]
click at [485, 426] on span "Create" at bounding box center [480, 422] width 31 height 16
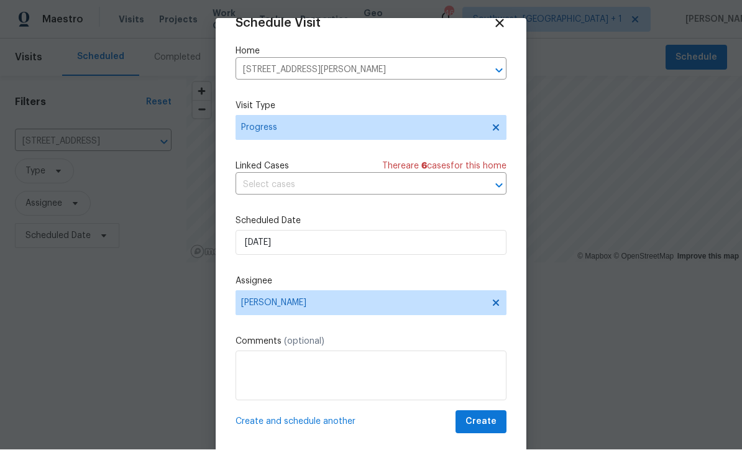
scroll to position [1, 0]
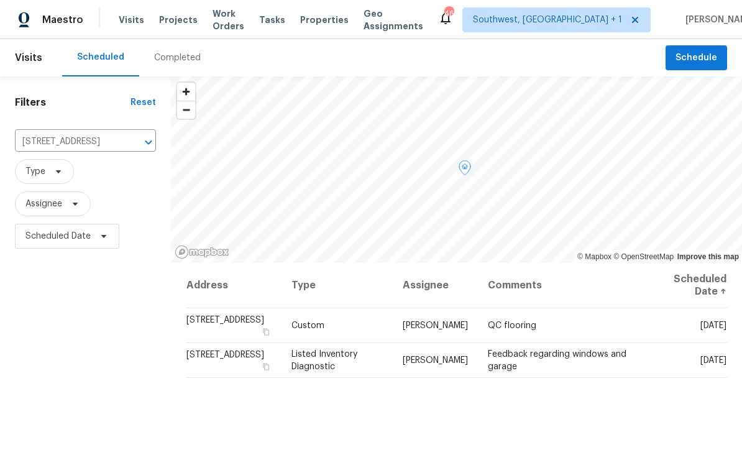
click at [0, 0] on icon at bounding box center [0, 0] width 0 height 0
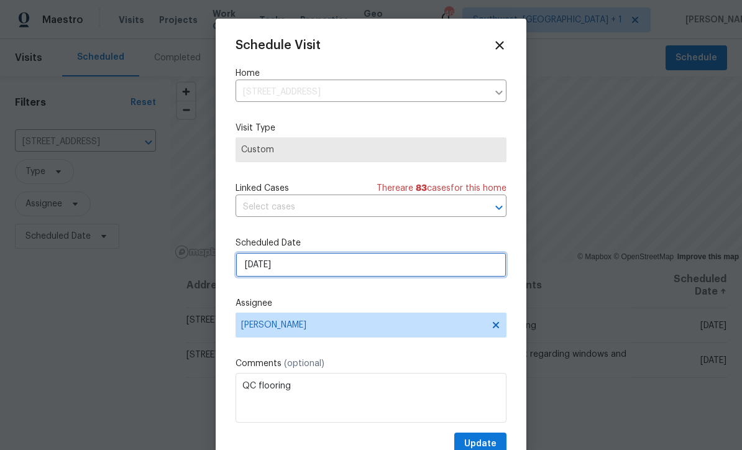
click at [434, 277] on input "[DATE]" at bounding box center [370, 264] width 271 height 25
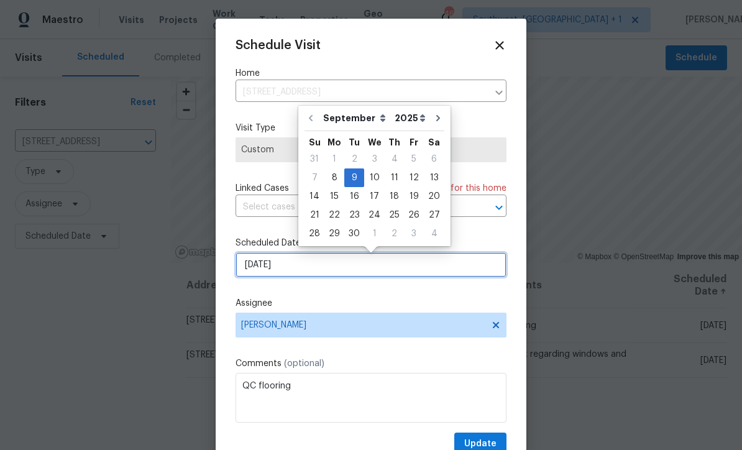
scroll to position [0, 0]
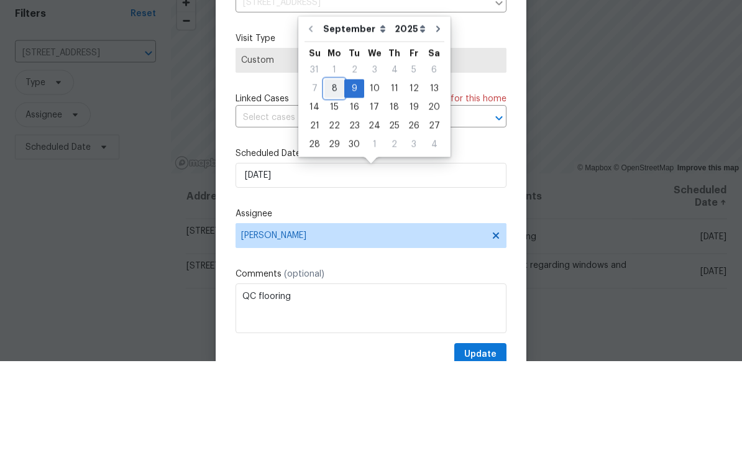
click at [336, 169] on div "8" at bounding box center [334, 177] width 20 height 17
type input "[DATE]"
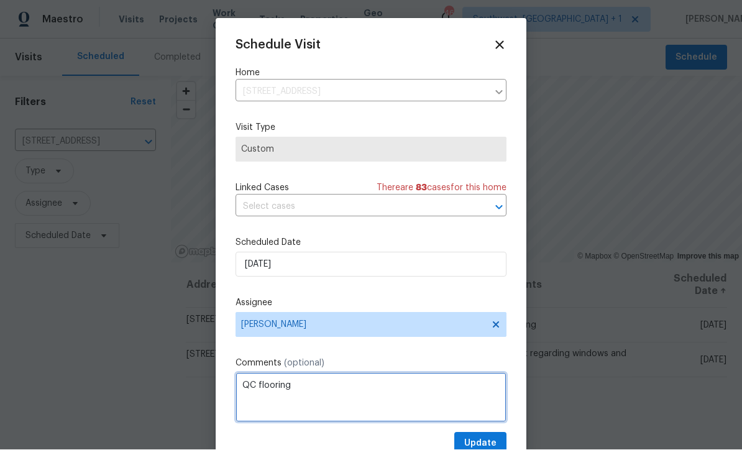
click at [486, 422] on textarea "QC flooring" at bounding box center [370, 398] width 271 height 50
click at [468, 422] on textarea "QC flooring" at bounding box center [370, 398] width 271 height 50
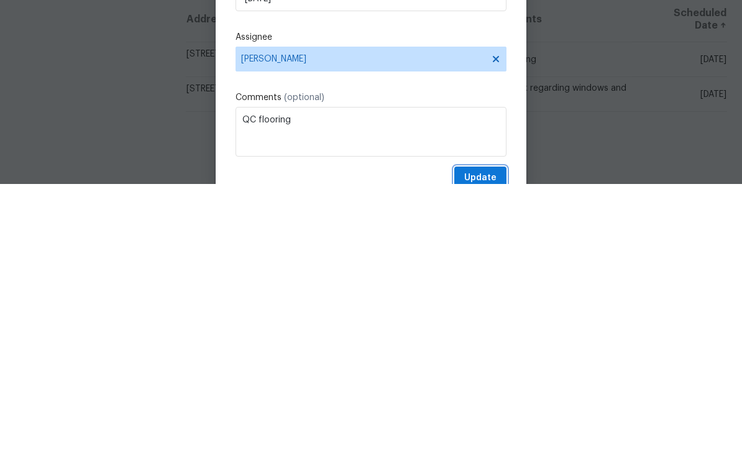
click at [478, 436] on span "Update" at bounding box center [480, 444] width 32 height 16
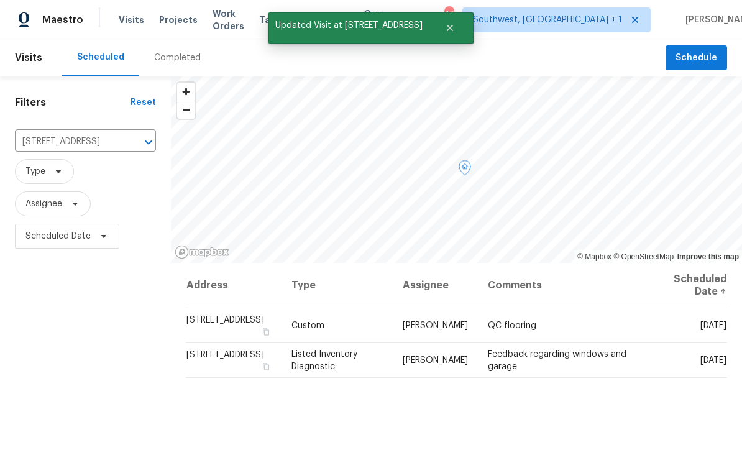
click at [0, 0] on icon at bounding box center [0, 0] width 0 height 0
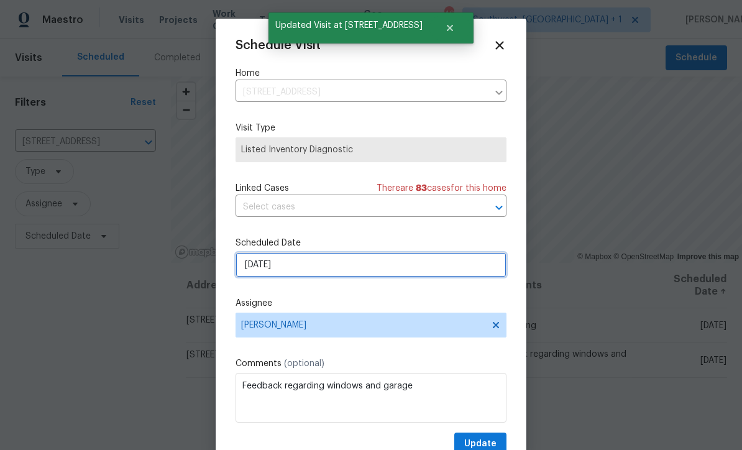
click at [356, 274] on input "[DATE]" at bounding box center [370, 264] width 271 height 25
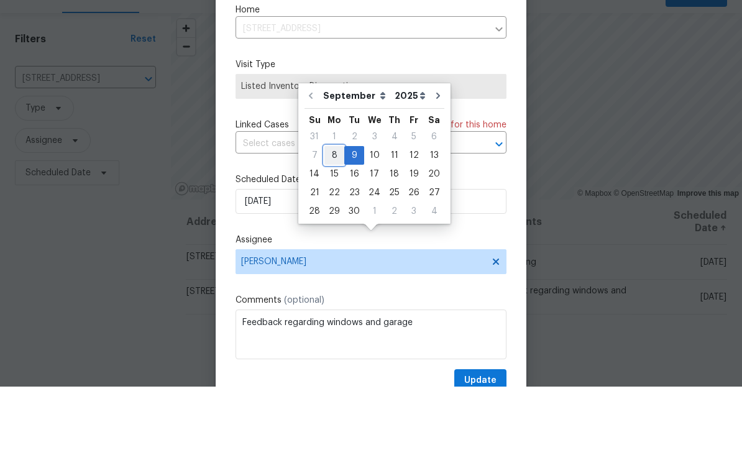
click at [335, 210] on div "8" at bounding box center [334, 218] width 20 height 17
type input "[DATE]"
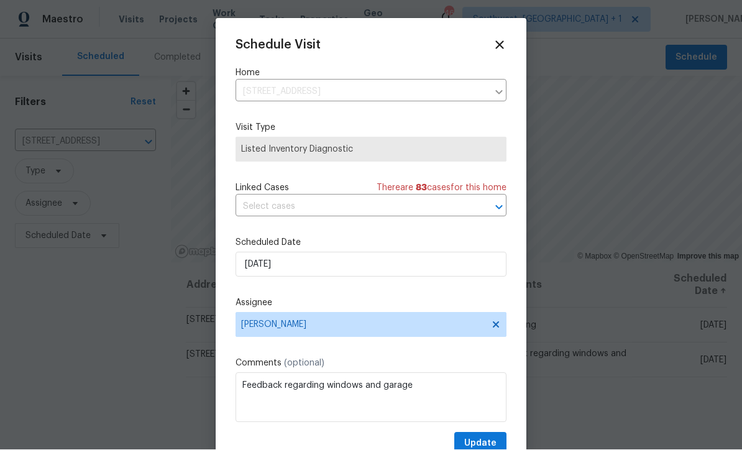
click at [489, 431] on div "Schedule Visit Home 9308 San Bernandino Ave, Englewood, FL 34224 ​ Visit Type L…" at bounding box center [370, 247] width 271 height 417
click at [481, 432] on div "Schedule Visit Home 9308 San Bernandino Ave, Englewood, FL 34224 ​ Visit Type L…" at bounding box center [370, 247] width 271 height 417
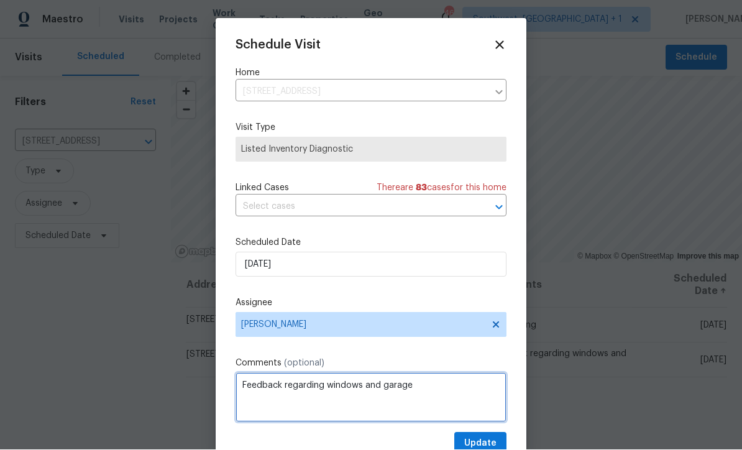
click at [486, 422] on textarea "Feedback regarding windows and garage" at bounding box center [370, 398] width 271 height 50
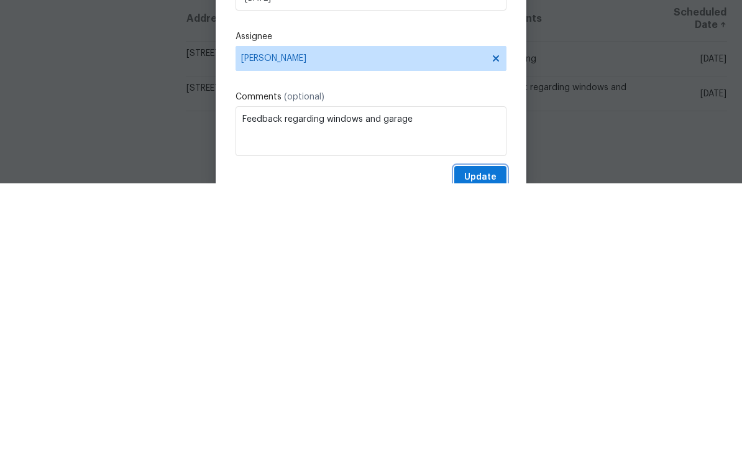
click at [478, 436] on span "Update" at bounding box center [480, 444] width 32 height 16
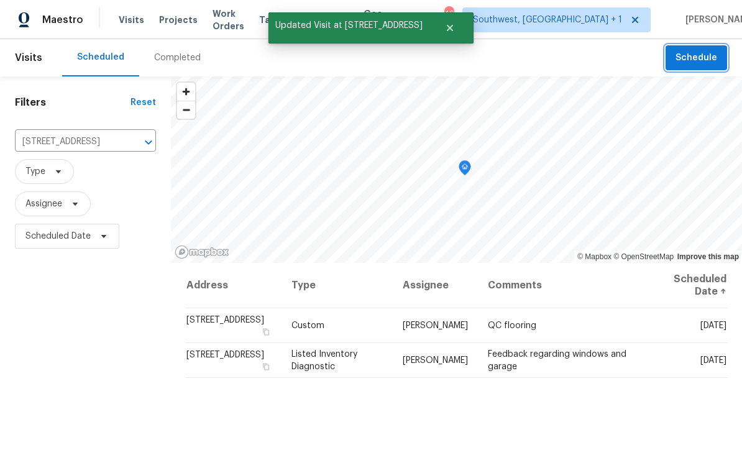
click at [703, 50] on span "Schedule" at bounding box center [696, 58] width 42 height 16
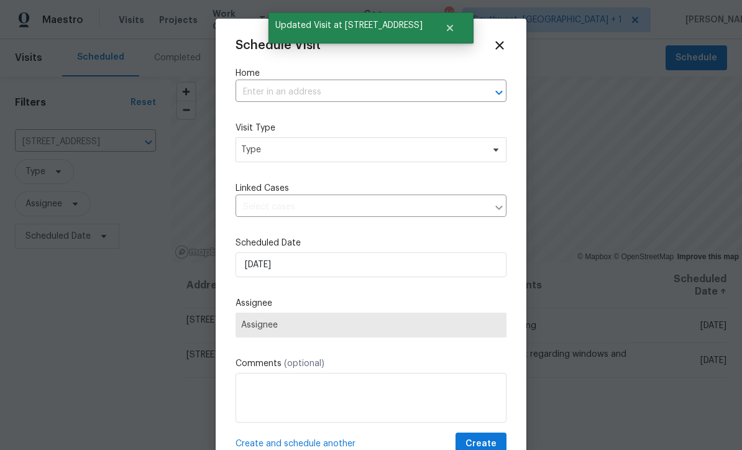
click at [252, 94] on input "text" at bounding box center [353, 92] width 236 height 19
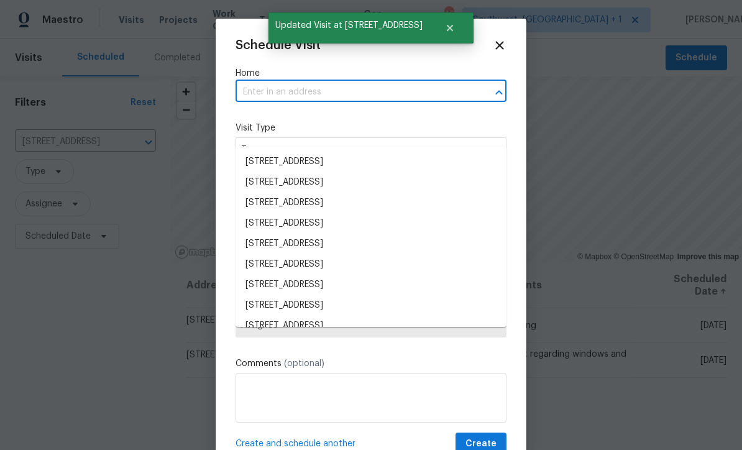
click at [252, 94] on input "text" at bounding box center [353, 92] width 236 height 19
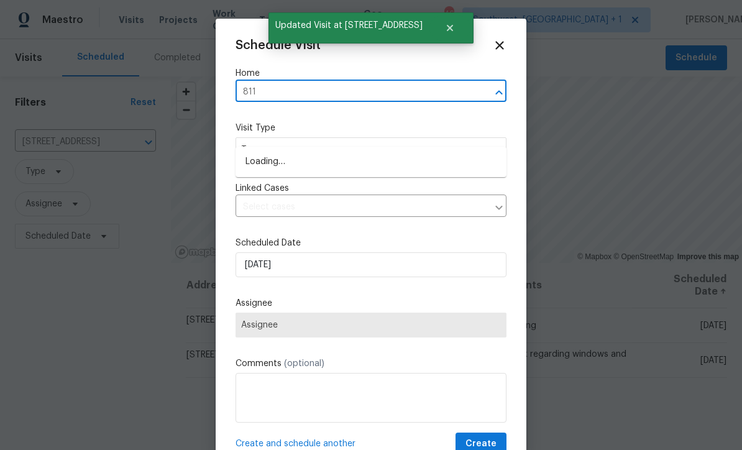
type input "8110"
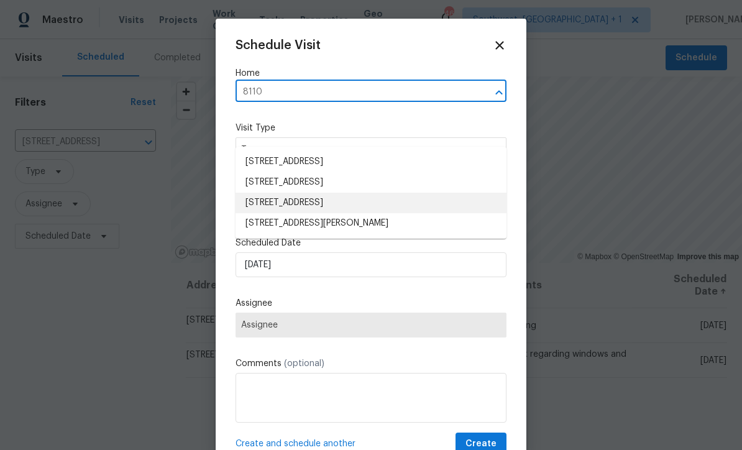
click at [260, 193] on li "8110 Enclave Way Unit 101, Sarasota, FL 34243" at bounding box center [370, 203] width 271 height 21
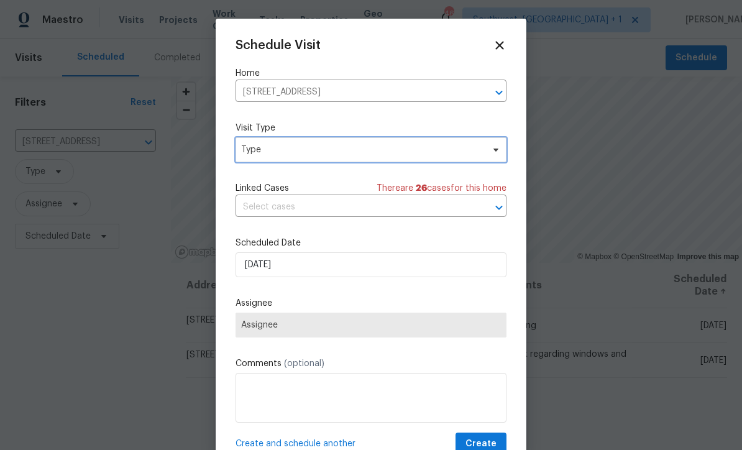
click at [250, 152] on span "Type" at bounding box center [362, 150] width 242 height 12
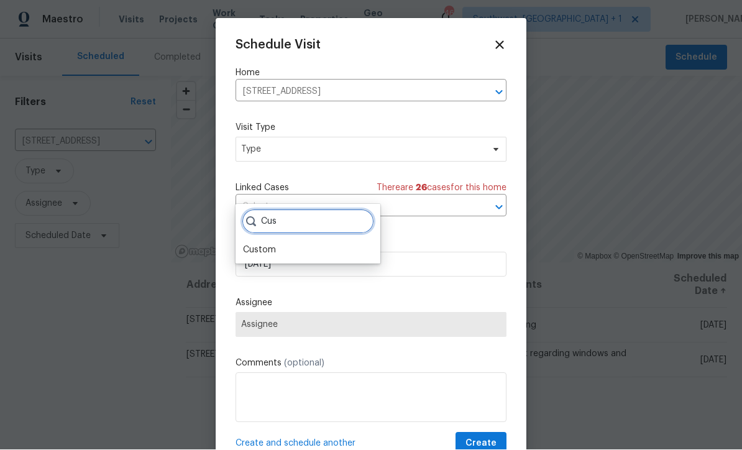
type input "Cus"
click at [255, 244] on div "Custom" at bounding box center [259, 250] width 33 height 12
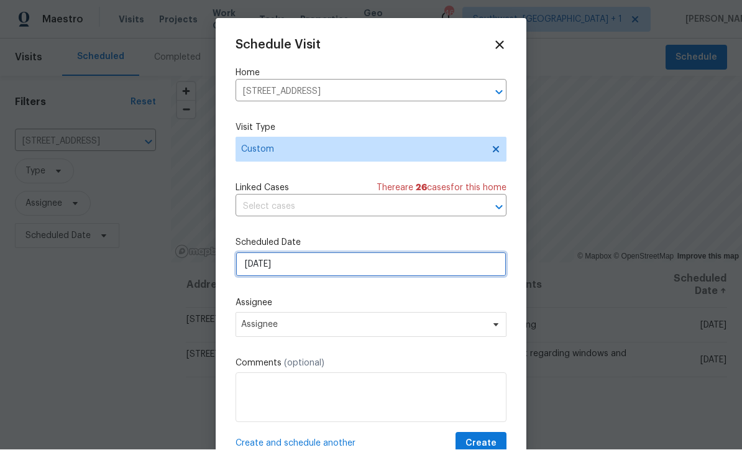
click at [250, 267] on input "[DATE]" at bounding box center [370, 264] width 271 height 25
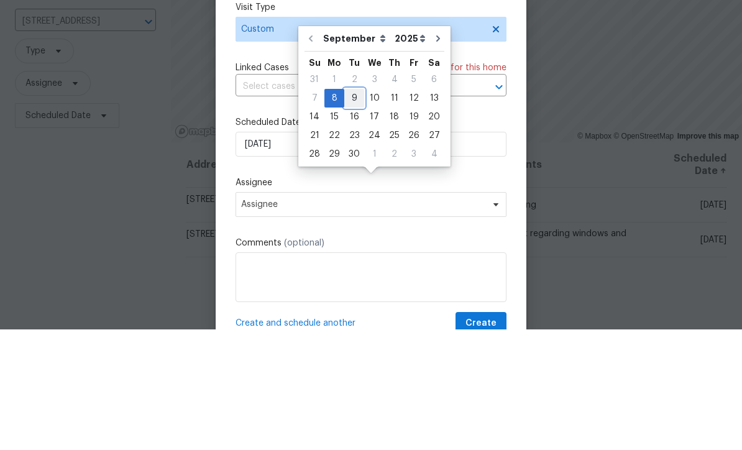
click at [358, 210] on div "9" at bounding box center [354, 218] width 20 height 17
type input "[DATE]"
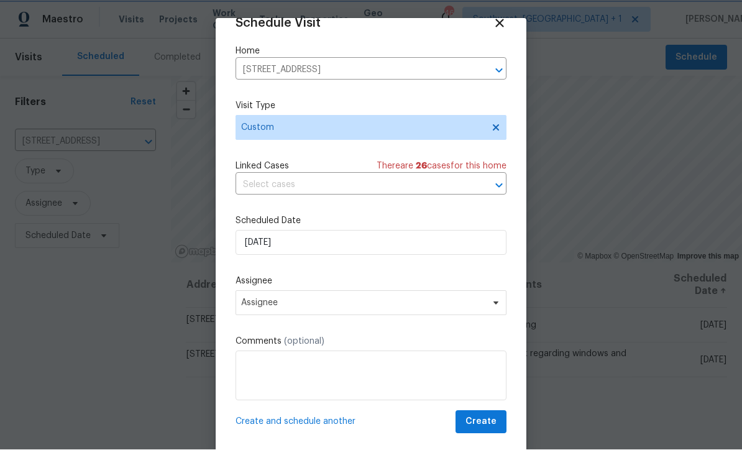
scroll to position [24, 0]
click at [494, 427] on span "Create" at bounding box center [480, 422] width 31 height 16
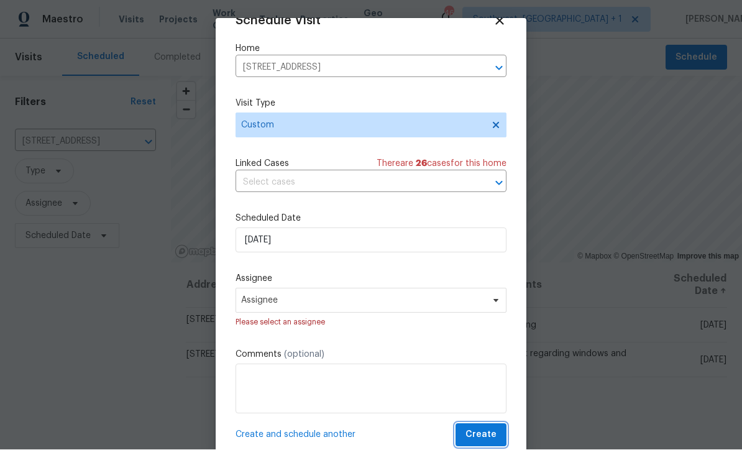
click at [490, 431] on span "Create" at bounding box center [480, 435] width 31 height 16
click at [480, 431] on span "Create" at bounding box center [480, 435] width 31 height 16
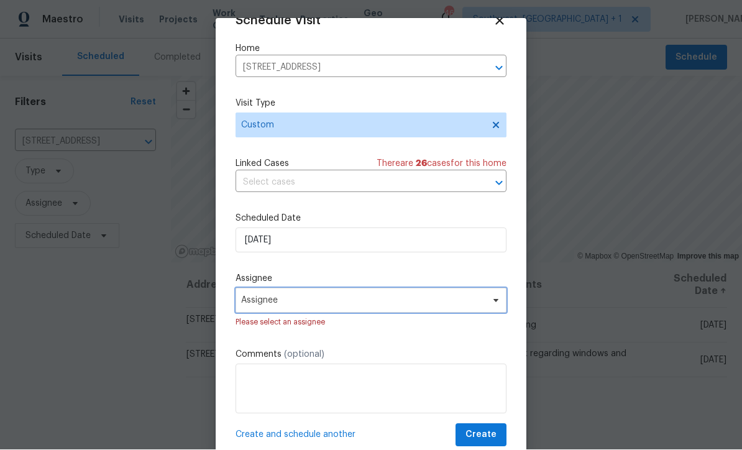
click at [448, 306] on span "Assignee" at bounding box center [363, 301] width 244 height 10
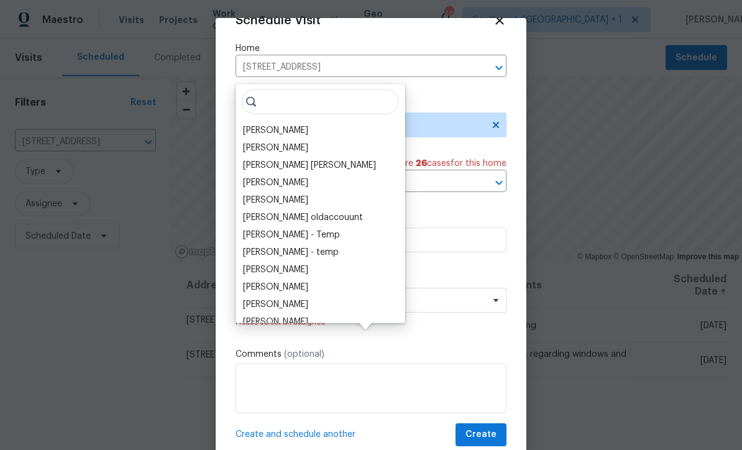
click at [245, 124] on div "[PERSON_NAME]" at bounding box center [275, 130] width 65 height 12
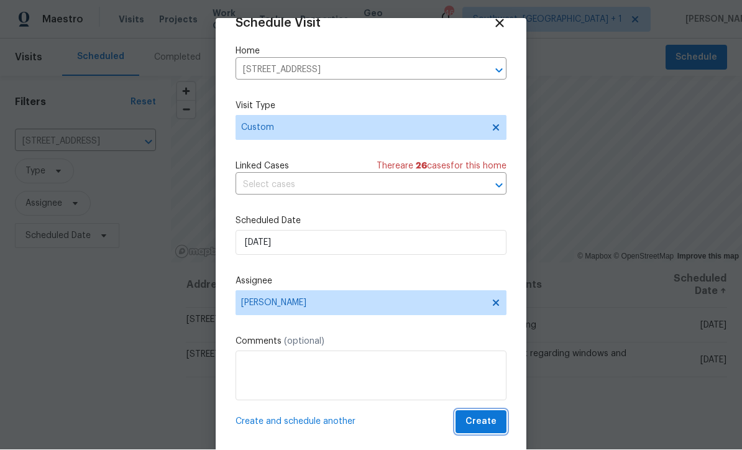
click at [483, 421] on span "Create" at bounding box center [480, 422] width 31 height 16
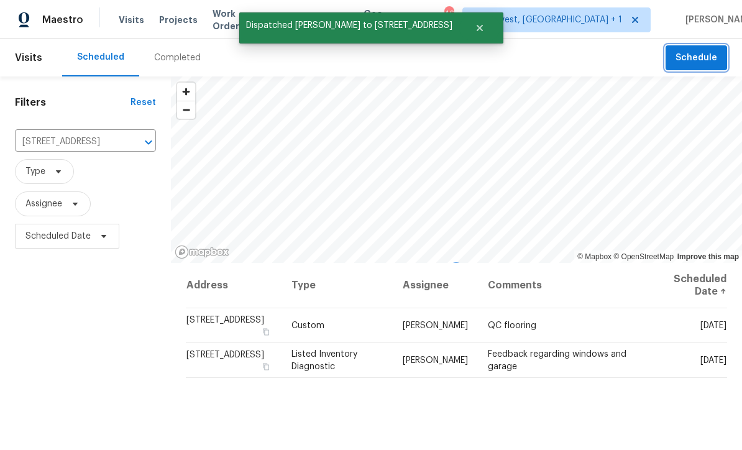
scroll to position [0, 0]
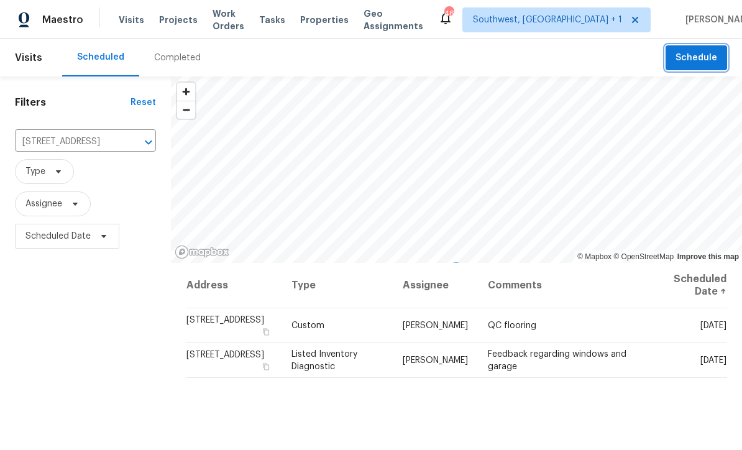
click at [702, 58] on span "Schedule" at bounding box center [696, 58] width 42 height 16
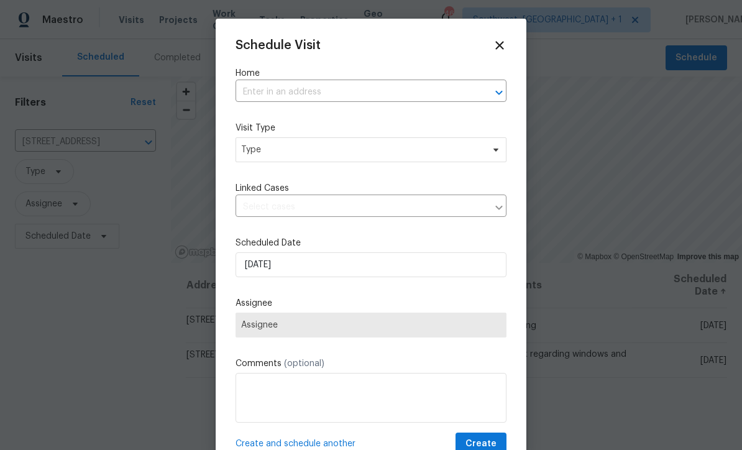
click at [261, 93] on input "text" at bounding box center [353, 92] width 236 height 19
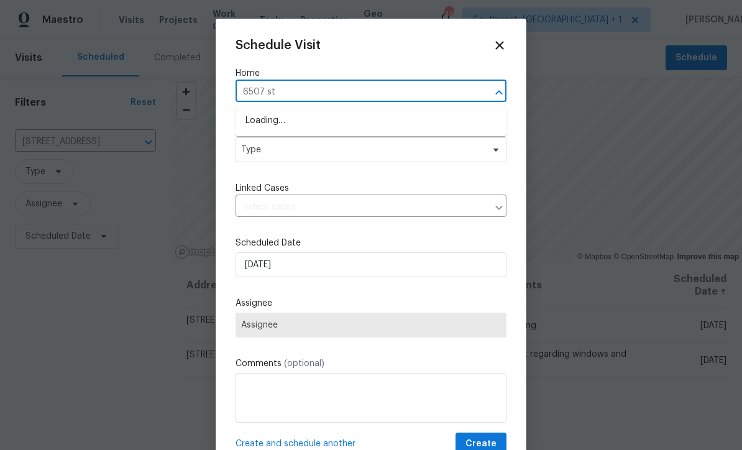
type input "6507 sto"
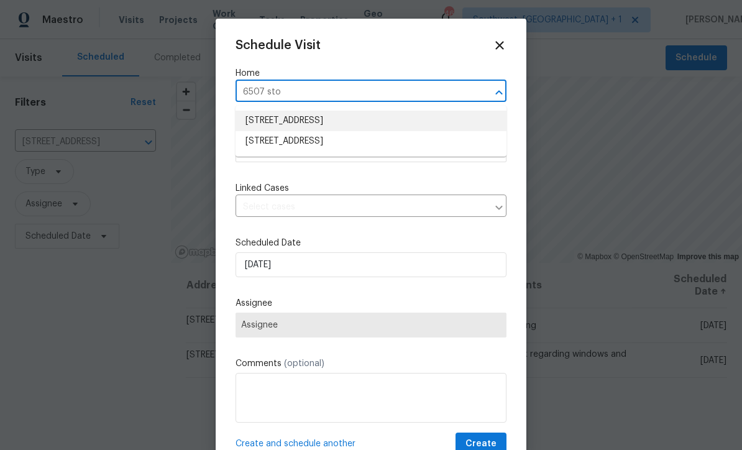
click at [260, 120] on li "[STREET_ADDRESS]" at bounding box center [370, 121] width 271 height 21
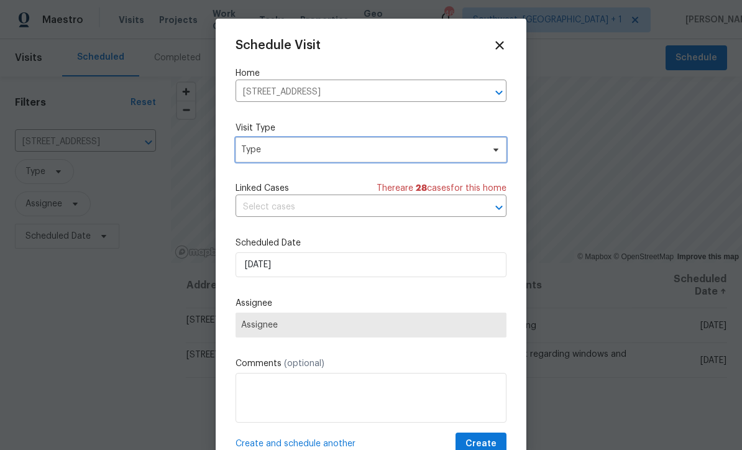
click at [257, 151] on span "Type" at bounding box center [362, 150] width 242 height 12
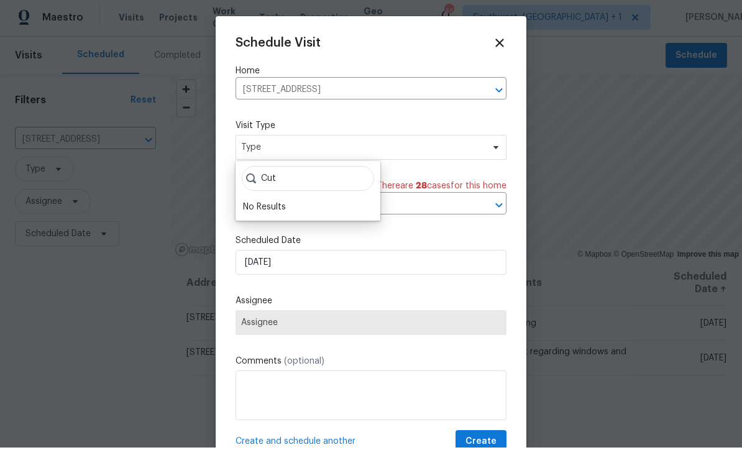
scroll to position [2, 0]
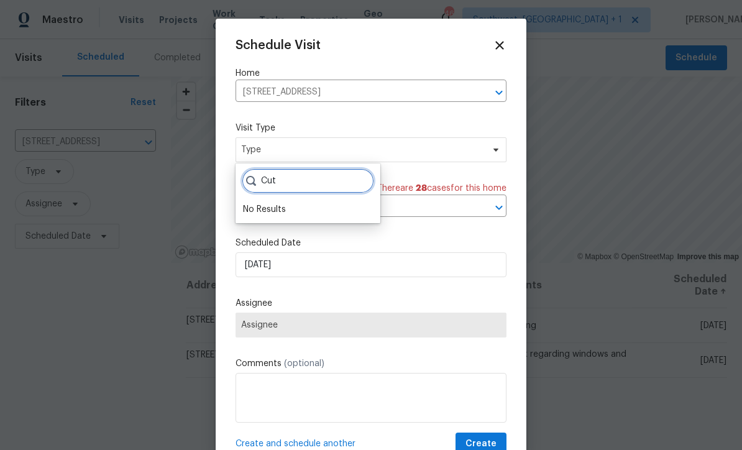
click at [286, 181] on input "Cut" at bounding box center [308, 180] width 132 height 25
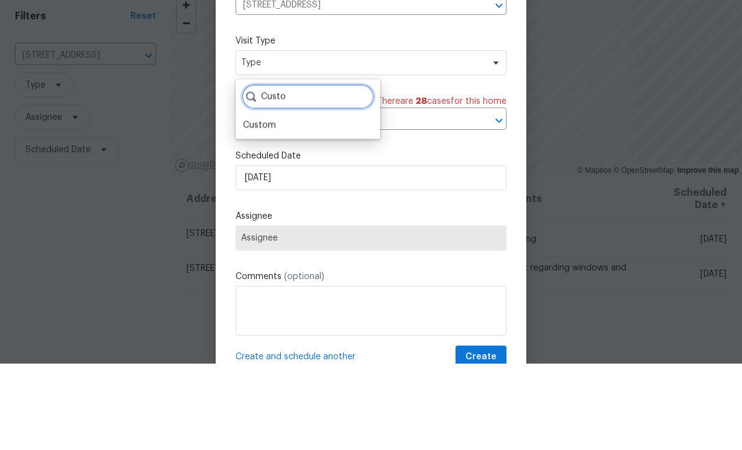
type input "Custo"
click at [261, 206] on div "Custom" at bounding box center [259, 212] width 33 height 12
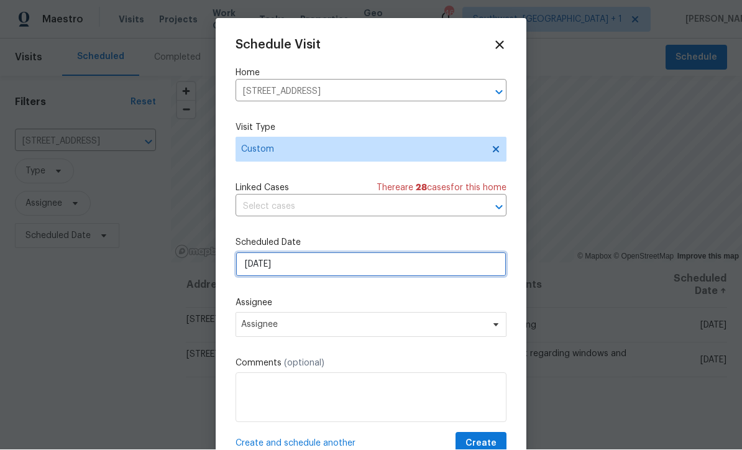
click at [268, 268] on input "[DATE]" at bounding box center [370, 264] width 271 height 25
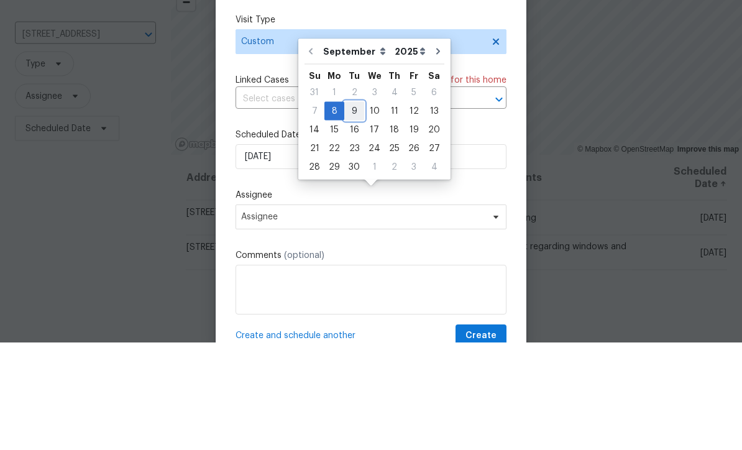
click at [360, 210] on div "9" at bounding box center [354, 218] width 20 height 17
type input "[DATE]"
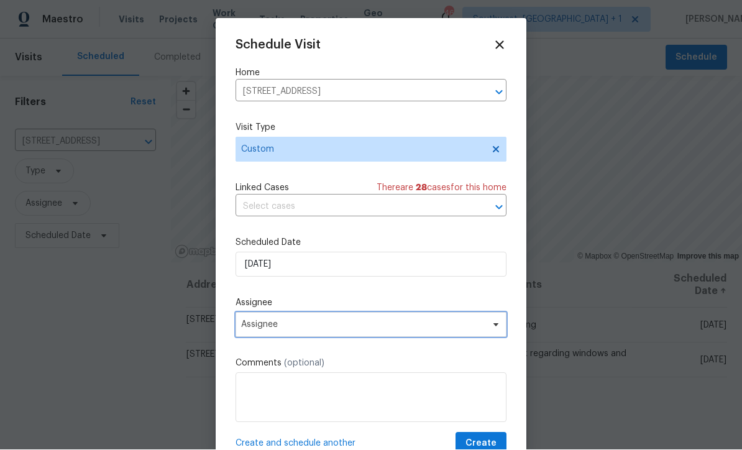
click at [265, 327] on span "Assignee" at bounding box center [363, 325] width 244 height 10
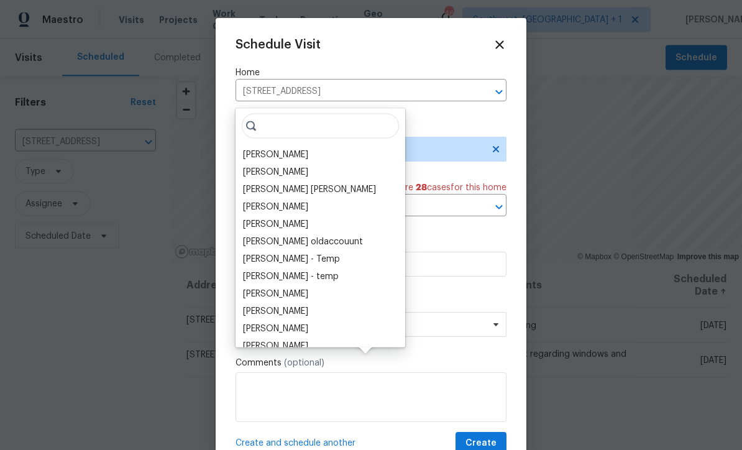
click at [253, 148] on div "[PERSON_NAME]" at bounding box center [275, 154] width 65 height 12
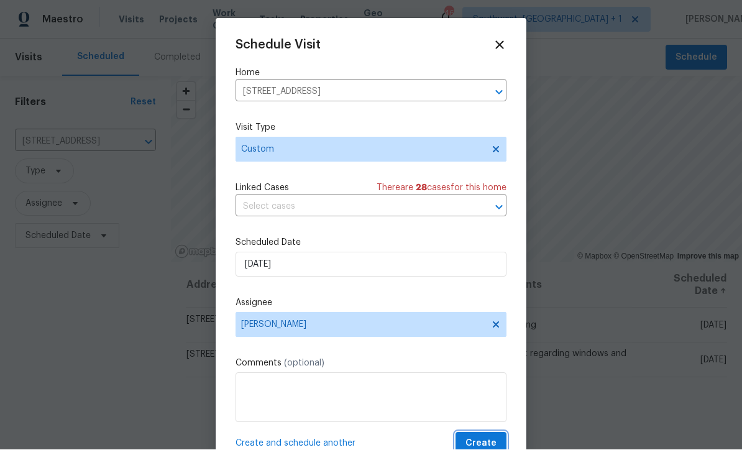
click at [493, 436] on button "Create" at bounding box center [480, 443] width 51 height 23
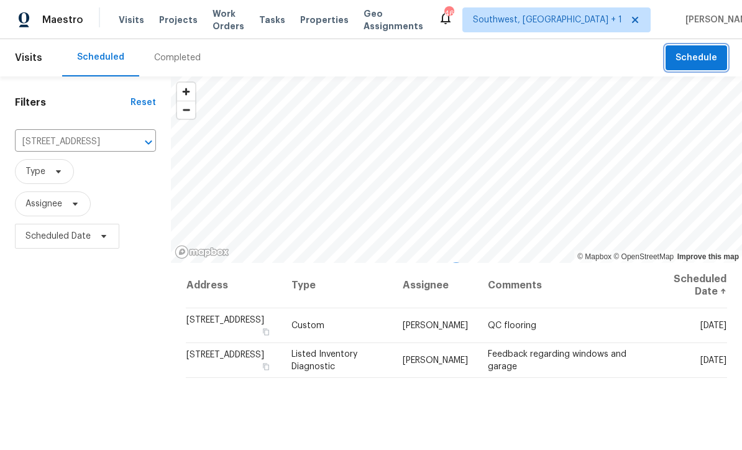
scroll to position [0, 0]
click at [168, 0] on div "Maestro Visits Projects Work Orders Tasks Properties Geo Assignments 46 Southwe…" at bounding box center [371, 19] width 742 height 39
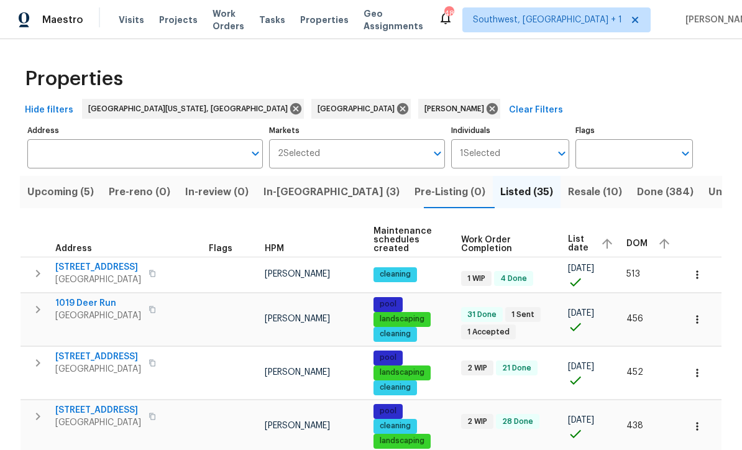
click at [194, 270] on div "[STREET_ADDRESS]" at bounding box center [125, 273] width 140 height 25
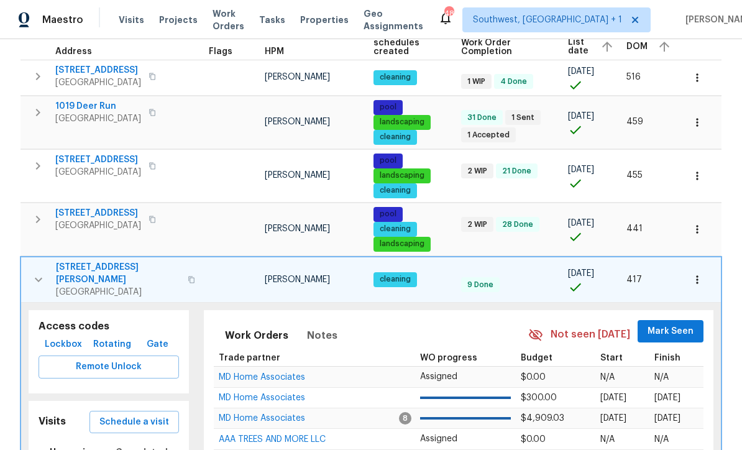
scroll to position [185, 0]
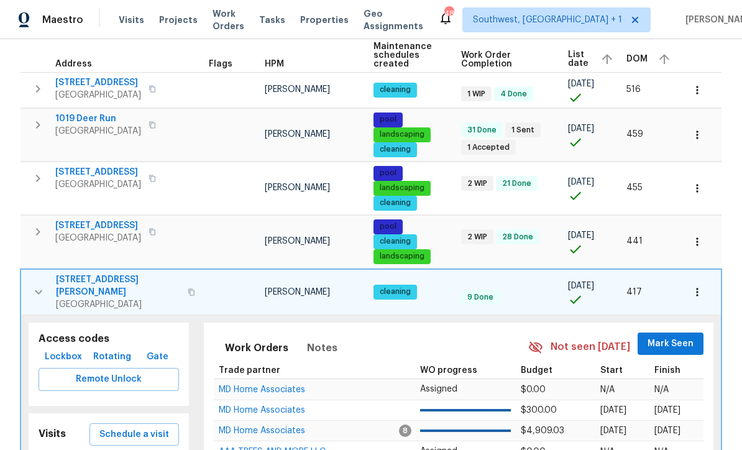
click at [32, 285] on icon "button" at bounding box center [38, 292] width 15 height 15
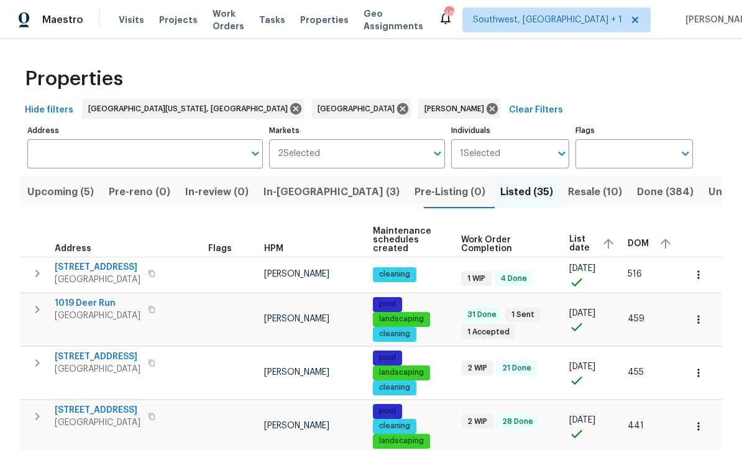
scroll to position [0, 0]
click at [568, 193] on span "Resale (10)" at bounding box center [595, 191] width 54 height 17
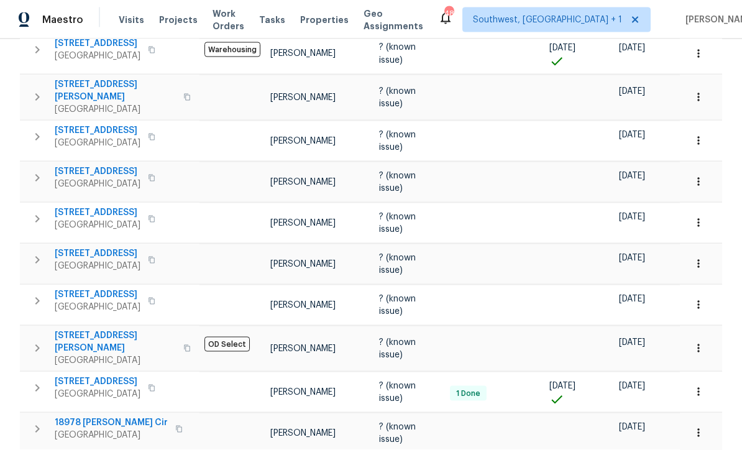
click at [701, 260] on icon "button" at bounding box center [698, 264] width 12 height 12
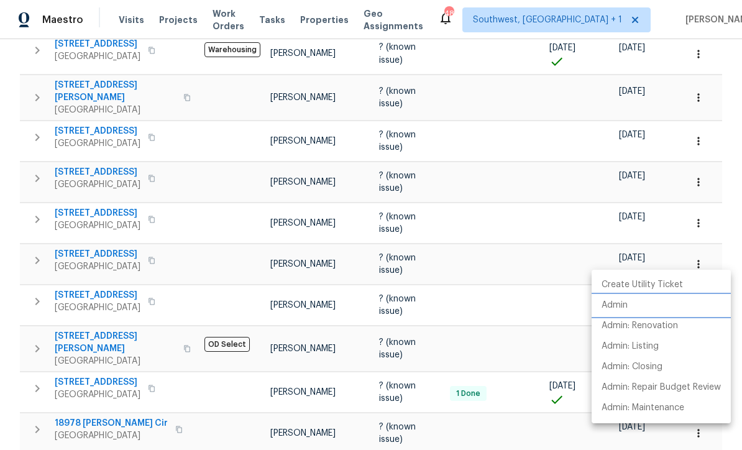
click at [623, 307] on p "Admin" at bounding box center [614, 305] width 26 height 13
click at [558, 242] on div at bounding box center [371, 225] width 742 height 450
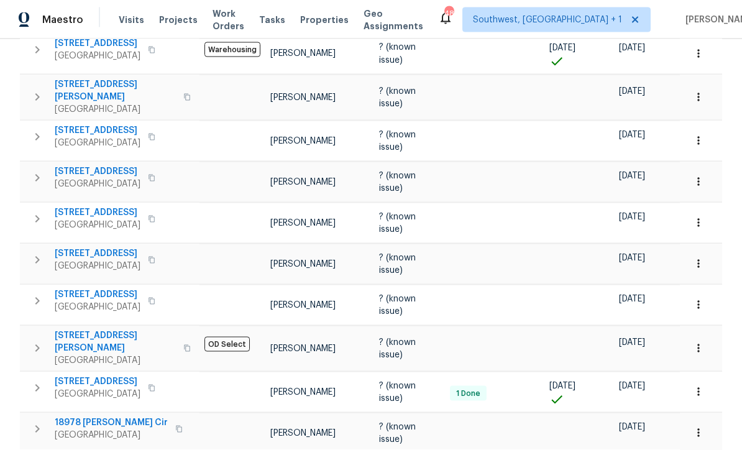
click at [84, 248] on span "[STREET_ADDRESS]" at bounding box center [98, 254] width 86 height 12
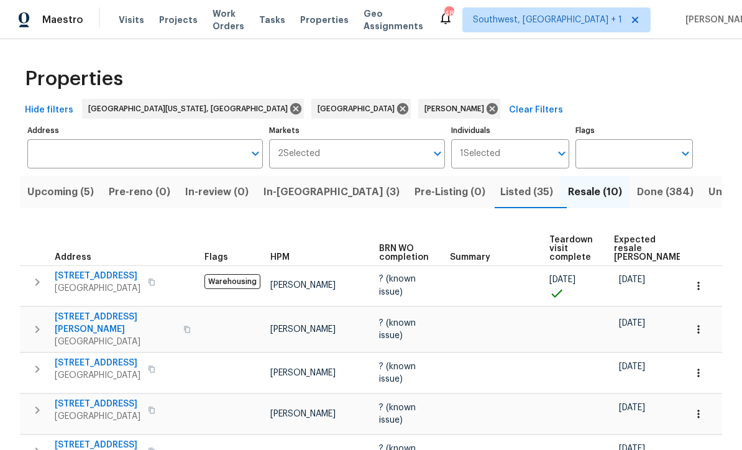
click at [296, 193] on span "In-[GEOGRAPHIC_DATA] (3)" at bounding box center [331, 191] width 136 height 17
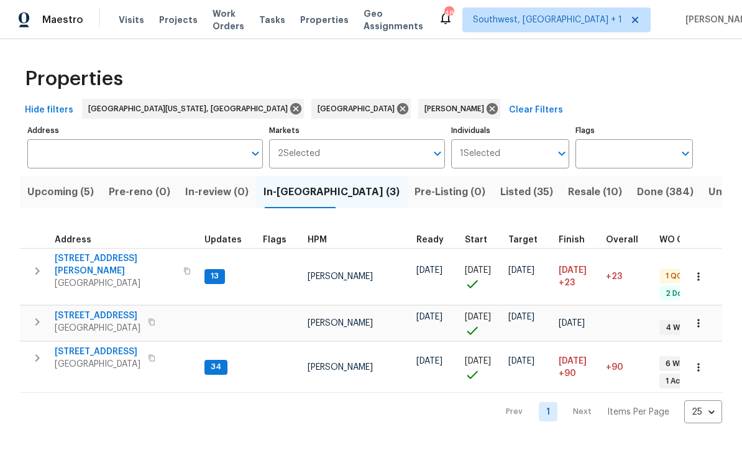
click at [73, 259] on span "[STREET_ADDRESS][PERSON_NAME]" at bounding box center [115, 264] width 121 height 25
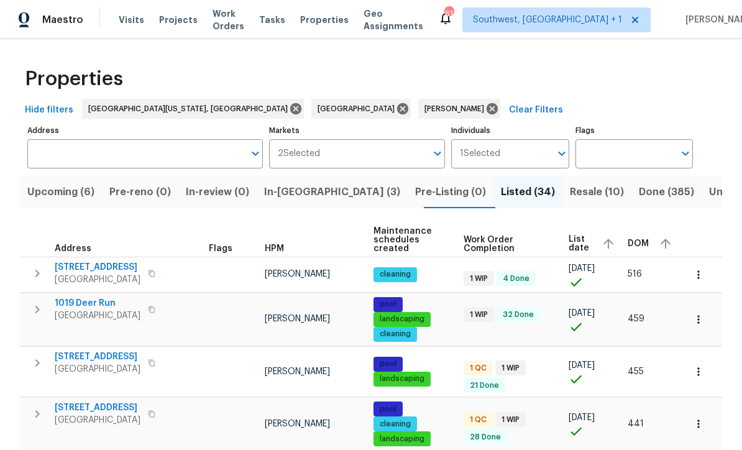
click at [570, 194] on span "Resale (10)" at bounding box center [597, 191] width 54 height 17
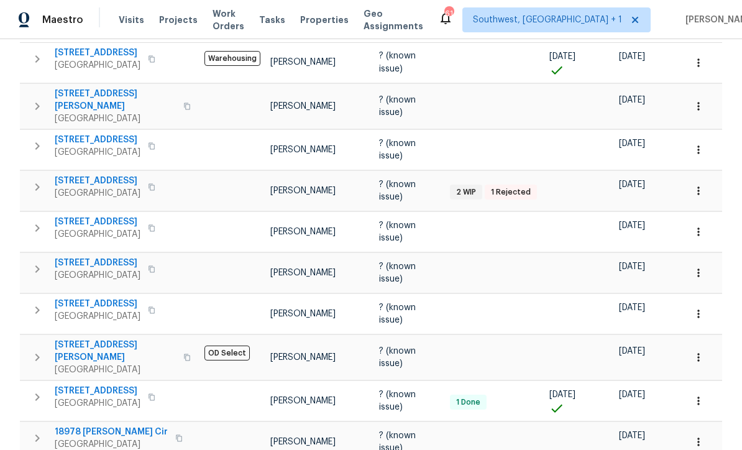
scroll to position [221, 0]
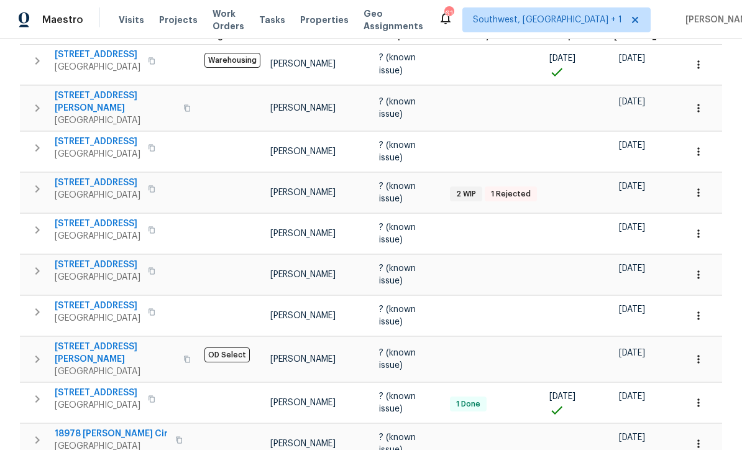
click at [75, 180] on span "[STREET_ADDRESS]" at bounding box center [98, 182] width 86 height 12
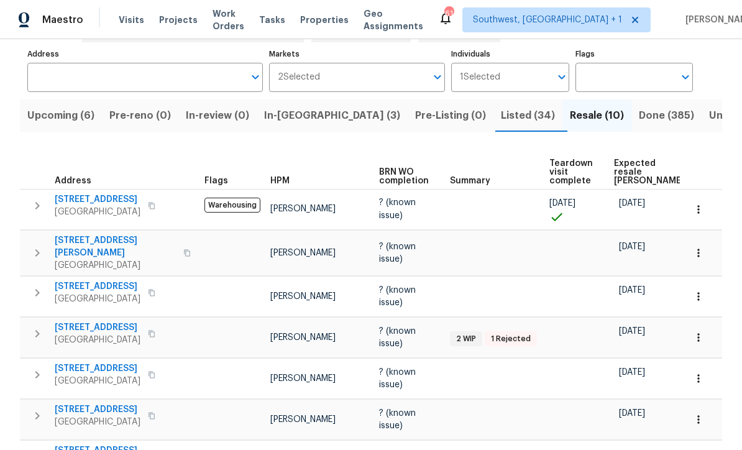
scroll to position [75, 0]
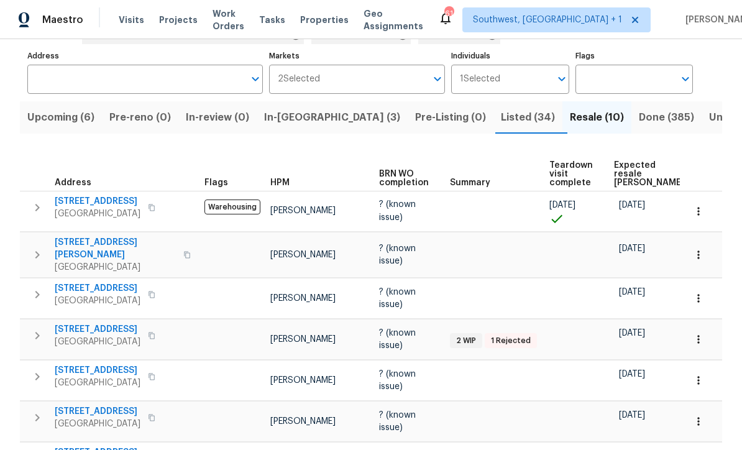
click at [288, 118] on span "In-[GEOGRAPHIC_DATA] (3)" at bounding box center [332, 117] width 136 height 17
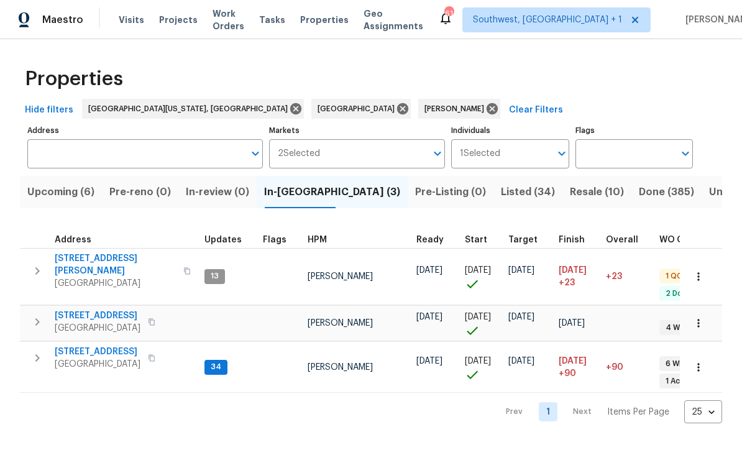
click at [79, 345] on span "[STREET_ADDRESS]" at bounding box center [98, 351] width 86 height 12
click at [45, 194] on span "Upcoming (6)" at bounding box center [60, 191] width 67 height 17
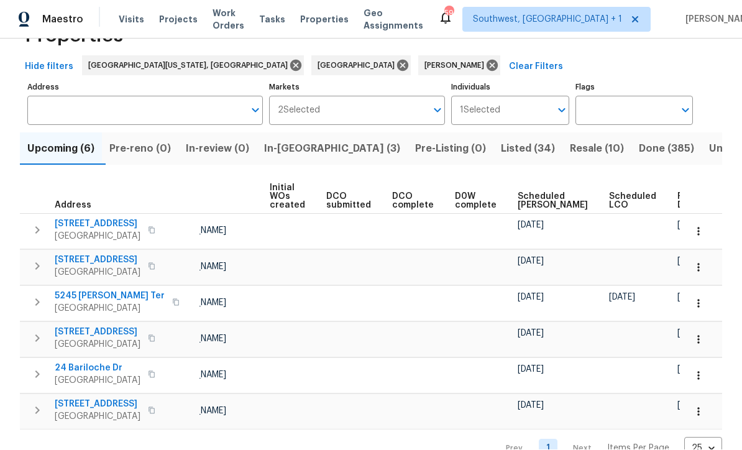
scroll to position [0, 88]
click at [678, 193] on span "Ready Date" at bounding box center [691, 201] width 27 height 17
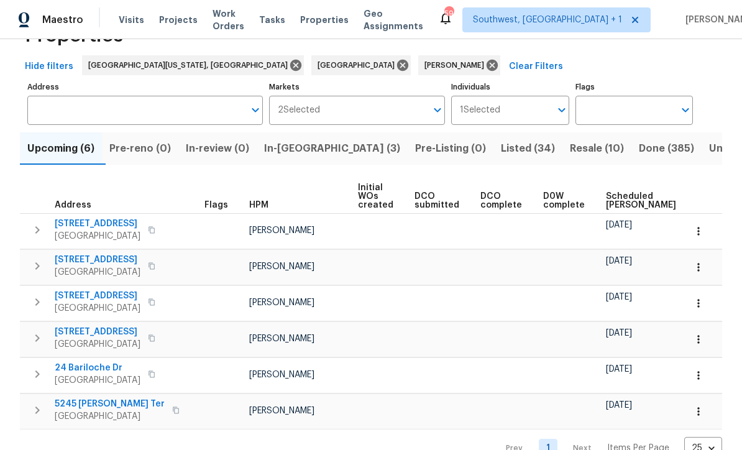
scroll to position [43, 0]
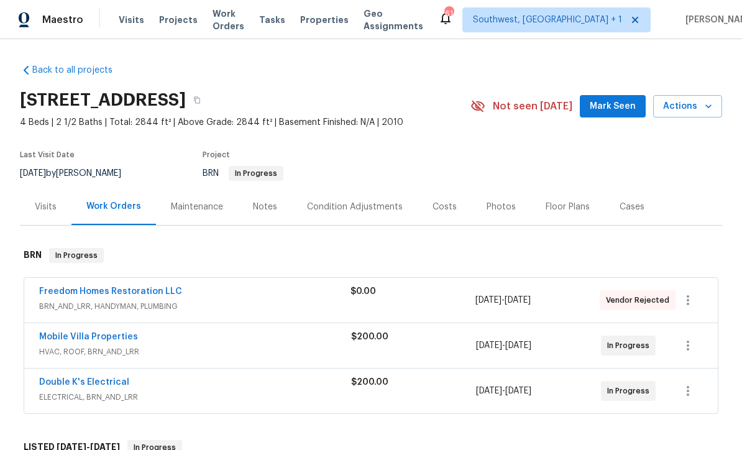
click at [62, 303] on span "BRN_AND_LRR, HANDYMAN, PLUMBING" at bounding box center [194, 306] width 311 height 12
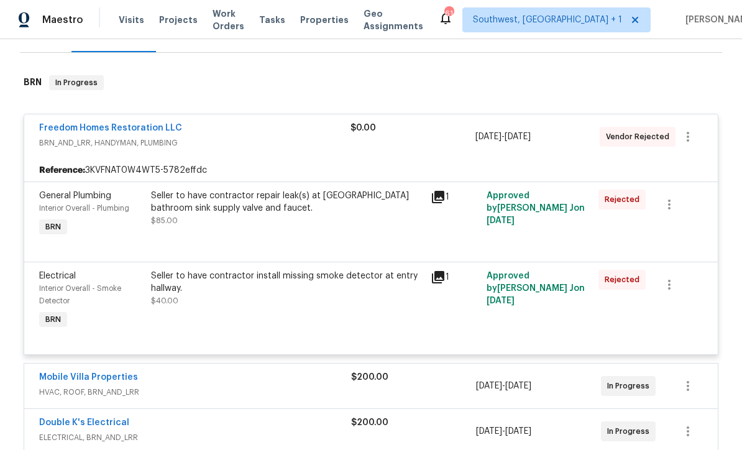
scroll to position [172, 0]
click at [690, 137] on icon "button" at bounding box center [687, 137] width 15 height 15
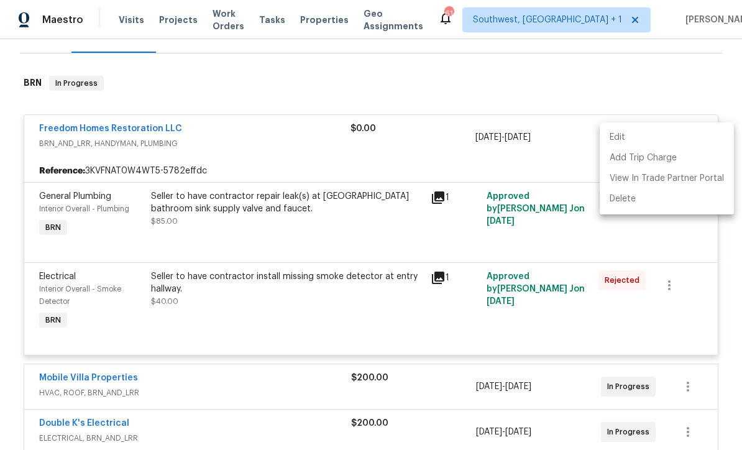
click at [620, 133] on li "Edit" at bounding box center [666, 137] width 134 height 21
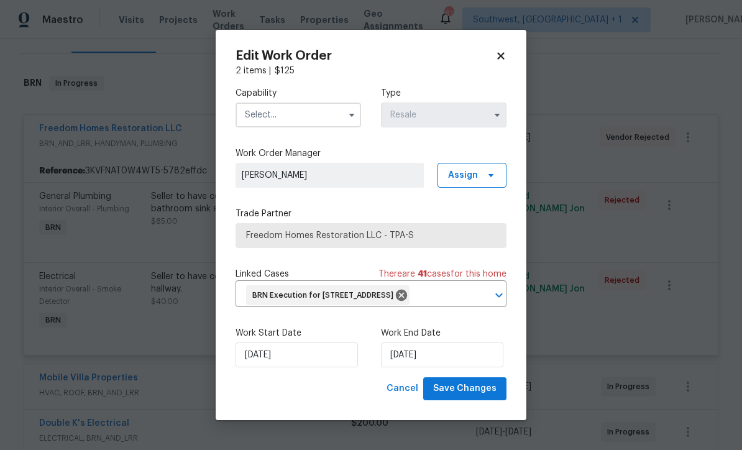
click at [259, 107] on input "text" at bounding box center [297, 115] width 125 height 25
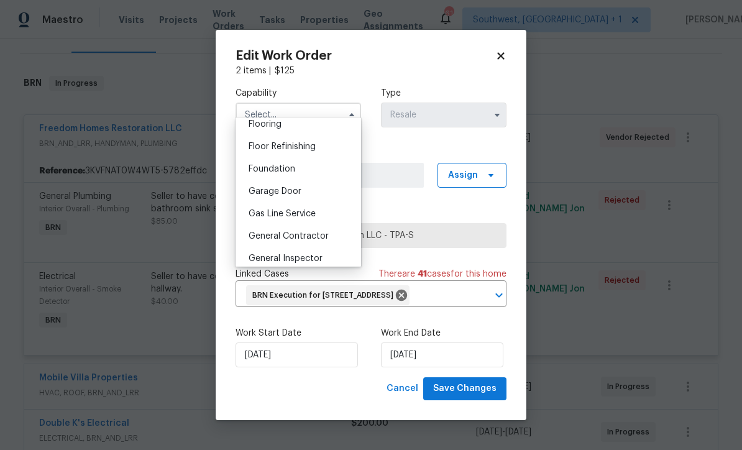
scroll to position [508, 0]
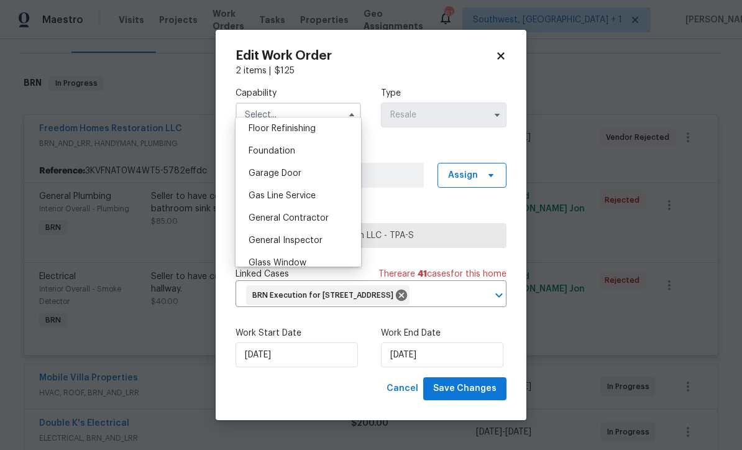
click at [258, 220] on span "General Contractor" at bounding box center [288, 218] width 80 height 9
type input "General Contractor"
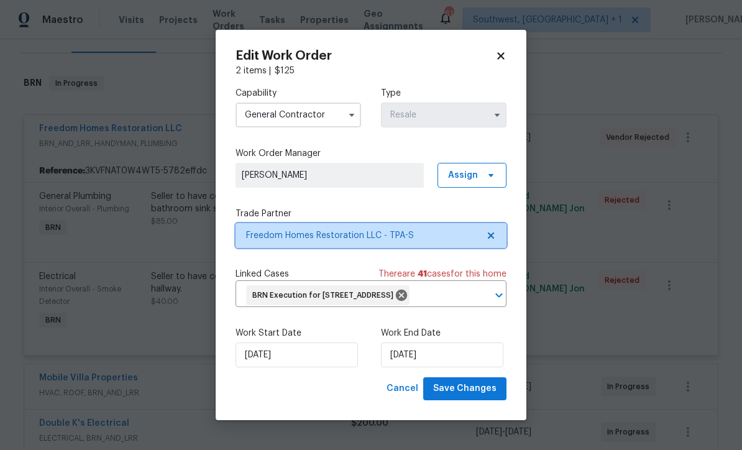
click at [263, 229] on span "Freedom Homes Restoration LLC - TPA-S" at bounding box center [362, 235] width 232 height 12
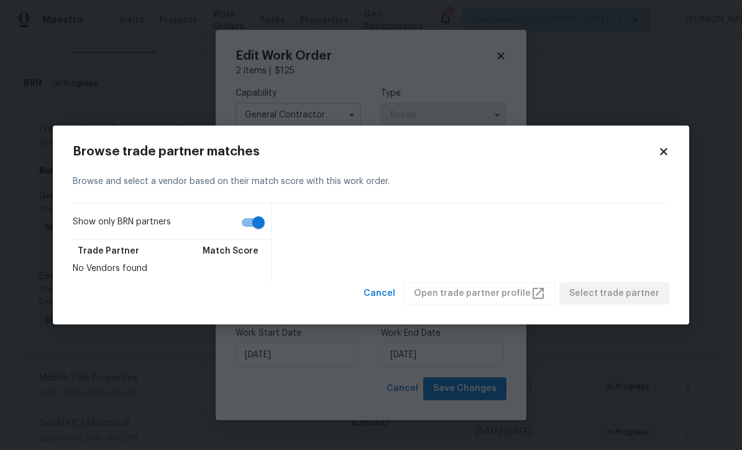
click at [668, 155] on icon at bounding box center [663, 151] width 11 height 11
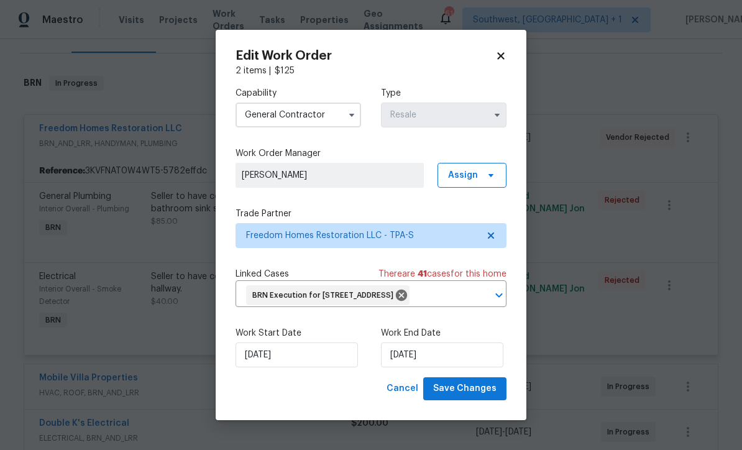
click at [501, 50] on icon at bounding box center [500, 55] width 11 height 11
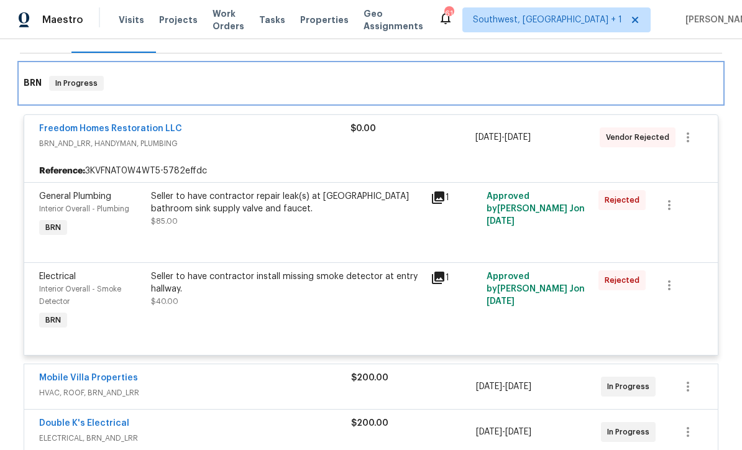
click at [139, 87] on div "BRN In Progress" at bounding box center [371, 83] width 695 height 15
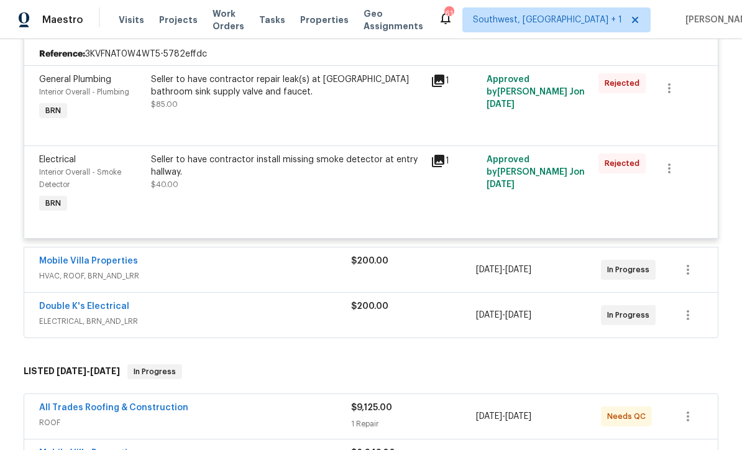
scroll to position [296, 0]
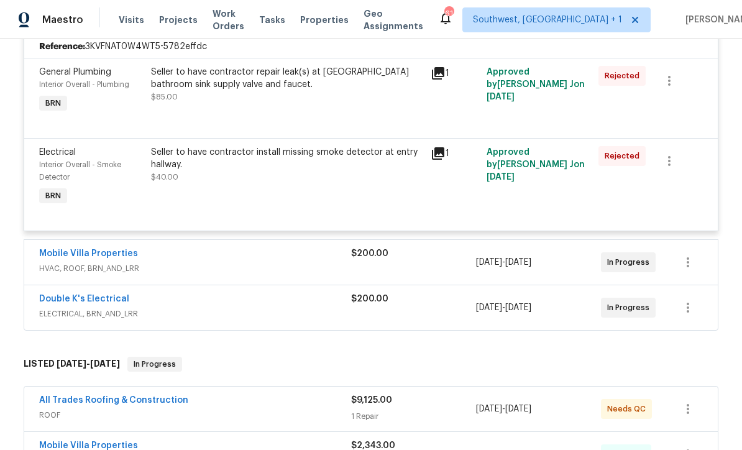
click at [170, 273] on span "HVAC, ROOF, BRN_AND_LRR" at bounding box center [195, 268] width 312 height 12
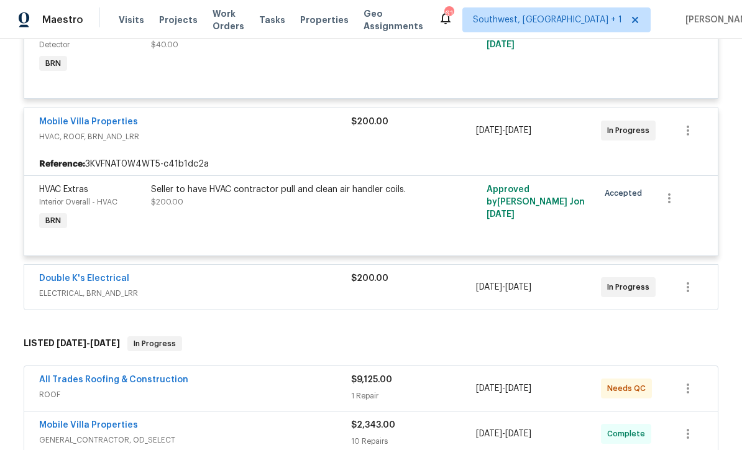
scroll to position [432, 0]
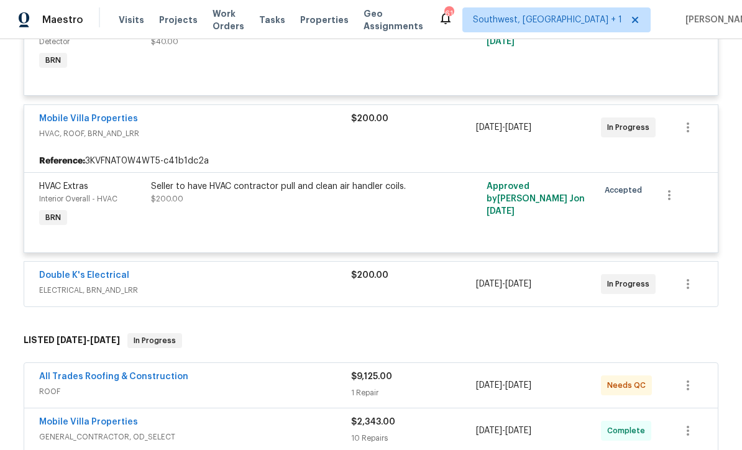
click at [190, 288] on span "ELECTRICAL, BRN_AND_LRR" at bounding box center [195, 290] width 312 height 12
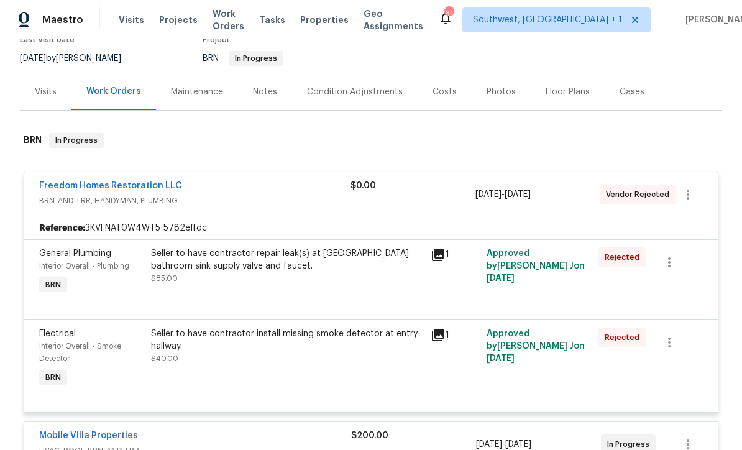
scroll to position [115, 0]
click at [692, 194] on icon "button" at bounding box center [687, 194] width 15 height 15
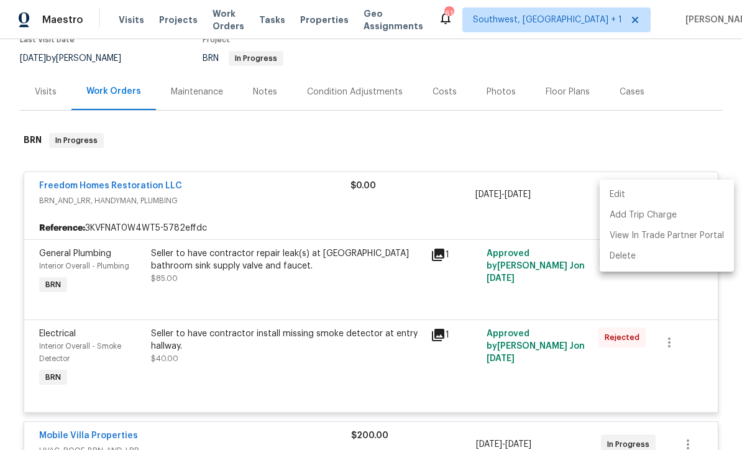
click at [623, 194] on li "Edit" at bounding box center [666, 195] width 134 height 21
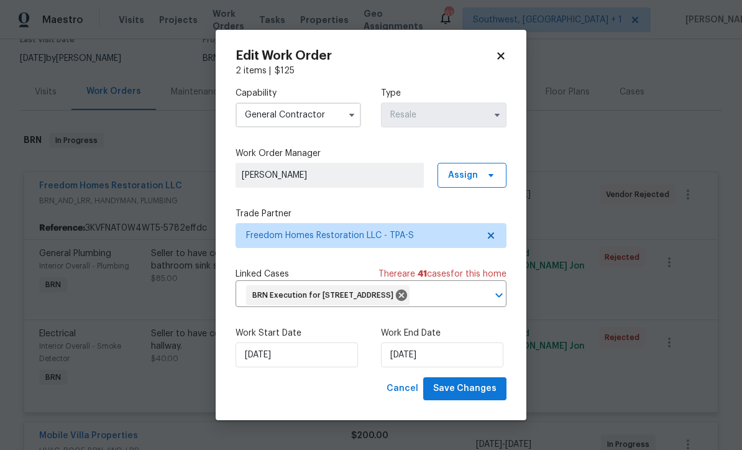
click at [271, 109] on input "General Contractor" at bounding box center [297, 115] width 125 height 25
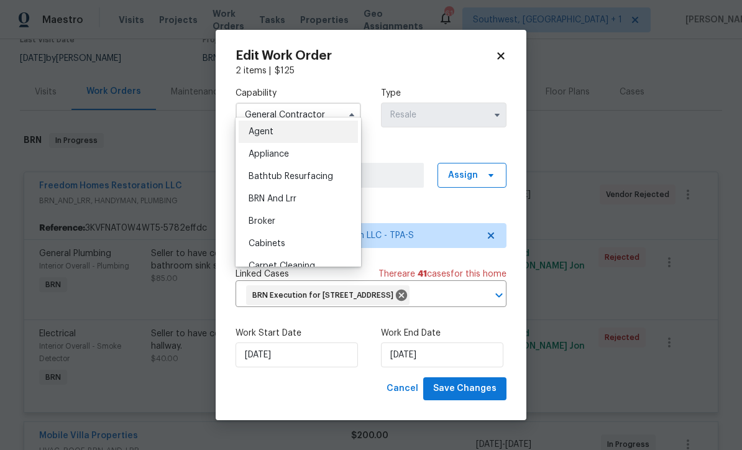
click at [257, 199] on span "BRN And Lrr" at bounding box center [272, 198] width 48 height 9
type input "BRN And Lrr"
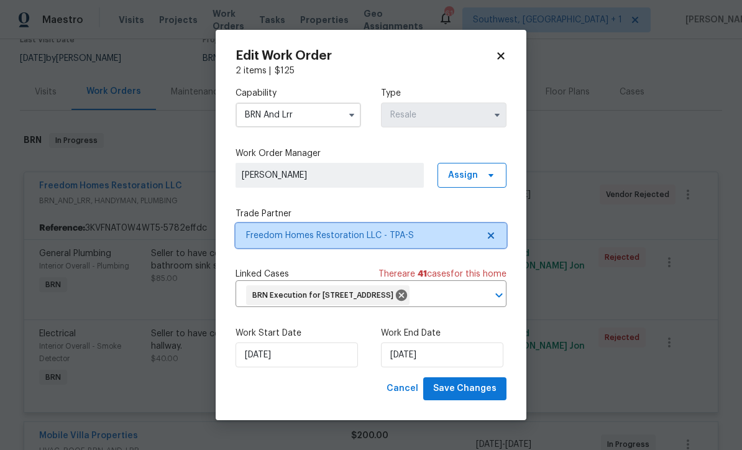
click at [262, 229] on span "Freedom Homes Restoration LLC - TPA-S" at bounding box center [362, 235] width 232 height 12
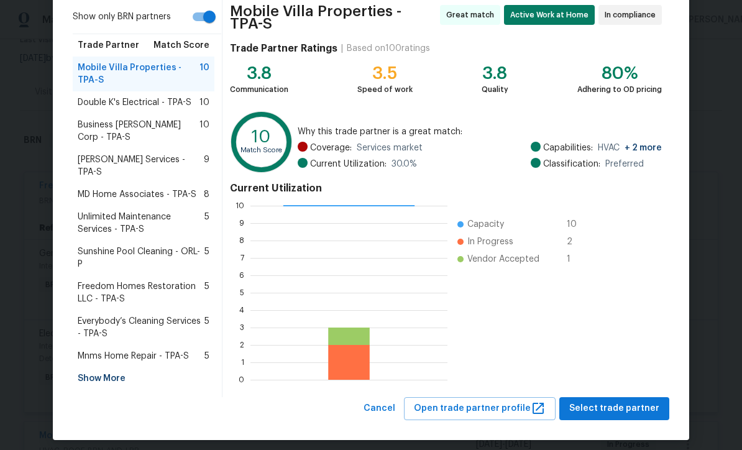
scroll to position [98, 0]
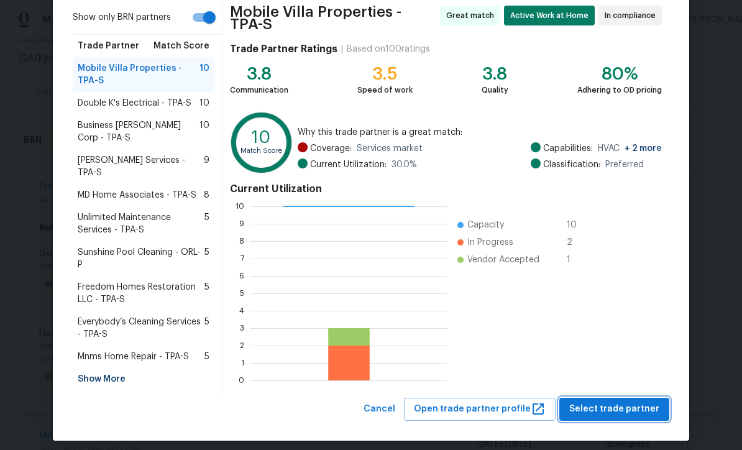
click at [643, 401] on span "Select trade partner" at bounding box center [614, 409] width 90 height 16
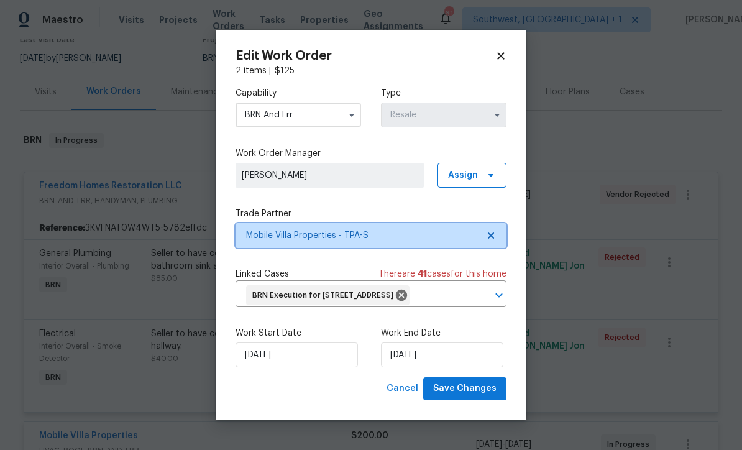
scroll to position [0, 0]
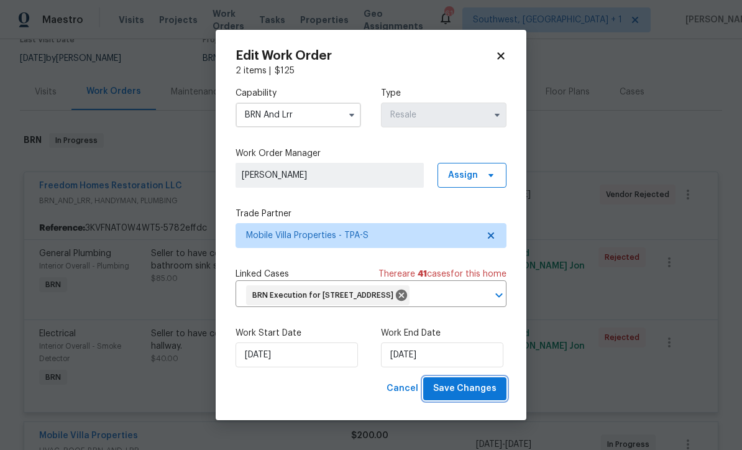
click at [484, 396] on span "Save Changes" at bounding box center [464, 389] width 63 height 16
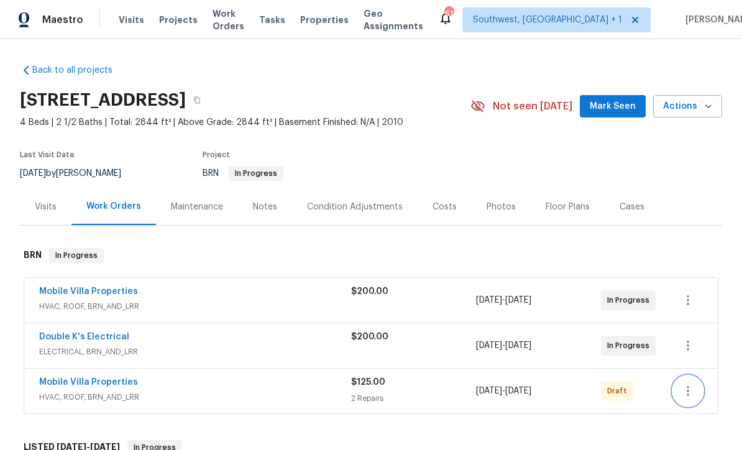
click at [687, 394] on icon "button" at bounding box center [687, 391] width 2 height 10
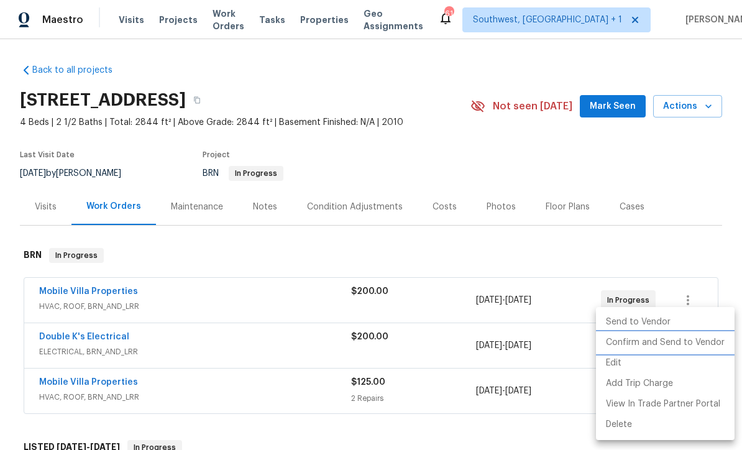
click at [688, 344] on li "Confirm and Send to Vendor" at bounding box center [665, 342] width 139 height 21
click at [683, 168] on div at bounding box center [371, 225] width 742 height 450
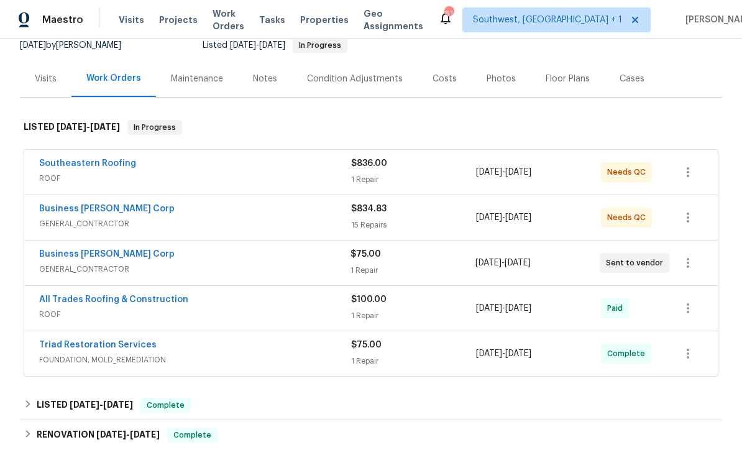
scroll to position [133, 0]
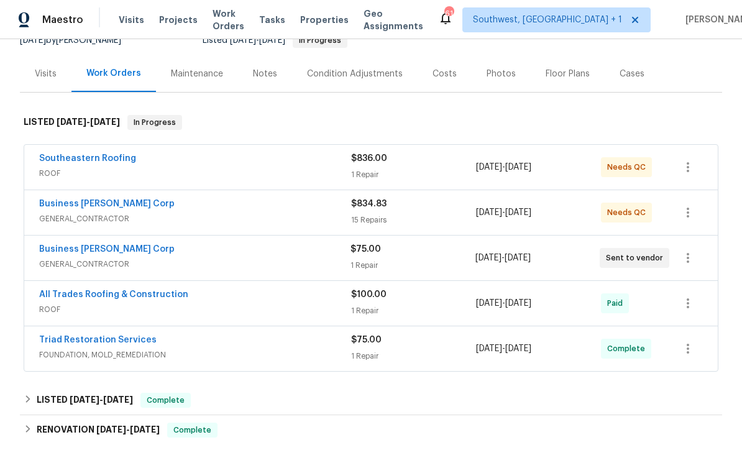
click at [63, 206] on link "Business [PERSON_NAME] Corp" at bounding box center [106, 203] width 135 height 9
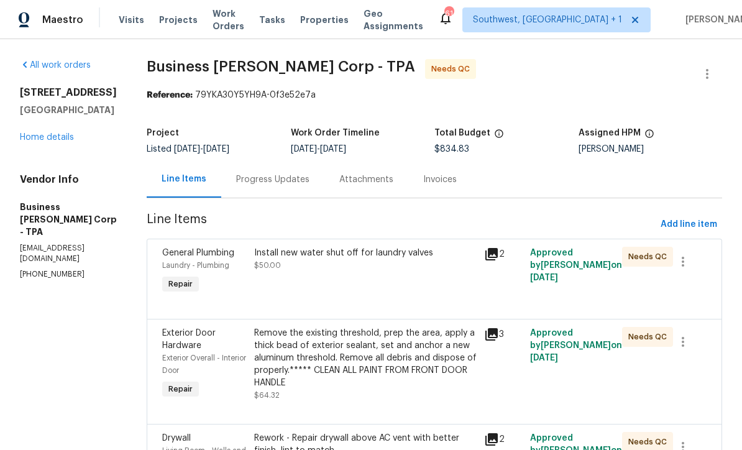
click at [258, 181] on div "Progress Updates" at bounding box center [272, 179] width 73 height 12
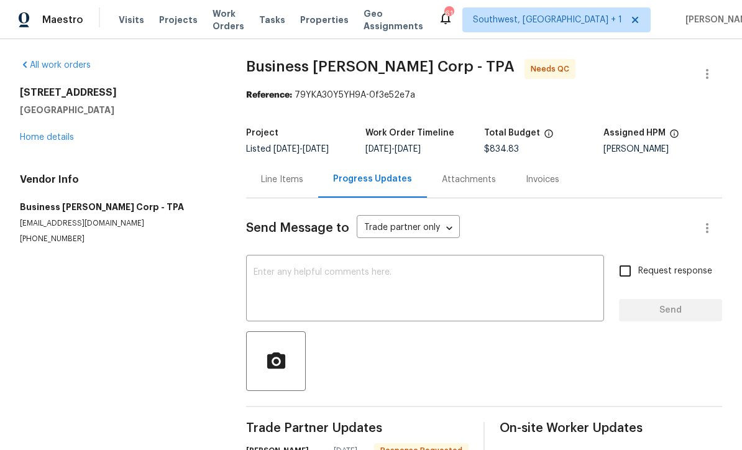
click at [35, 139] on link "Home details" at bounding box center [47, 137] width 54 height 9
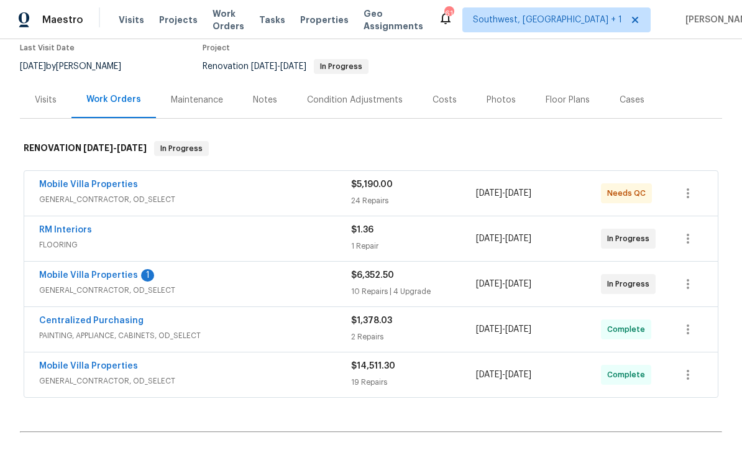
scroll to position [110, 0]
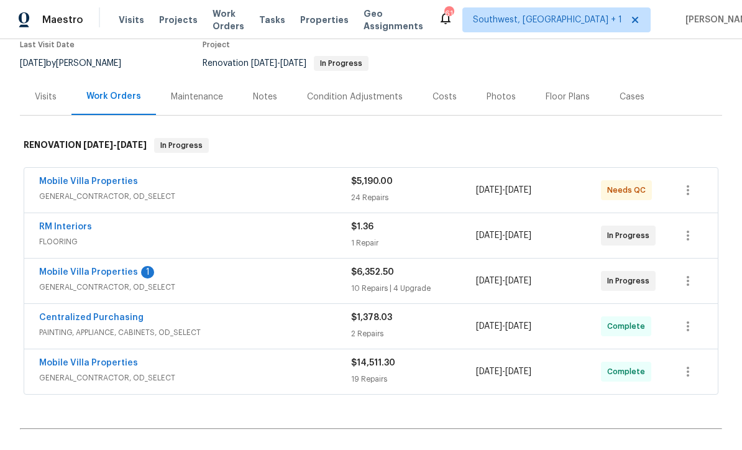
click at [70, 272] on link "Mobile Villa Properties" at bounding box center [88, 272] width 99 height 9
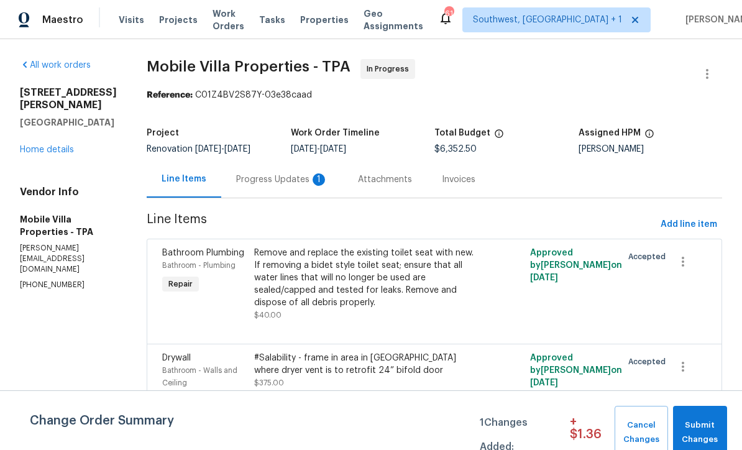
click at [244, 184] on div "Progress Updates 1" at bounding box center [282, 179] width 92 height 12
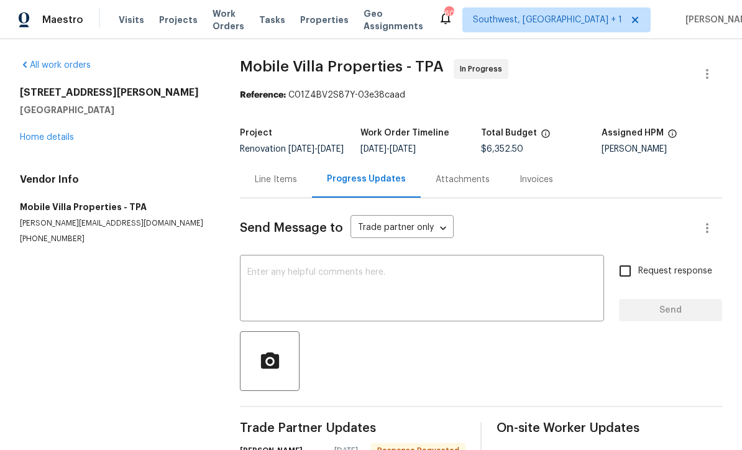
click at [44, 140] on link "Home details" at bounding box center [47, 137] width 54 height 9
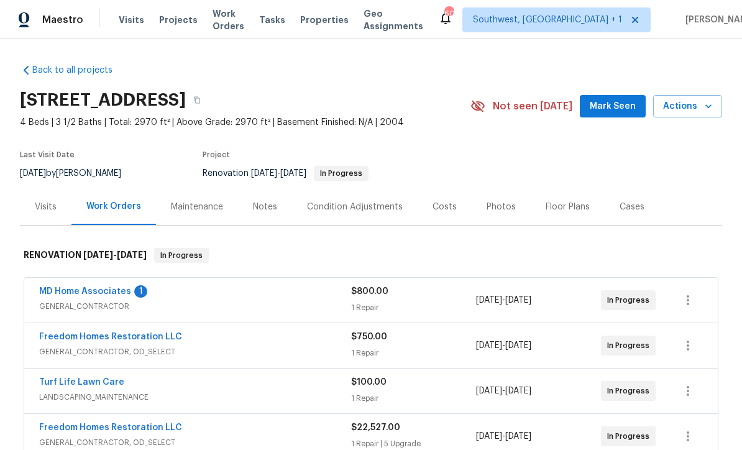
click at [63, 294] on link "MD Home Associates" at bounding box center [85, 291] width 92 height 9
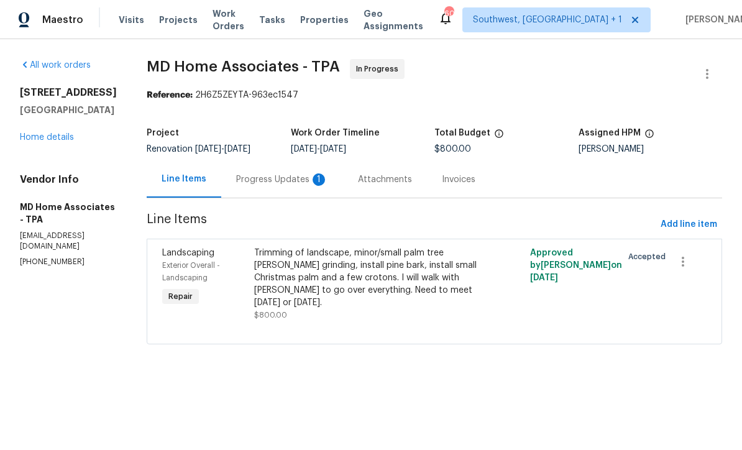
click at [260, 179] on div "Progress Updates 1" at bounding box center [282, 179] width 92 height 12
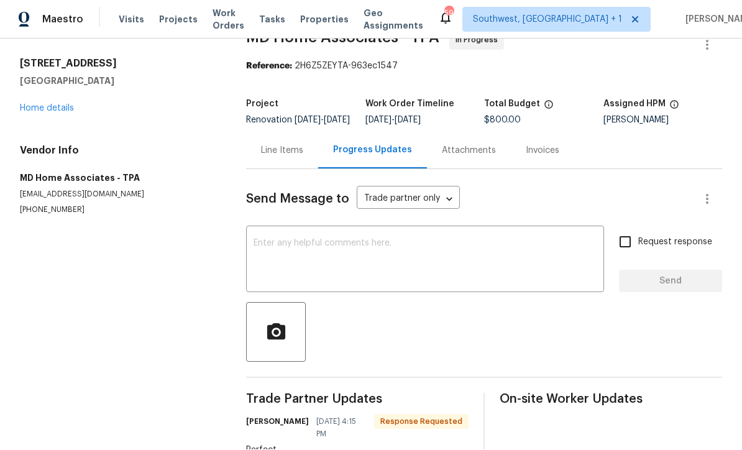
click at [286, 157] on div "Line Items" at bounding box center [282, 151] width 42 height 12
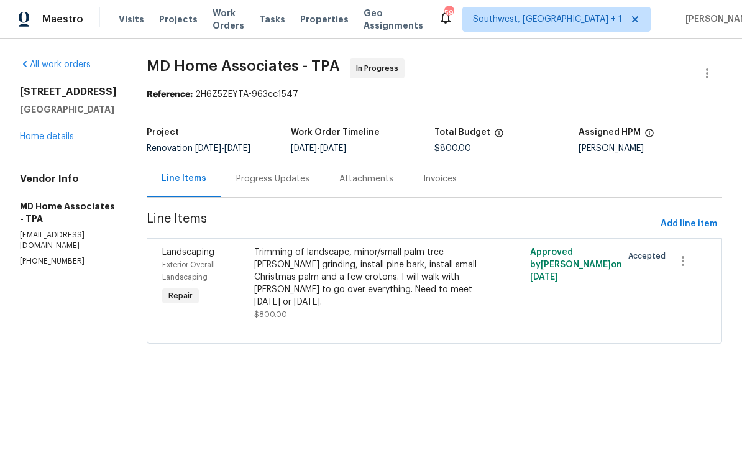
click at [34, 138] on link "Home details" at bounding box center [47, 137] width 54 height 9
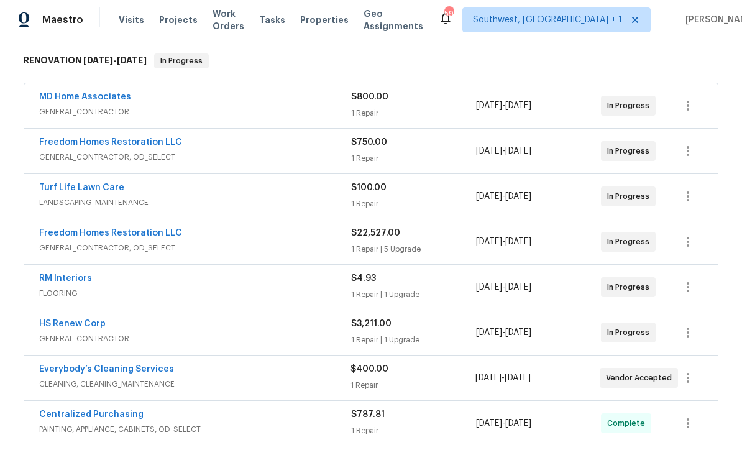
scroll to position [196, 0]
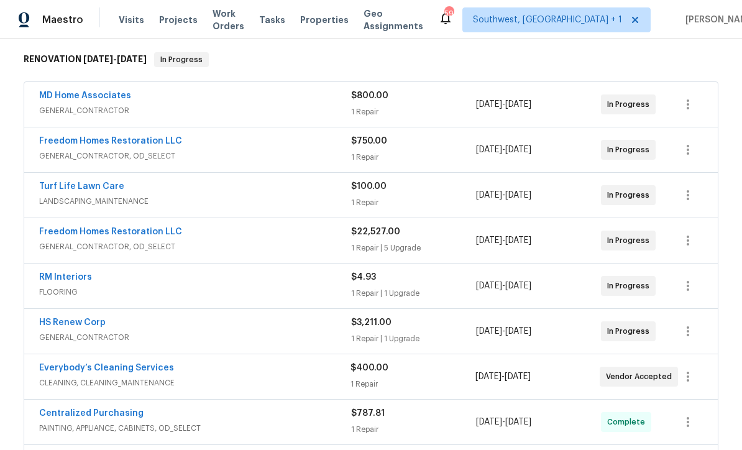
click at [45, 189] on link "Turf Life Lawn Care" at bounding box center [81, 186] width 85 height 9
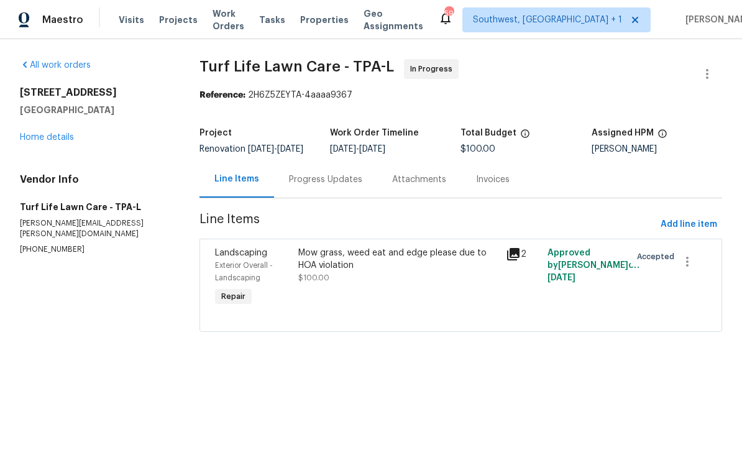
click at [40, 135] on link "Home details" at bounding box center [47, 137] width 54 height 9
